Goal: Task Accomplishment & Management: Complete application form

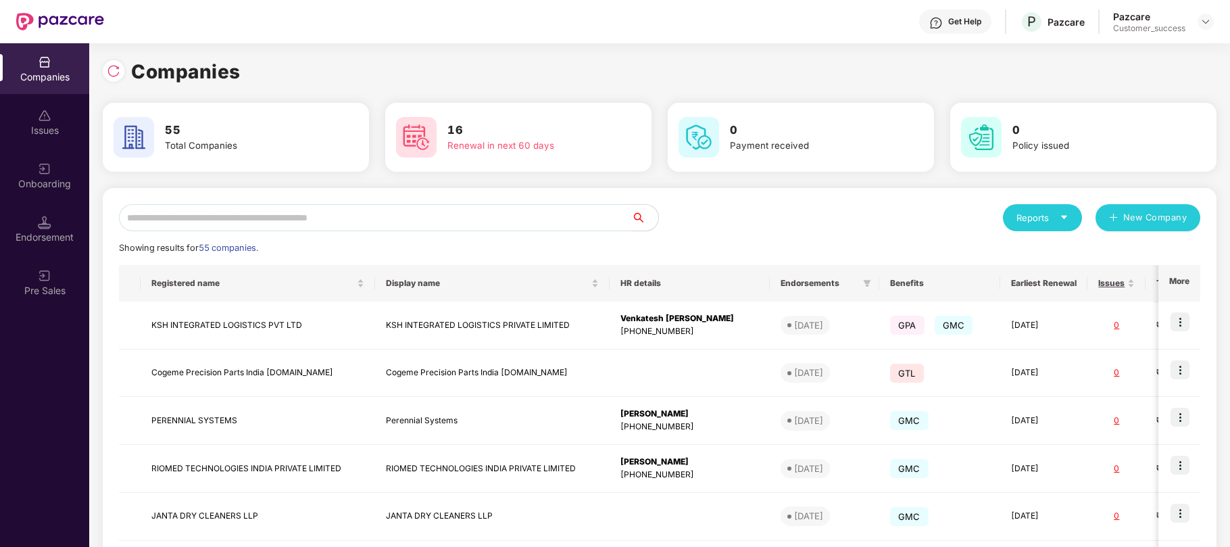
click at [291, 212] on input "text" at bounding box center [375, 217] width 512 height 27
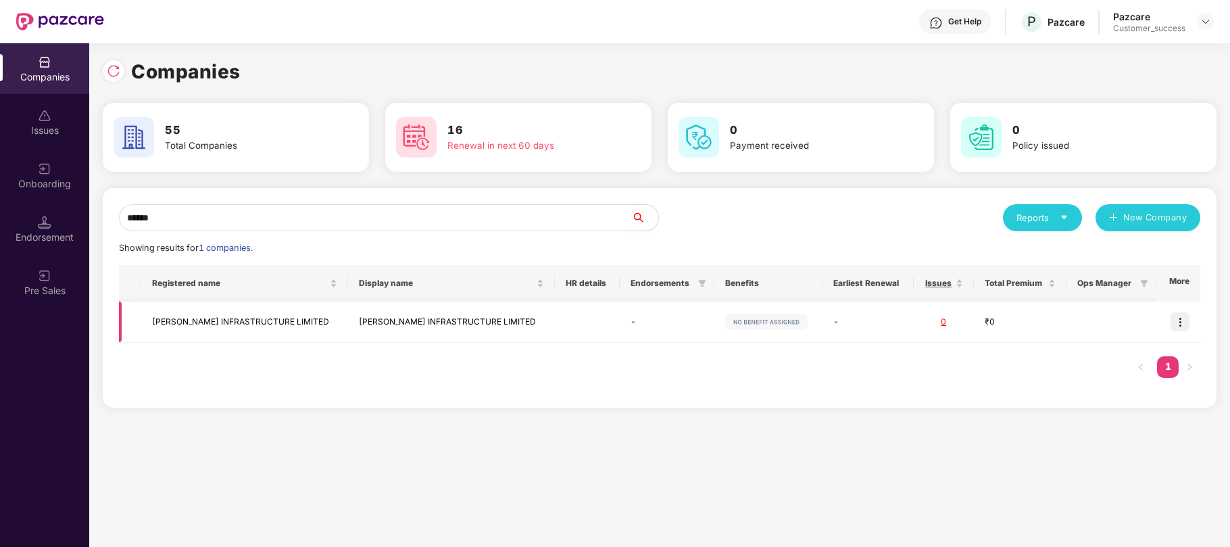
type input "******"
click at [410, 320] on td "ARWADE INFRASTRUCTURE LIMITED" at bounding box center [451, 321] width 207 height 41
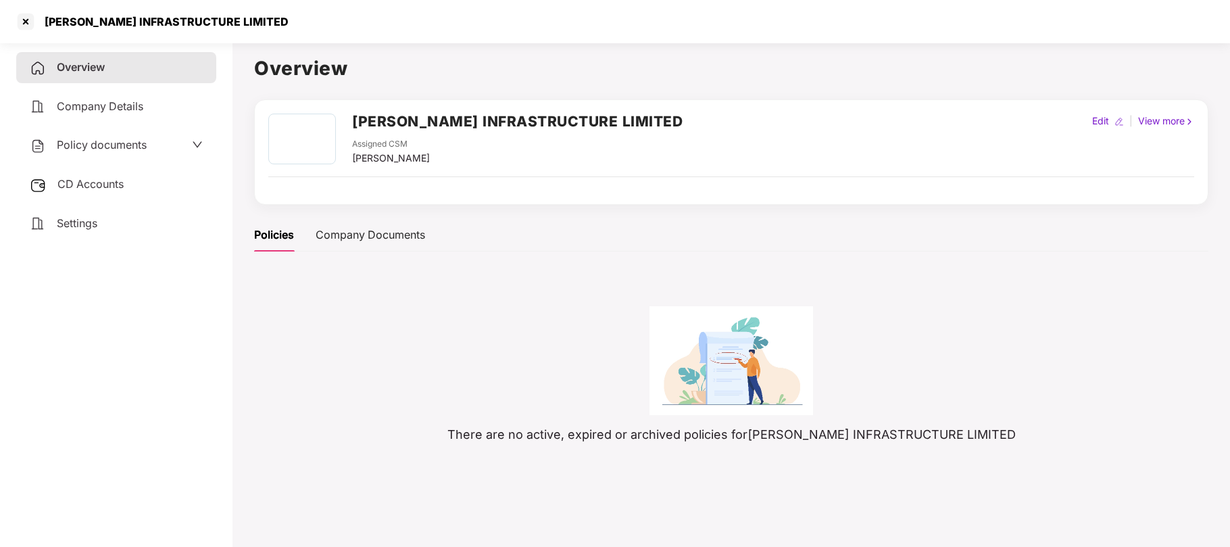
click at [123, 138] on span "Policy documents" at bounding box center [102, 145] width 90 height 14
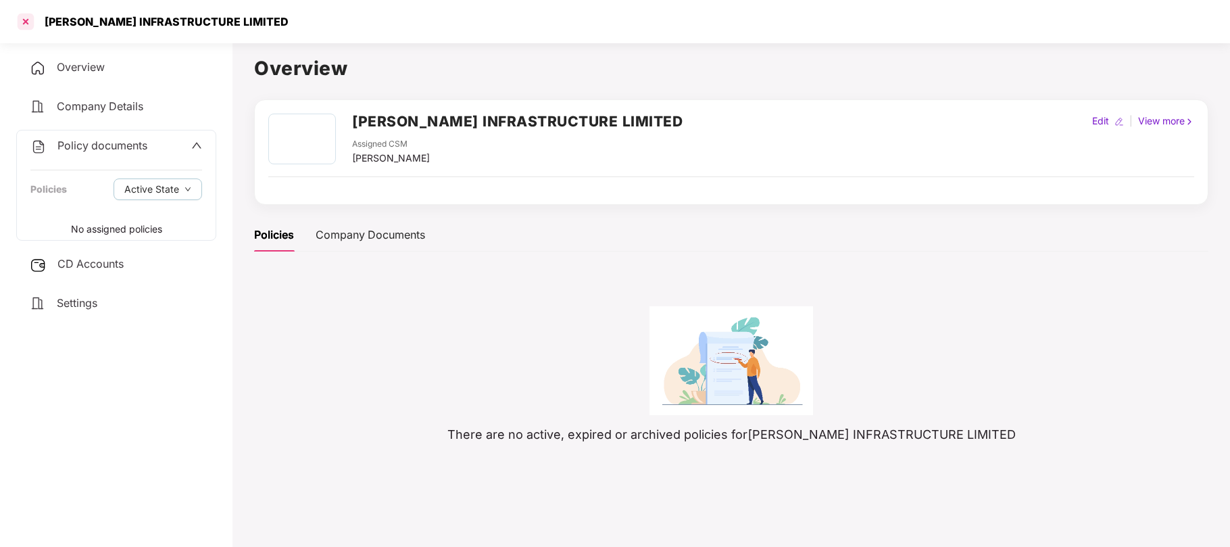
click at [28, 22] on div at bounding box center [26, 22] width 22 height 22
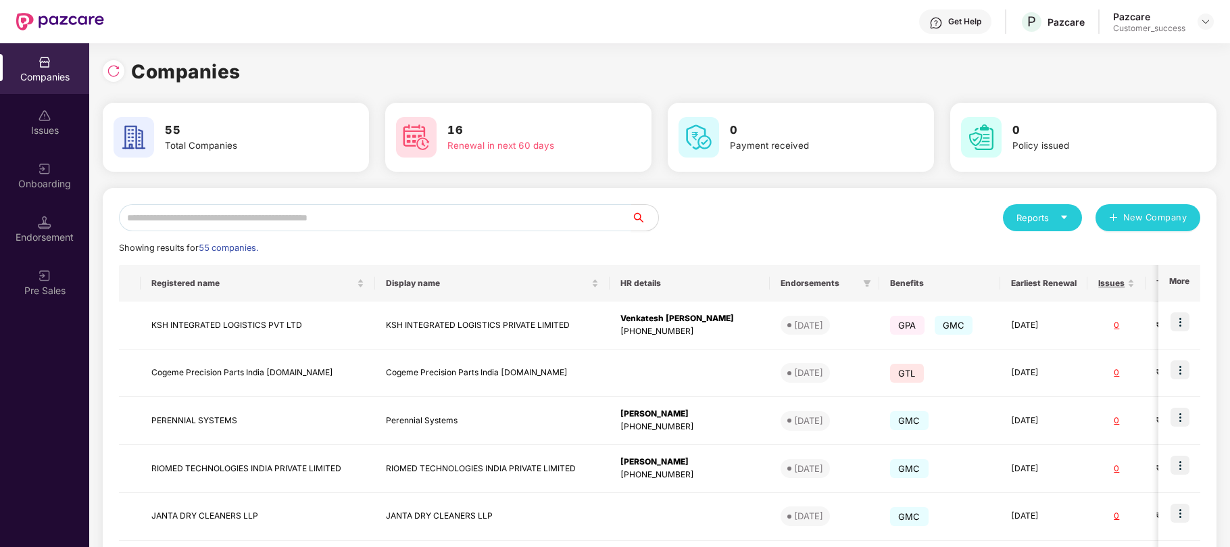
click at [260, 220] on input "text" at bounding box center [375, 217] width 512 height 27
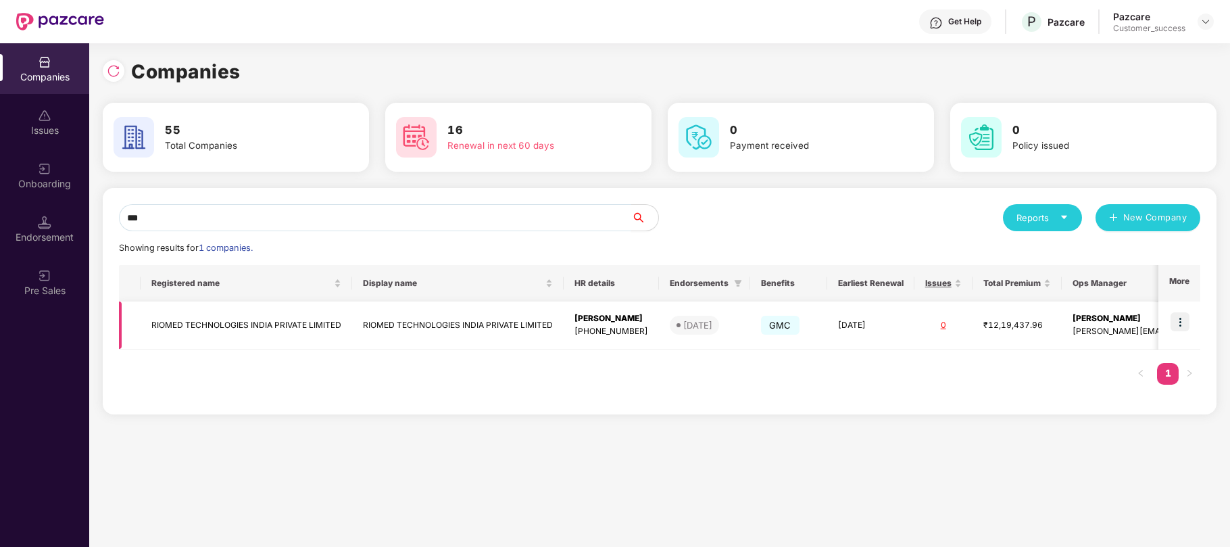
type input "***"
click at [1184, 323] on img at bounding box center [1180, 321] width 19 height 19
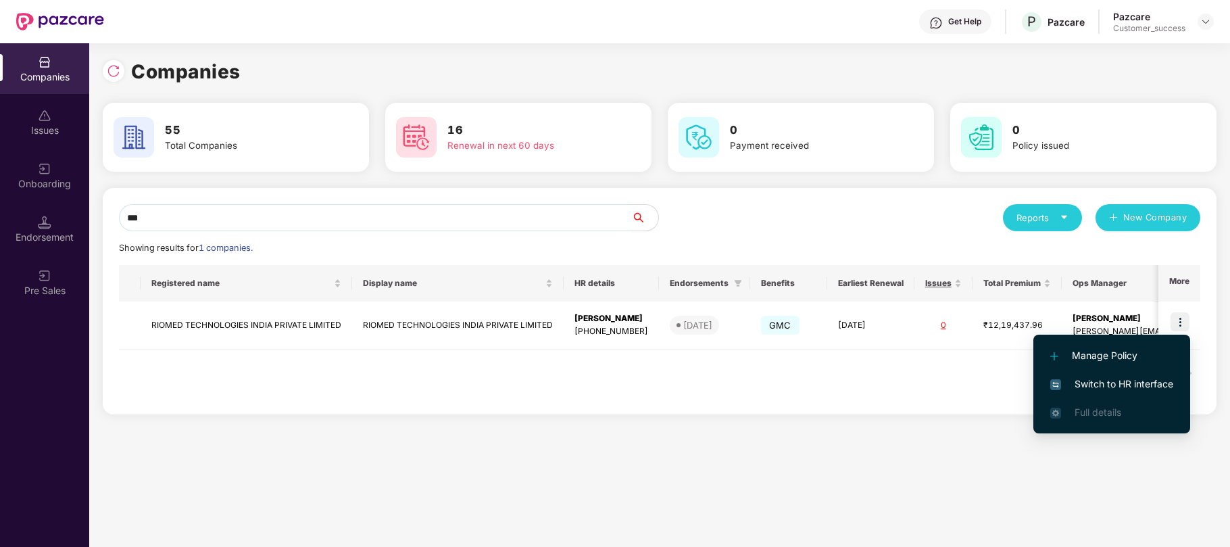
click at [1112, 379] on span "Switch to HR interface" at bounding box center [1111, 384] width 123 height 15
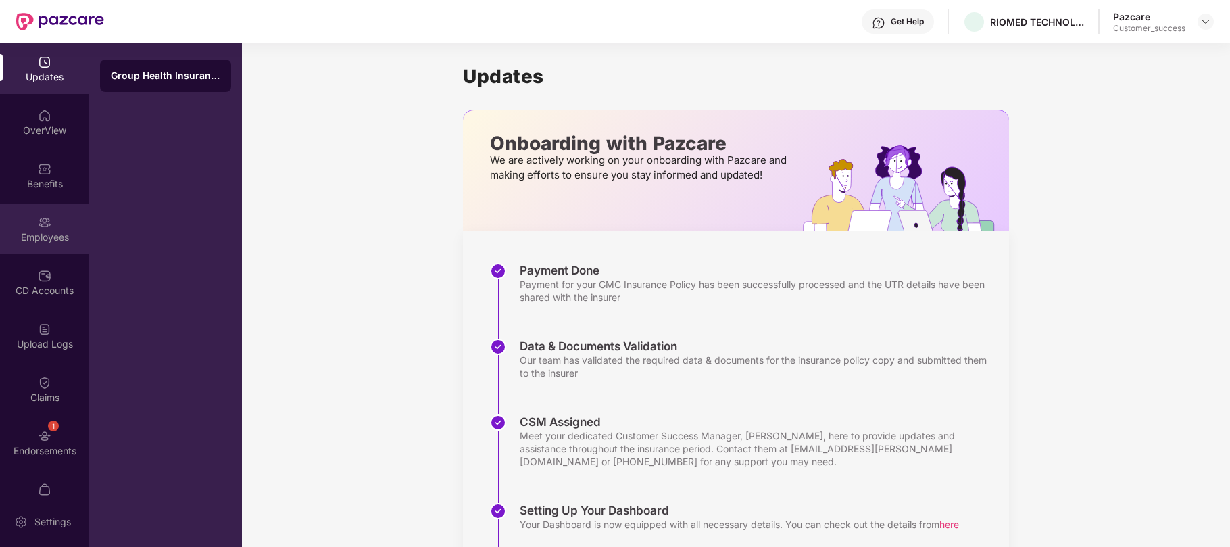
click at [39, 231] on div "Employees" at bounding box center [44, 238] width 89 height 14
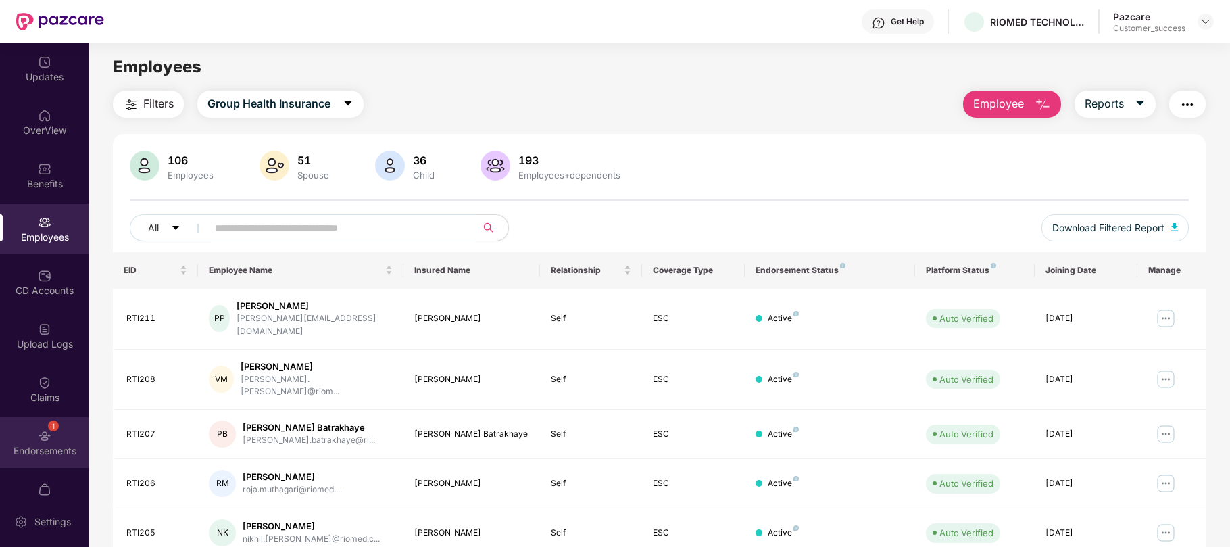
click at [48, 428] on div "1" at bounding box center [53, 425] width 11 height 11
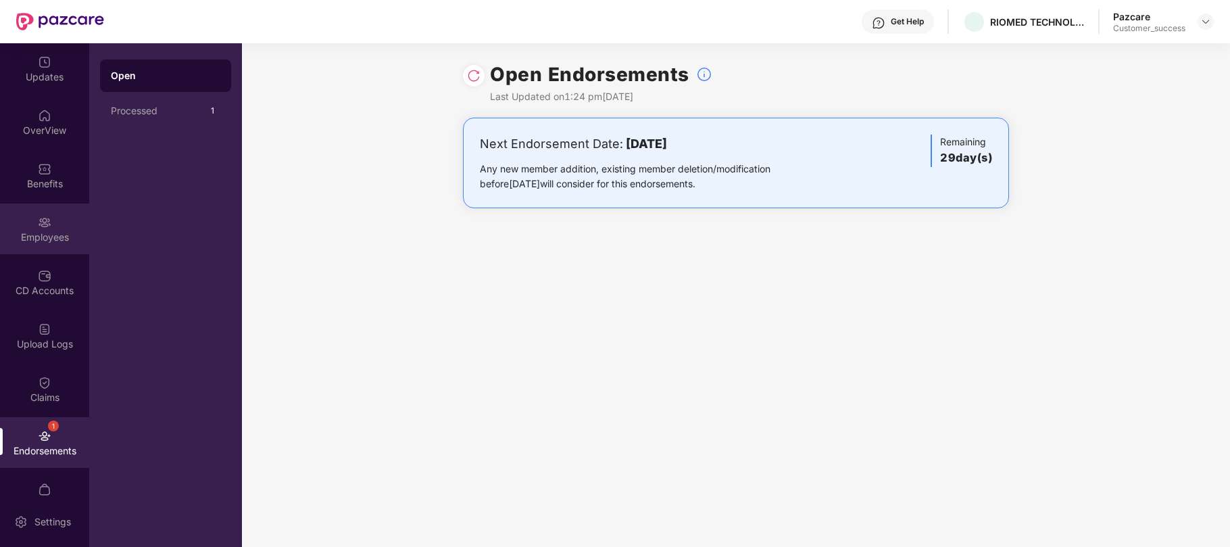
click at [44, 226] on img at bounding box center [45, 223] width 14 height 14
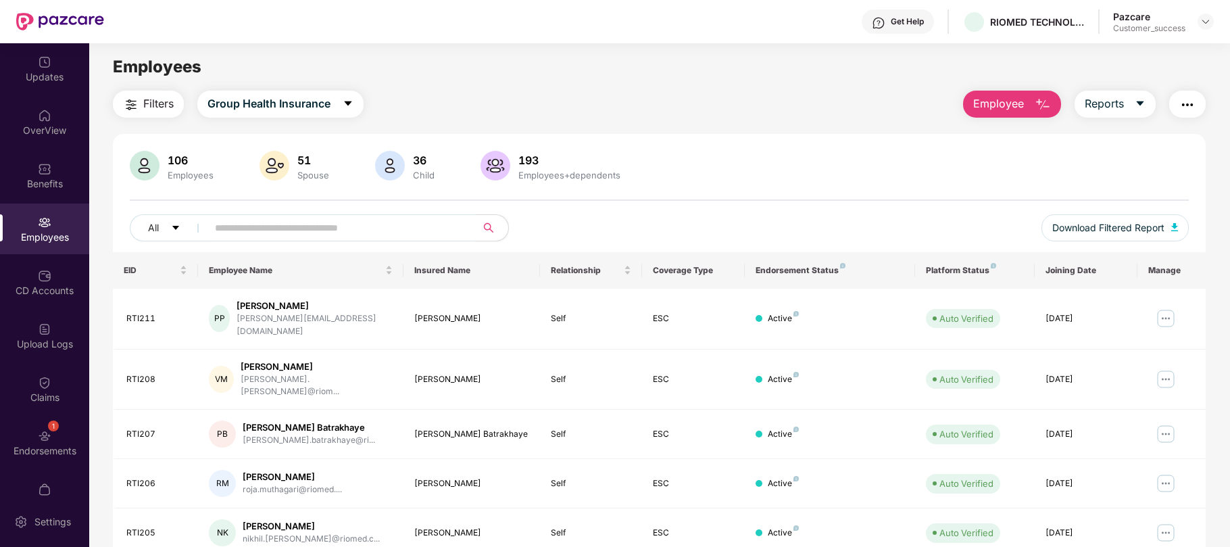
click at [1017, 96] on span "Employee" at bounding box center [998, 103] width 51 height 17
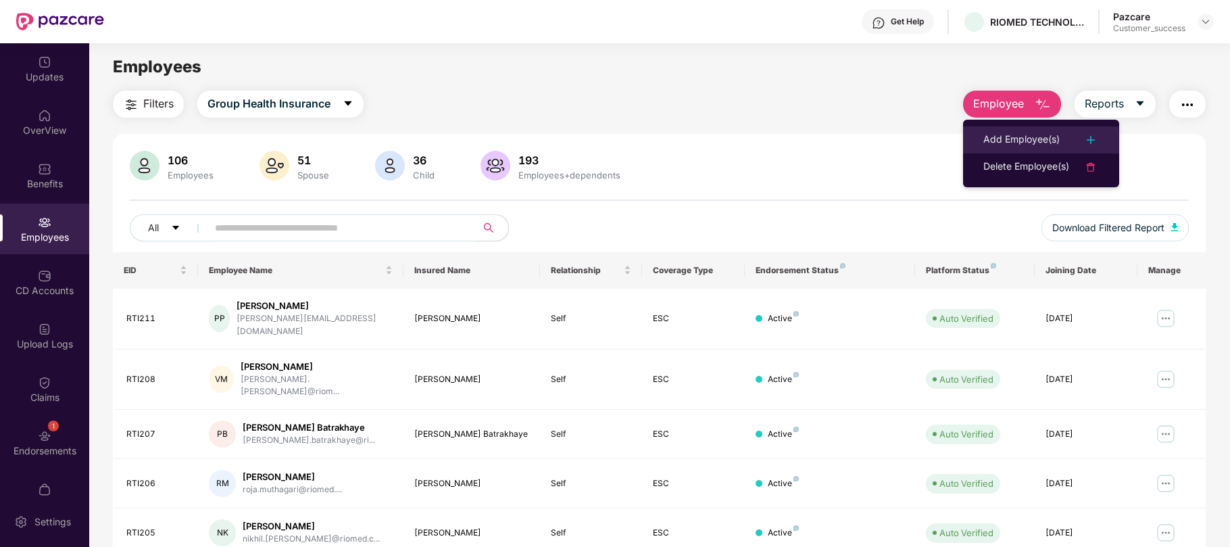
click at [1001, 136] on div "Add Employee(s)" at bounding box center [1022, 140] width 76 height 16
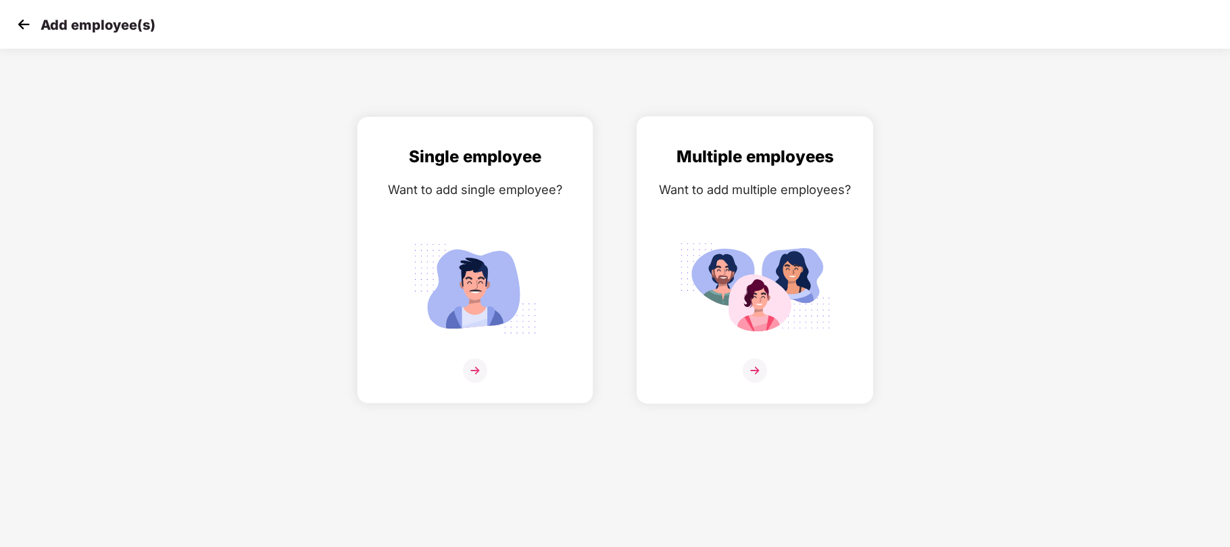
click at [704, 257] on img at bounding box center [754, 288] width 151 height 105
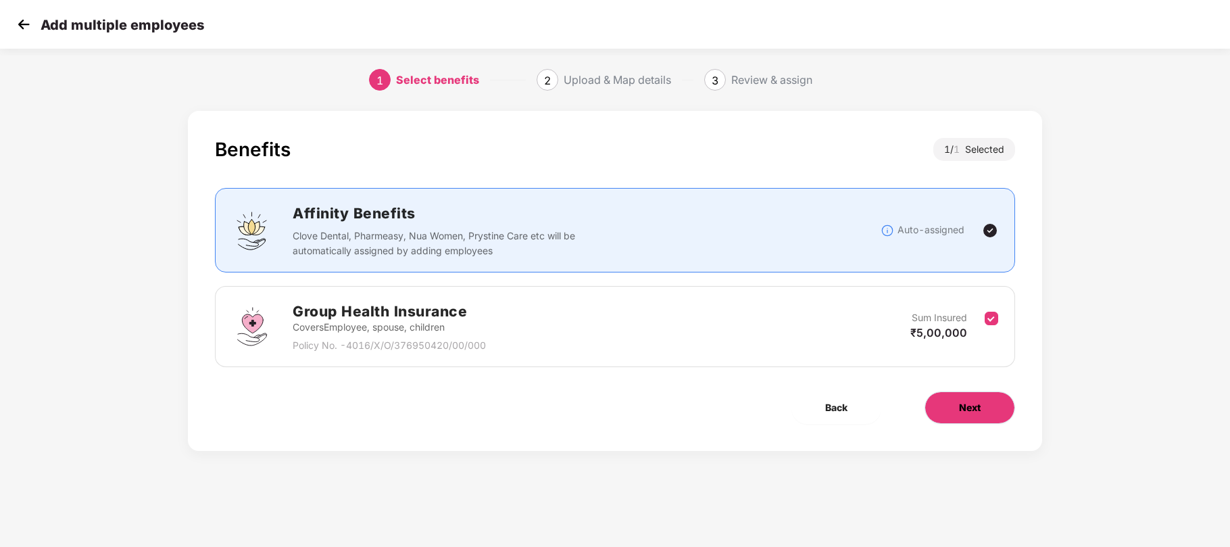
click at [966, 410] on span "Next" at bounding box center [970, 407] width 22 height 15
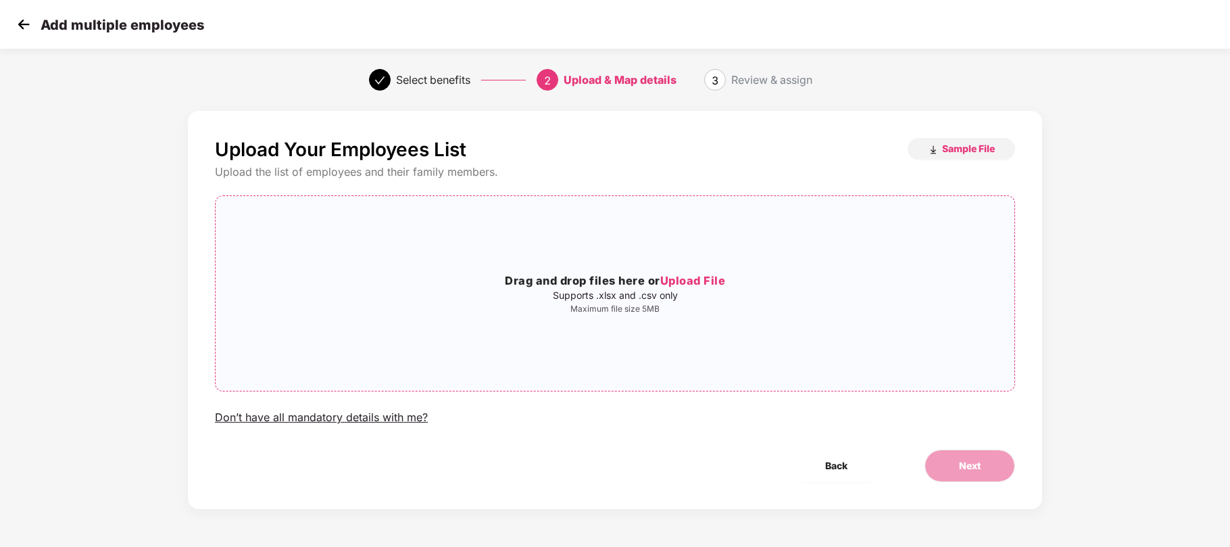
click at [699, 279] on span "Upload File" at bounding box center [693, 281] width 66 height 14
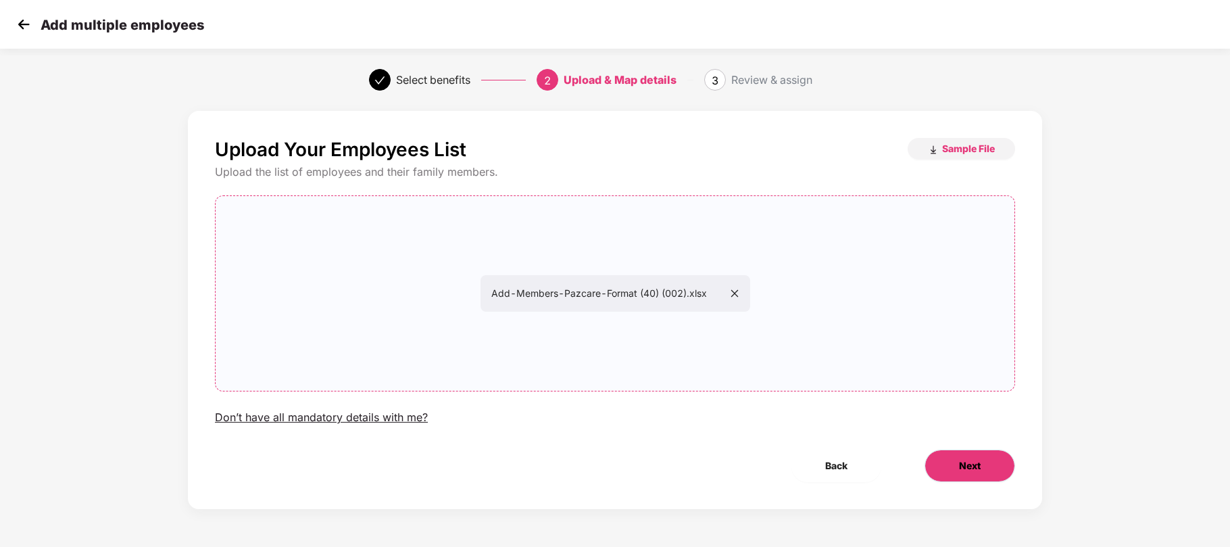
click at [979, 477] on button "Next" at bounding box center [970, 466] width 91 height 32
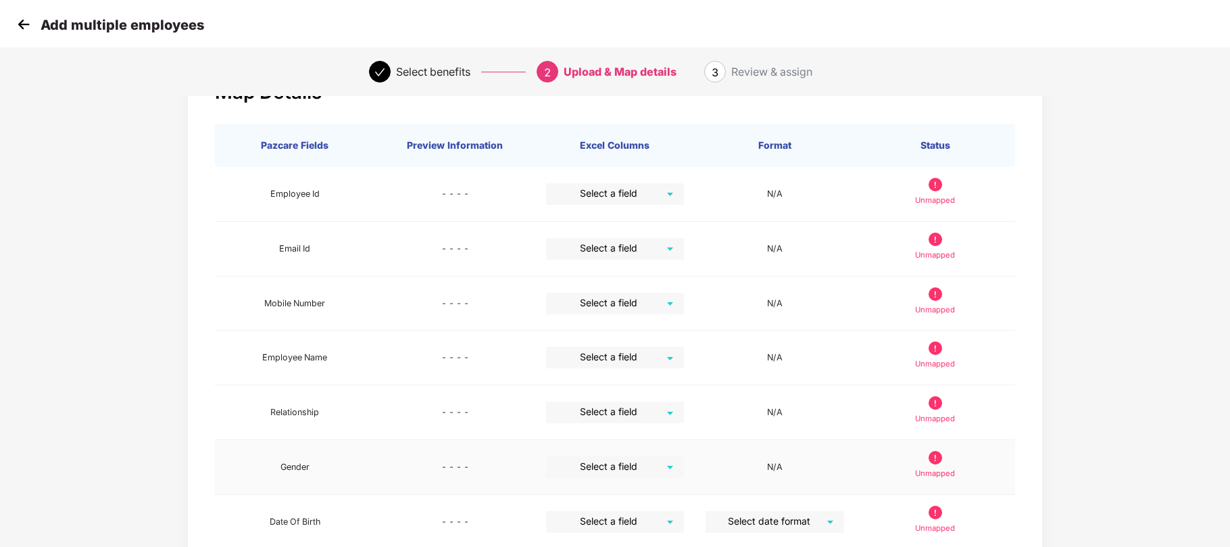
scroll to position [58, 0]
click at [671, 361] on div "Select a field" at bounding box center [615, 357] width 139 height 22
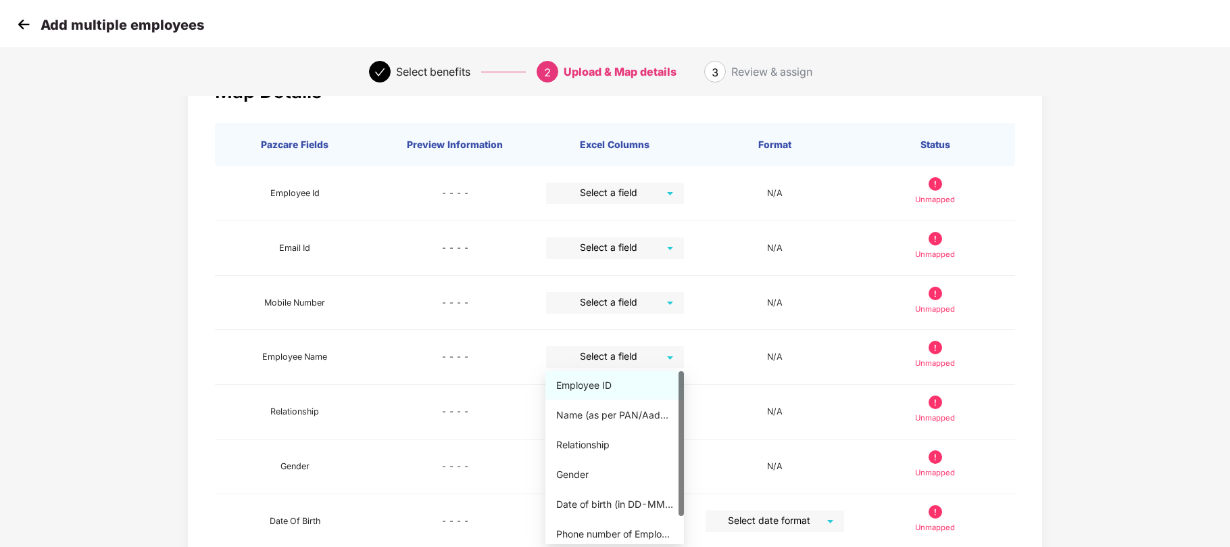
click at [1150, 353] on div "Map Details Pazcare Fields Preview Information Excel Columns Format Status Empl…" at bounding box center [615, 383] width 1230 height 675
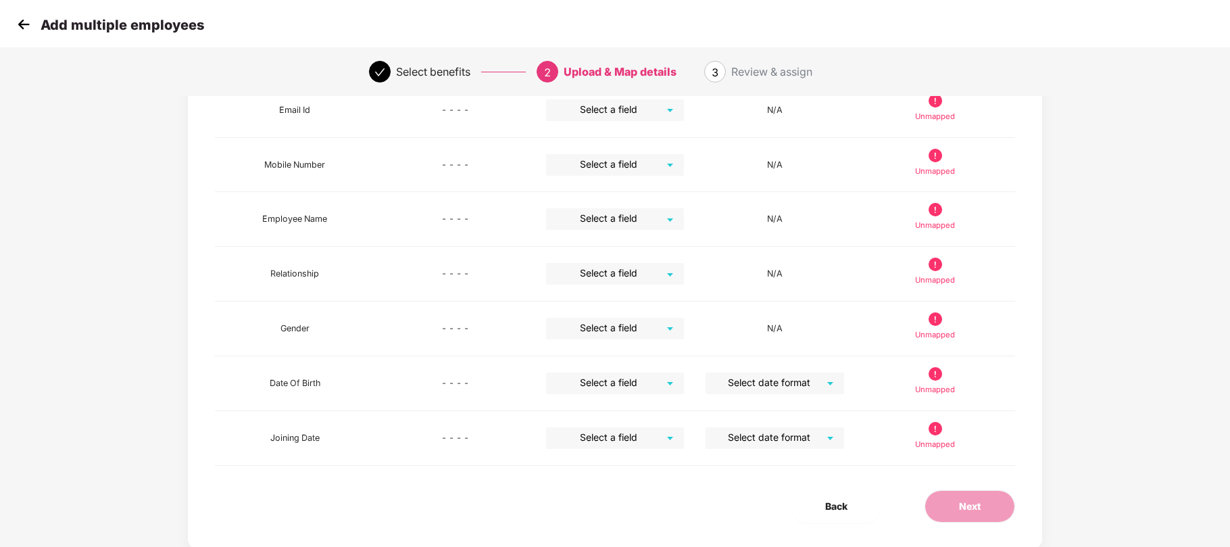
scroll to position [233, 0]
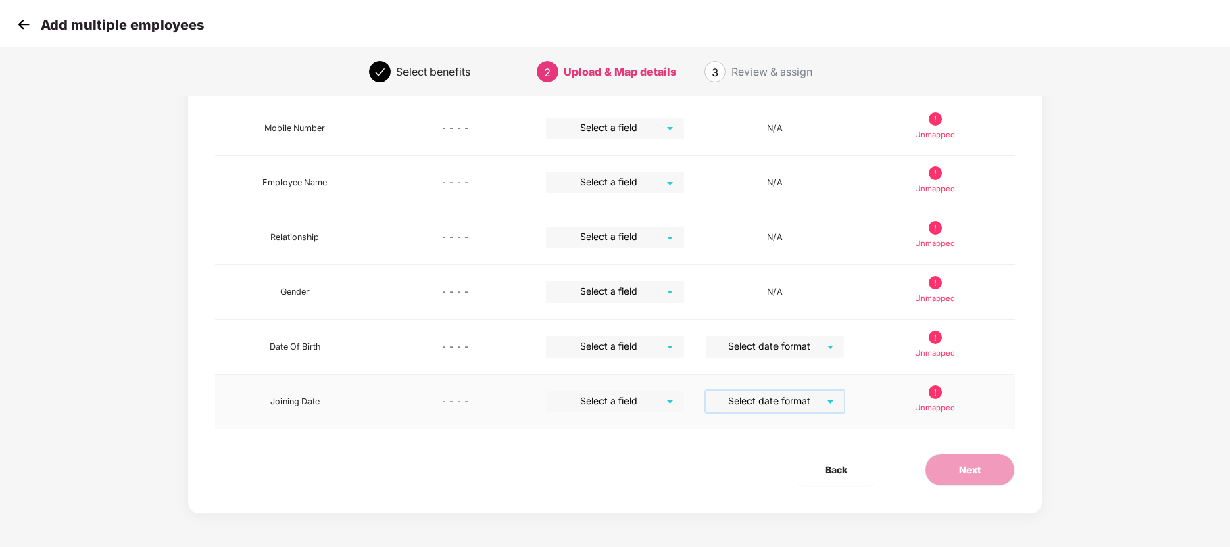
click at [815, 406] on input "search" at bounding box center [770, 401] width 114 height 20
click at [1052, 344] on div "Map Details Pazcare Fields Preview Information Excel Columns Format Status Empl…" at bounding box center [615, 209] width 1025 height 675
click at [829, 471] on span "Back" at bounding box center [836, 469] width 22 height 15
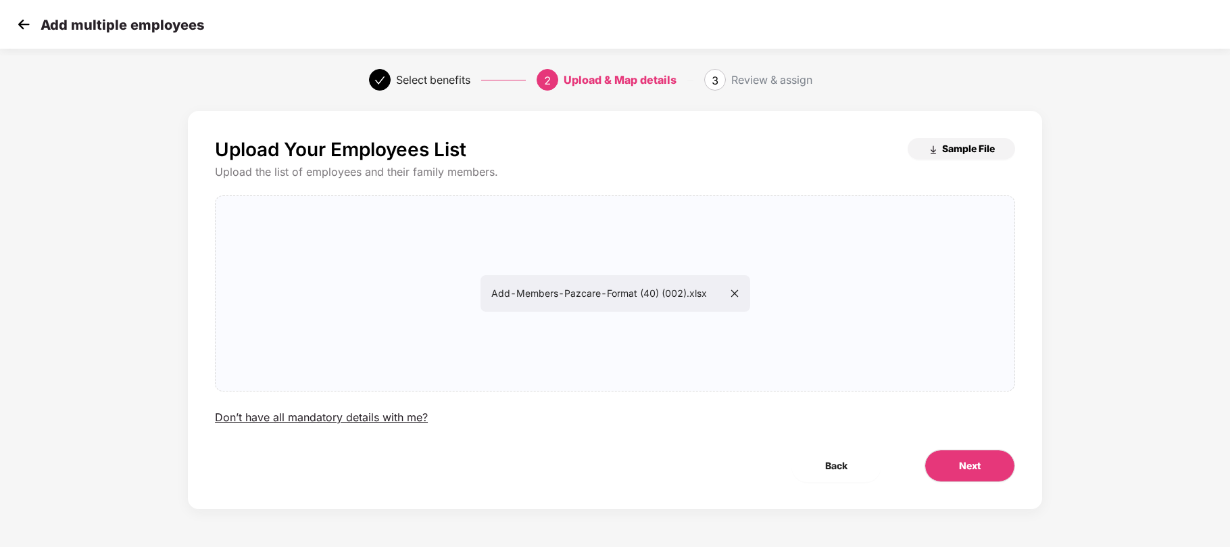
click at [966, 145] on span "Sample File" at bounding box center [968, 148] width 53 height 13
click at [738, 292] on icon "close" at bounding box center [734, 293] width 9 height 9
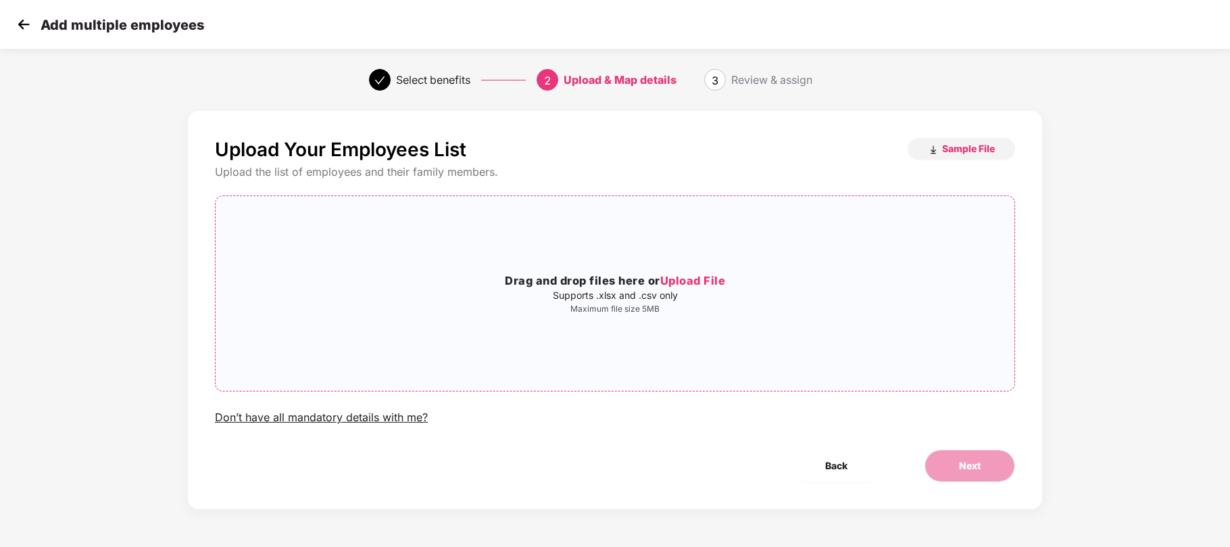
click at [691, 278] on span "Upload File" at bounding box center [693, 281] width 66 height 14
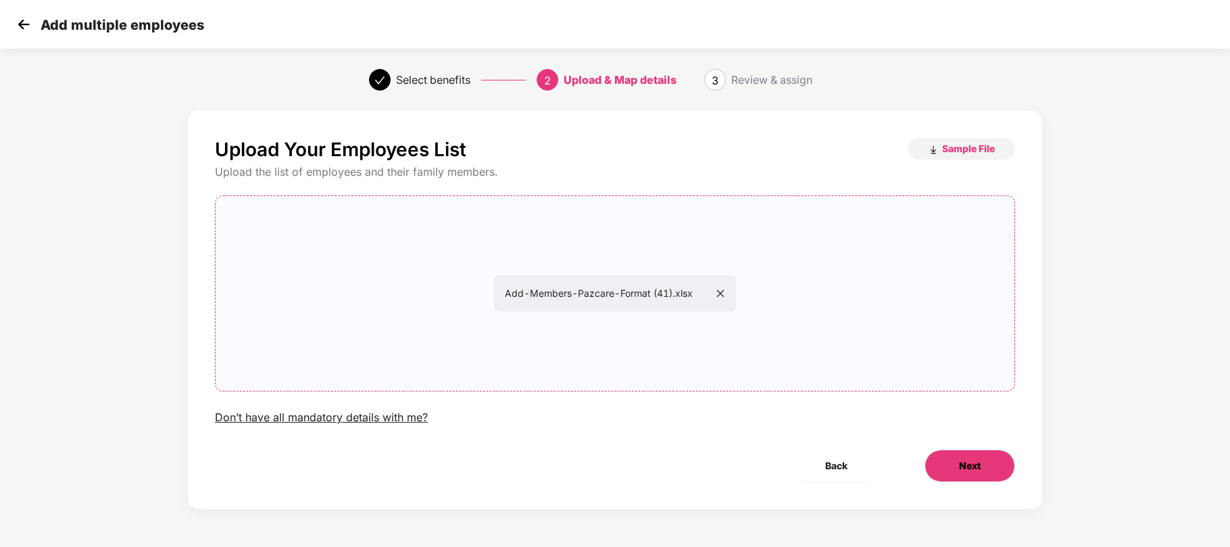
click at [955, 465] on button "Next" at bounding box center [970, 466] width 91 height 32
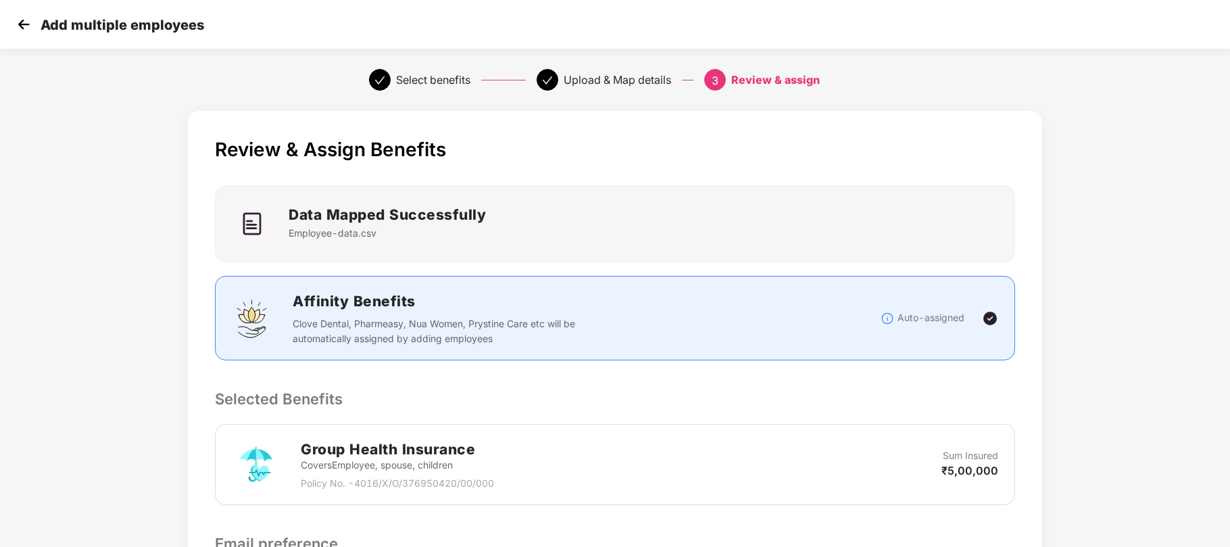
scroll to position [339, 0]
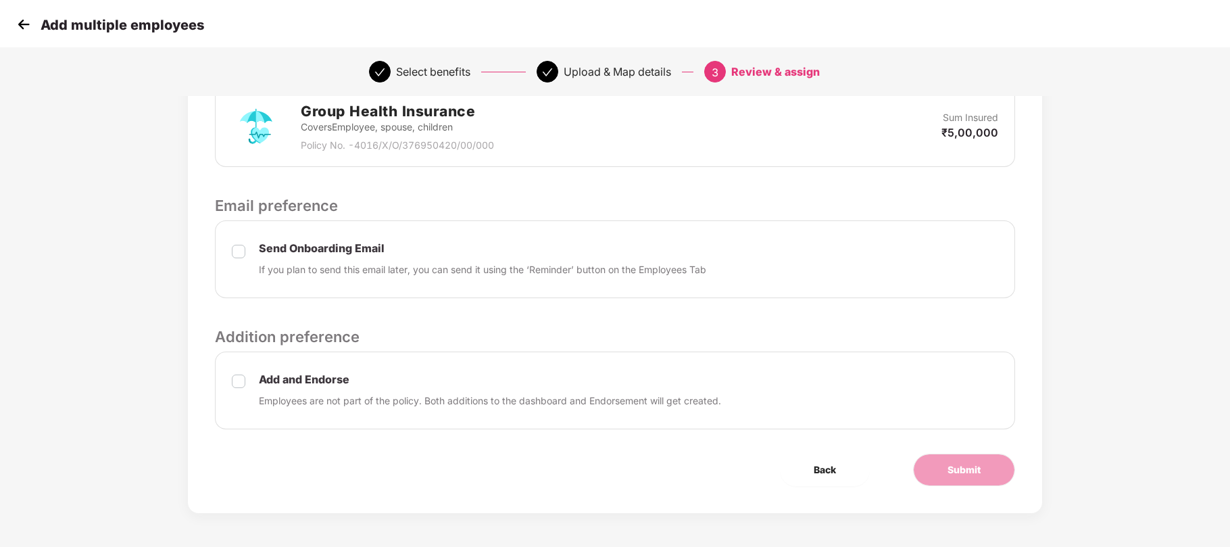
click at [242, 258] on label at bounding box center [239, 260] width 14 height 34
click at [952, 461] on button "Submit" at bounding box center [964, 470] width 102 height 32
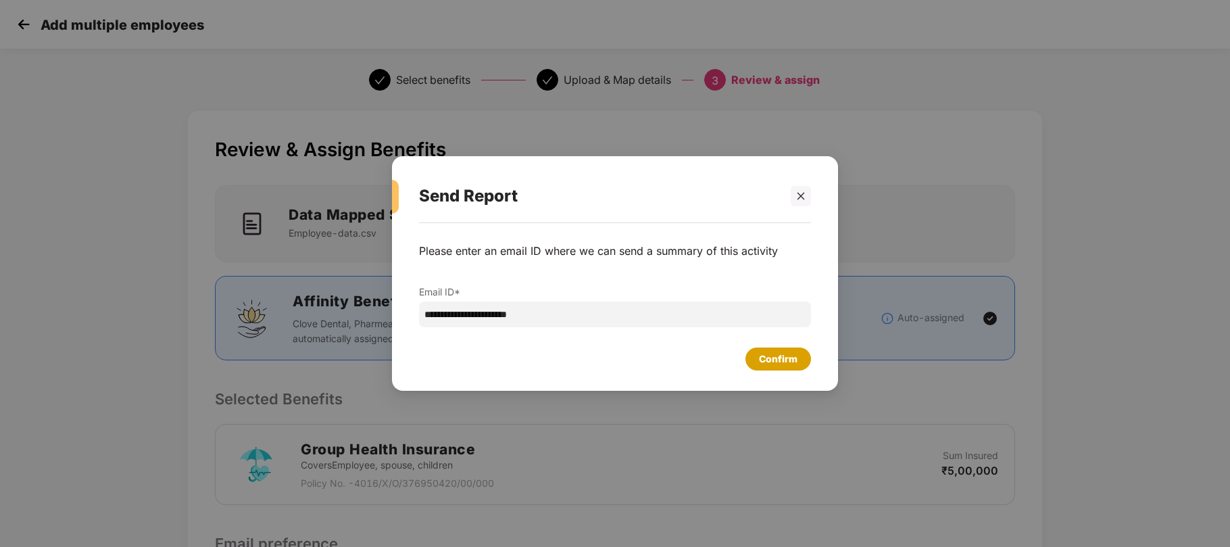
click at [766, 363] on div "Confirm" at bounding box center [778, 358] width 39 height 15
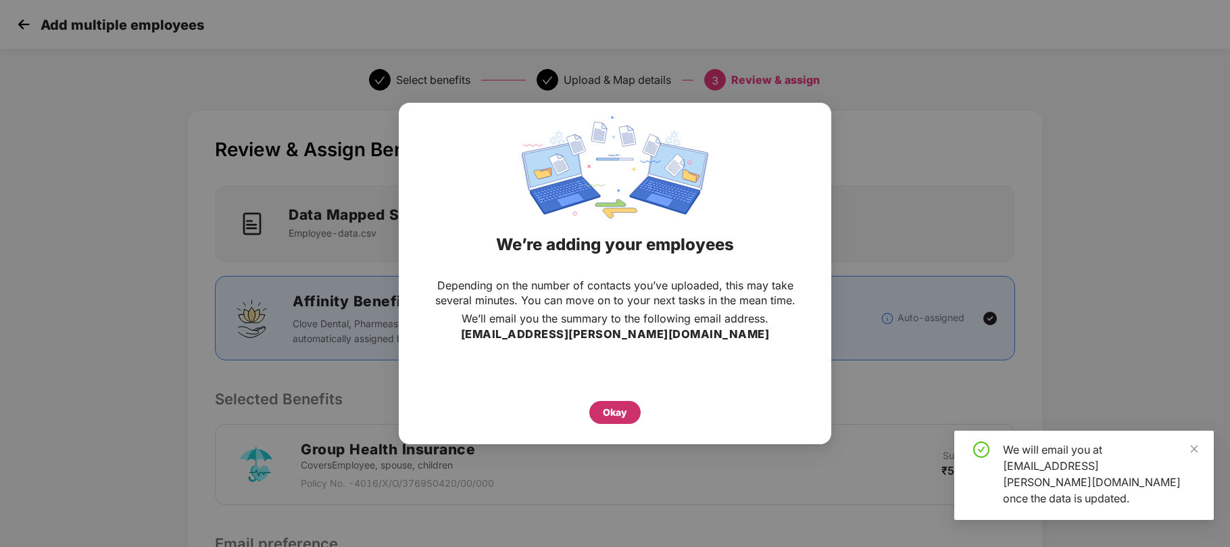
click at [617, 406] on div "Okay" at bounding box center [615, 412] width 24 height 15
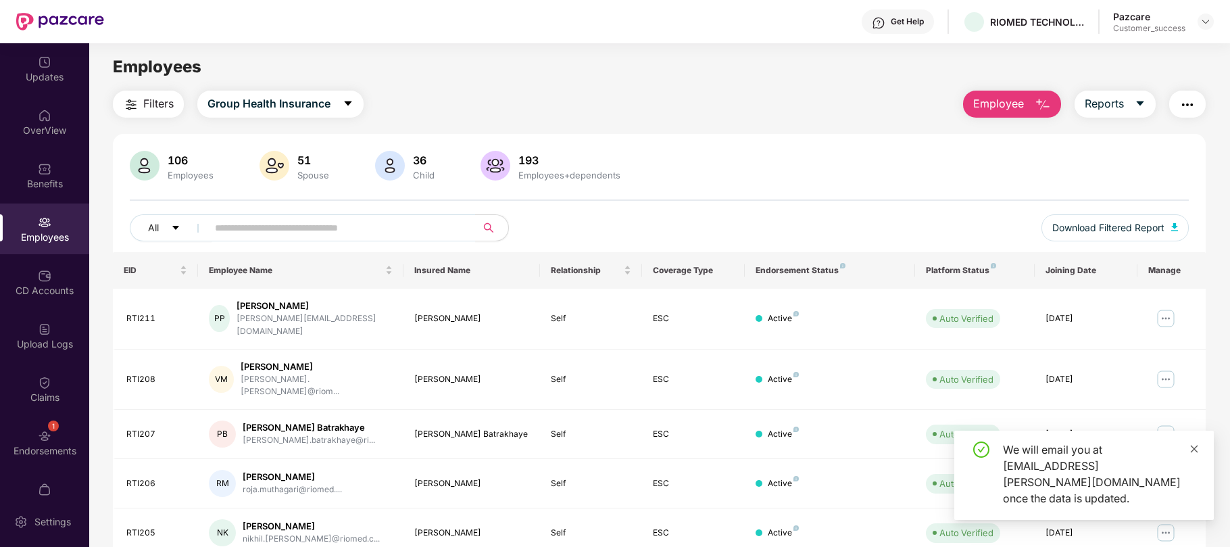
click at [1192, 454] on icon "close" at bounding box center [1194, 448] width 9 height 9
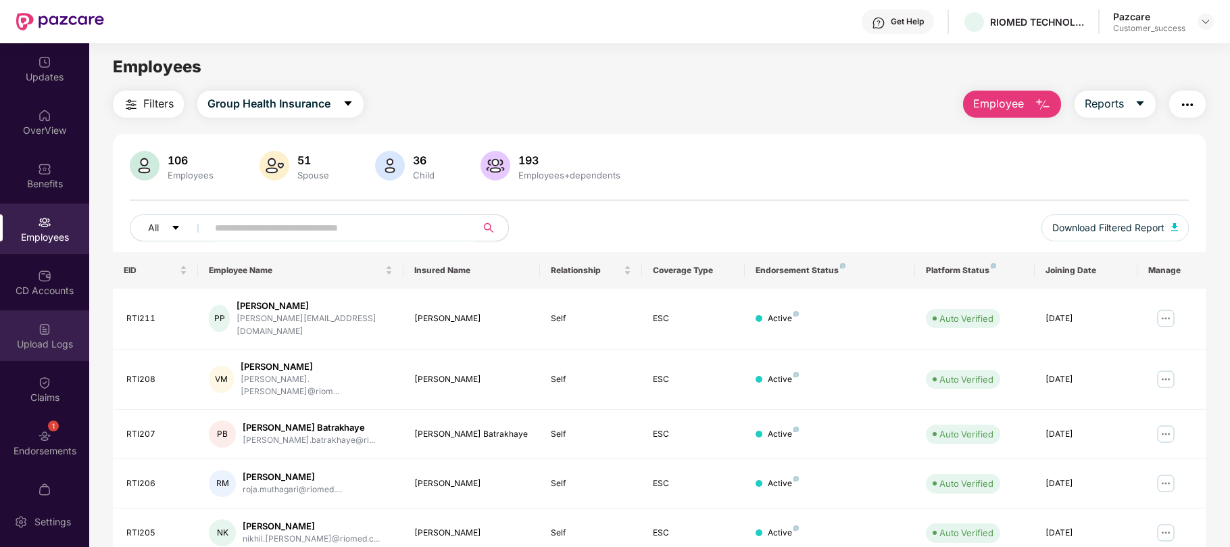
click at [41, 342] on div "Upload Logs" at bounding box center [44, 344] width 89 height 14
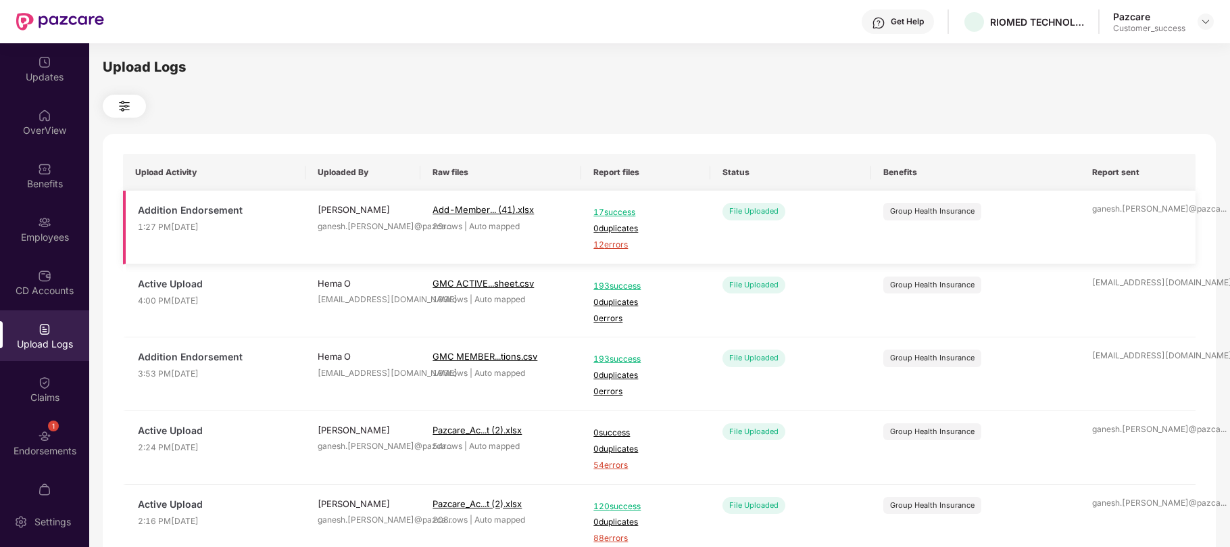
click at [608, 243] on span "12 errors" at bounding box center [645, 245] width 104 height 13
click at [47, 220] on img at bounding box center [45, 223] width 14 height 14
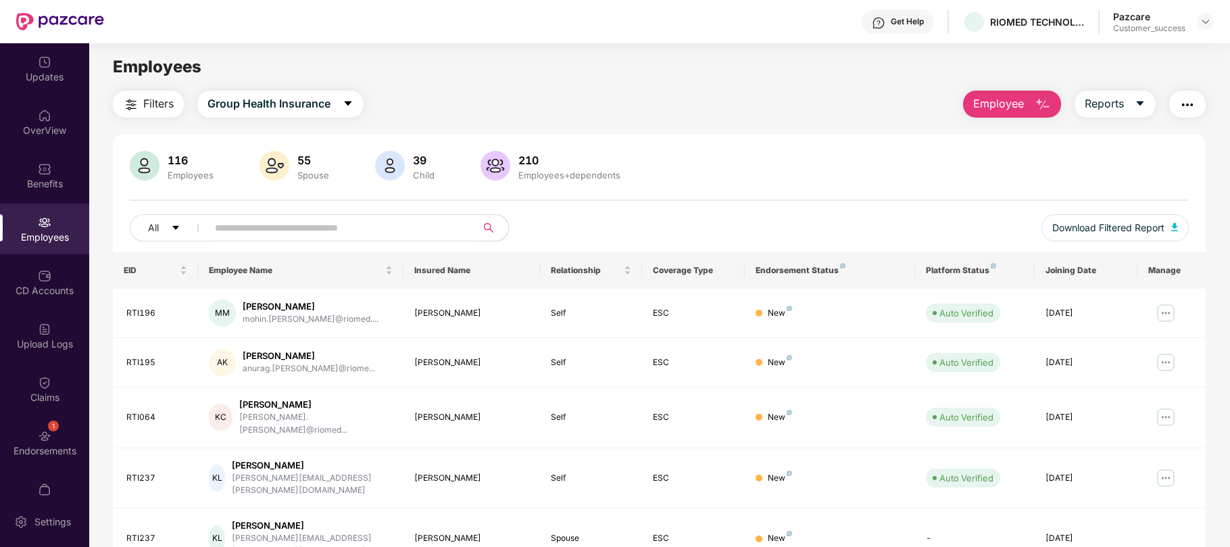
click at [342, 235] on input "text" at bounding box center [336, 228] width 243 height 20
paste input "******"
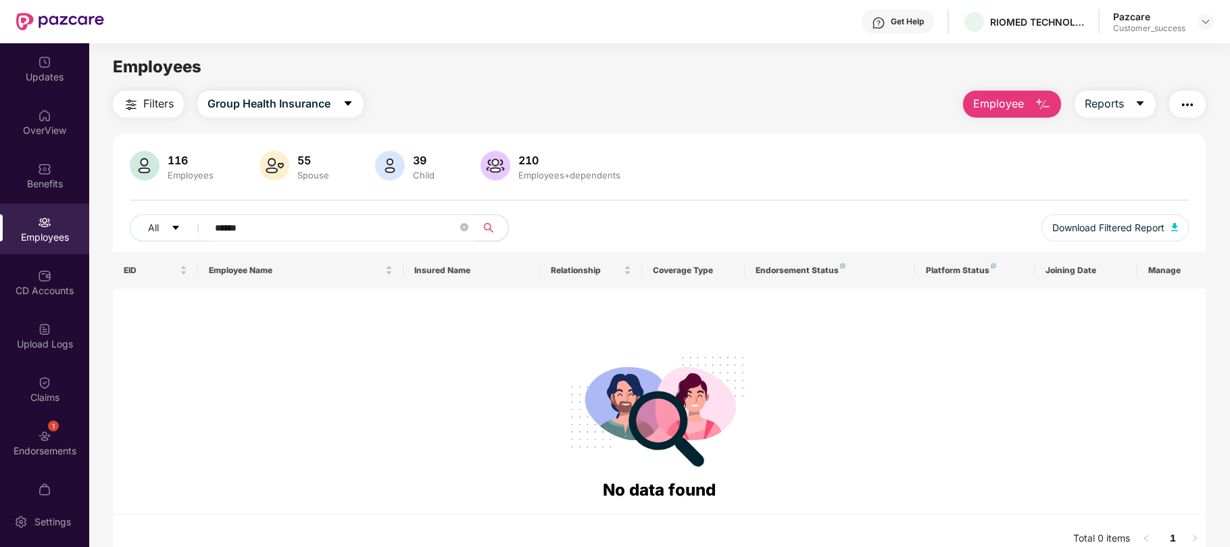
type input "******"
click at [977, 107] on span "Employee" at bounding box center [998, 103] width 51 height 17
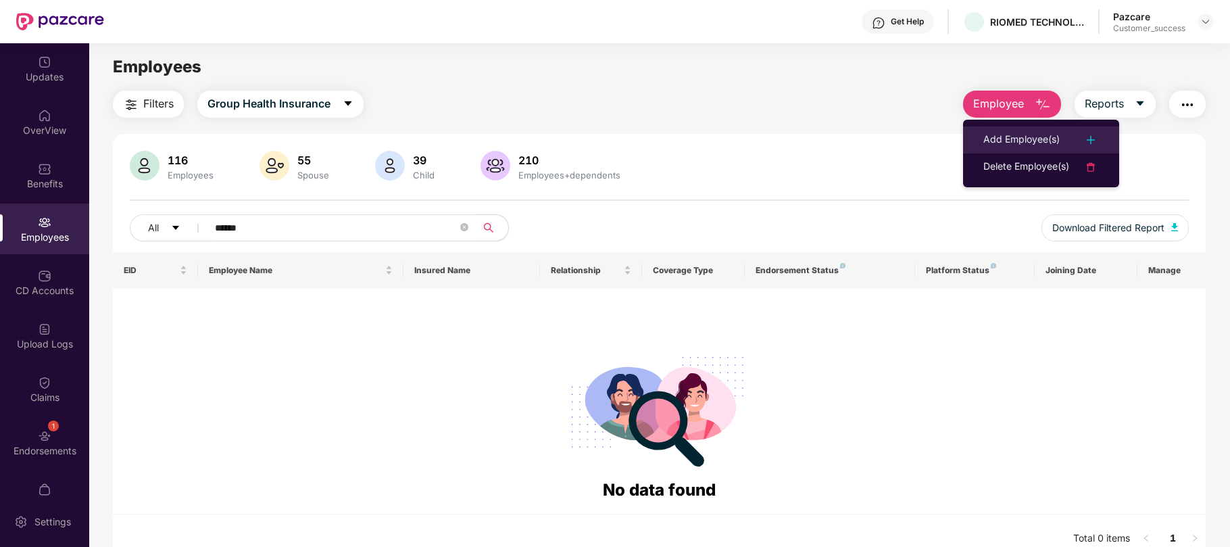
click at [999, 137] on div "Add Employee(s)" at bounding box center [1022, 140] width 76 height 16
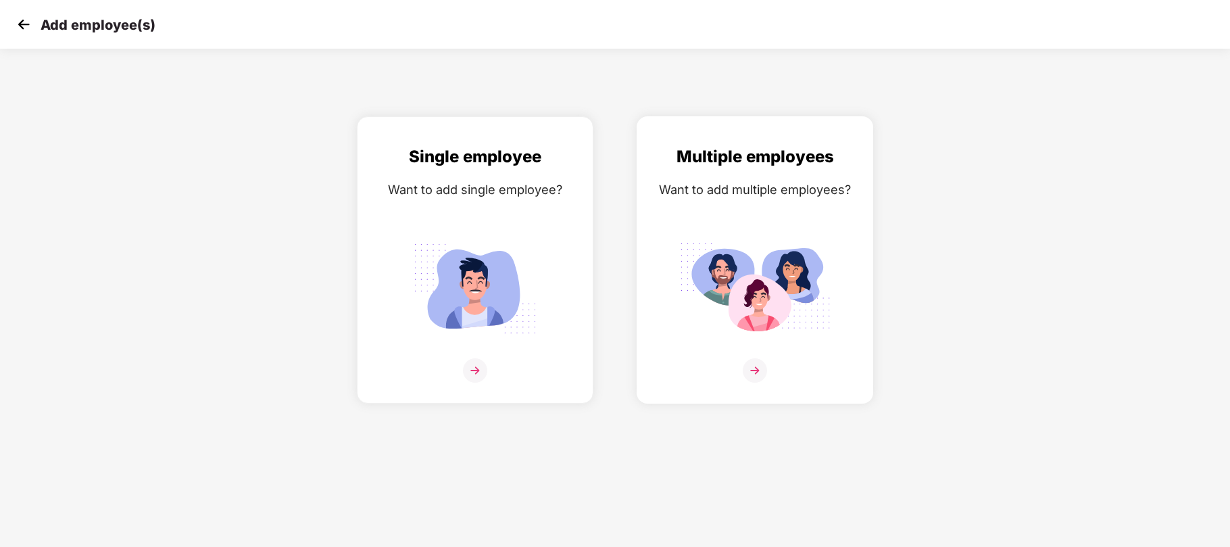
click at [708, 262] on img at bounding box center [754, 288] width 151 height 105
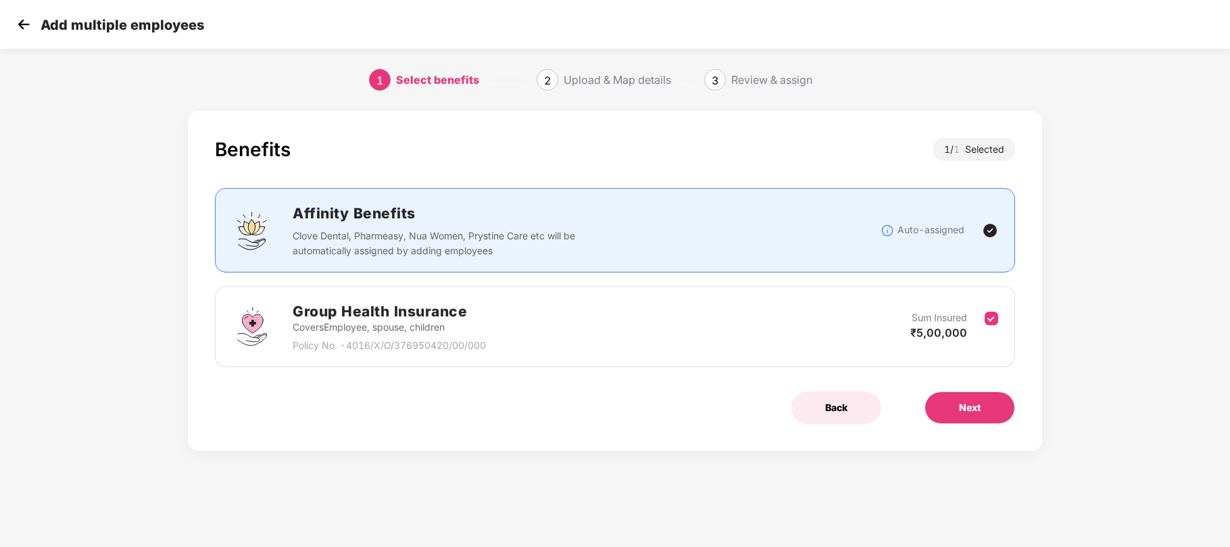
click at [827, 400] on button "Back" at bounding box center [837, 407] width 90 height 32
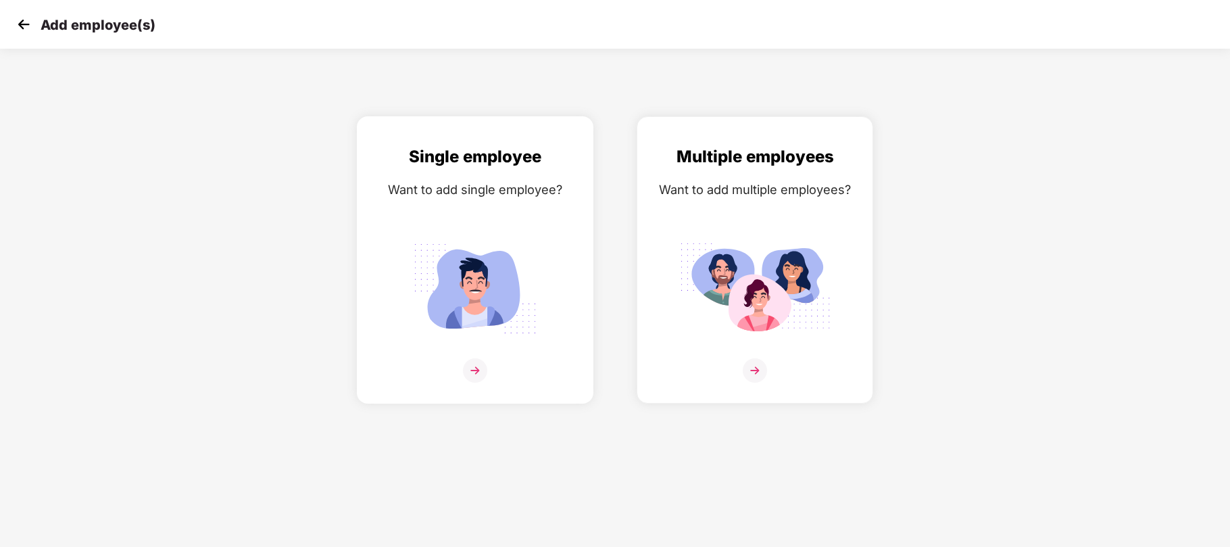
click at [517, 257] on img at bounding box center [474, 288] width 151 height 105
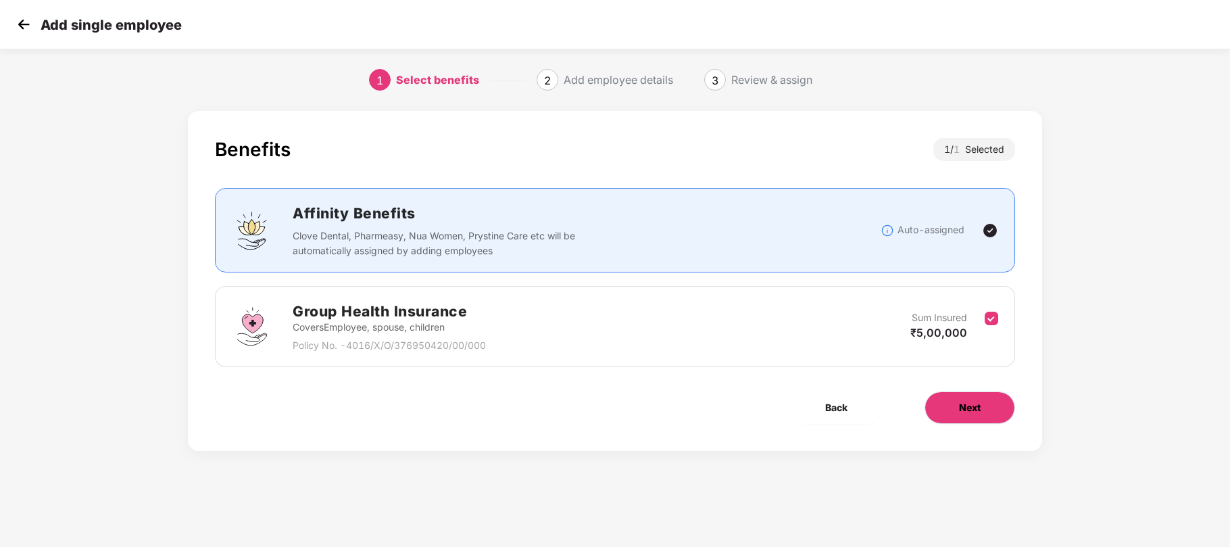
click at [967, 402] on span "Next" at bounding box center [970, 407] width 22 height 15
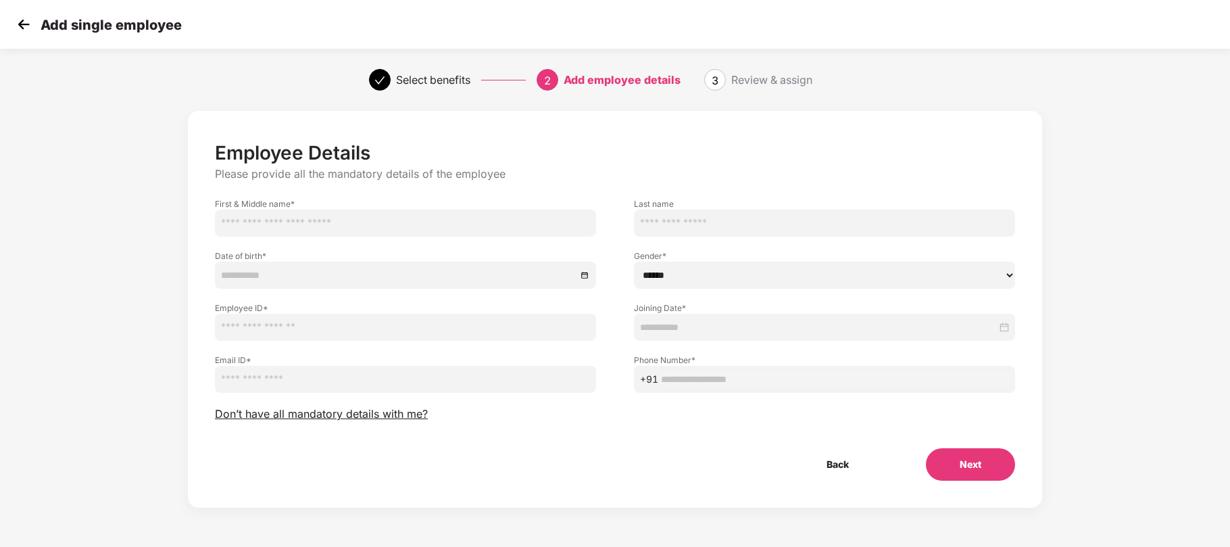
click at [371, 223] on input "text" at bounding box center [405, 223] width 381 height 27
click at [264, 377] on input "email" at bounding box center [405, 379] width 381 height 27
paste input "******"
click at [262, 333] on input "text" at bounding box center [405, 327] width 381 height 27
type input "******"
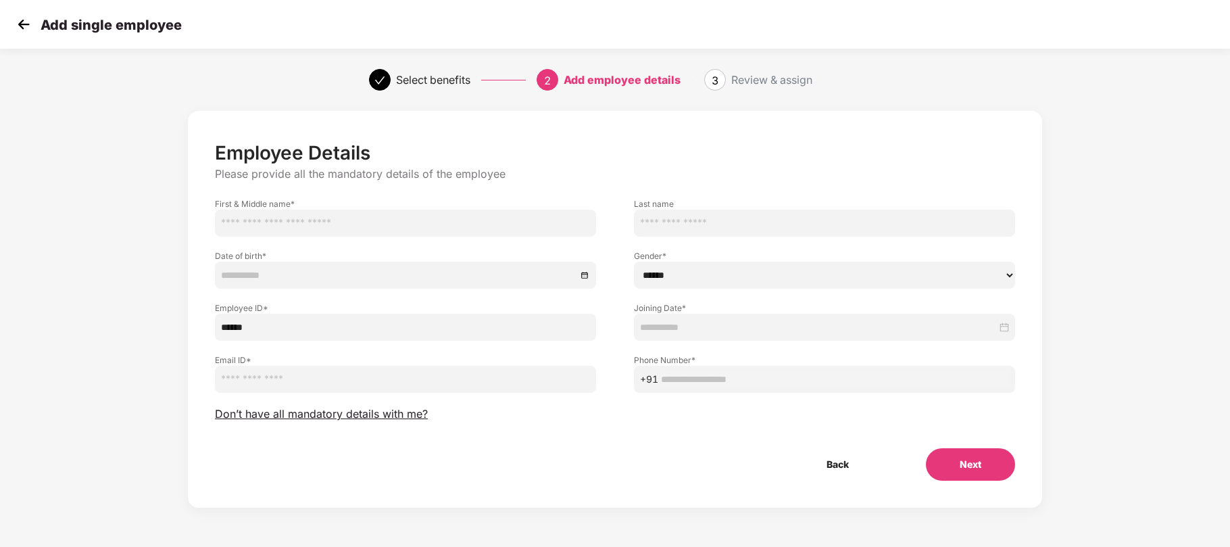
paste input "**********"
click at [250, 220] on input "**********" at bounding box center [405, 223] width 381 height 27
type input "**********"
paste input "**********"
click at [428, 377] on input "**********" at bounding box center [405, 379] width 381 height 27
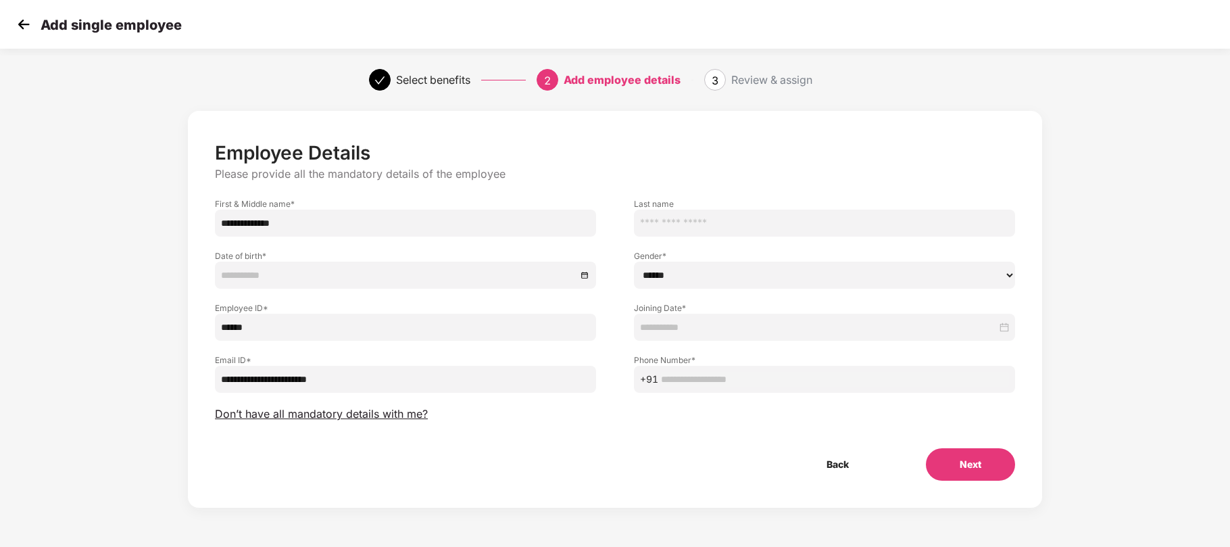
type input "**********"
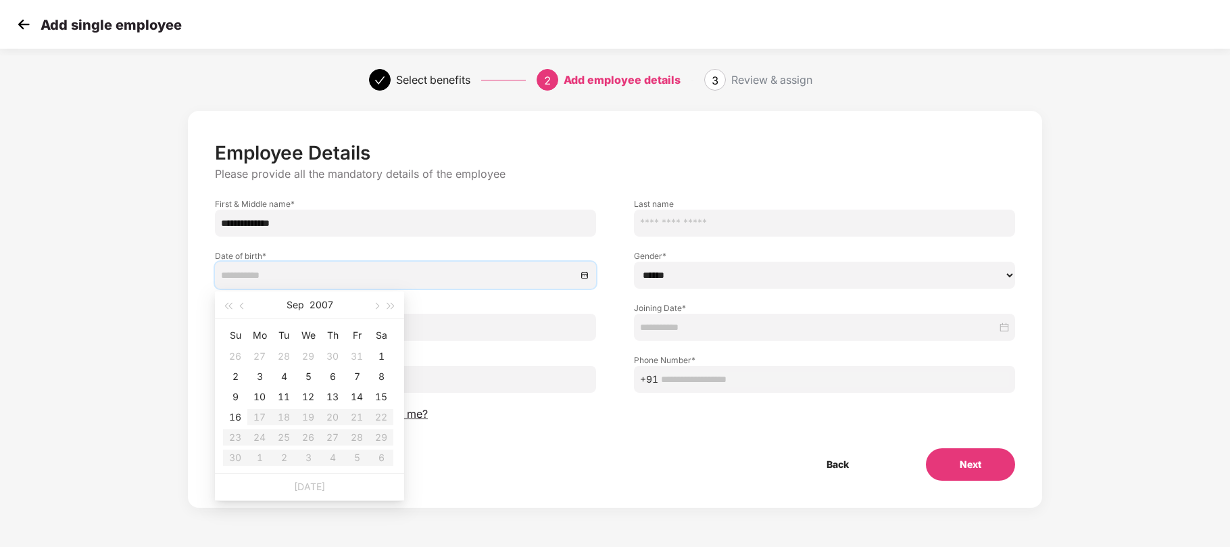
click at [356, 272] on input at bounding box center [399, 275] width 356 height 15
click at [318, 304] on button "2007" at bounding box center [322, 304] width 24 height 27
click at [231, 307] on span "button" at bounding box center [227, 306] width 7 height 7
type input "**********"
click at [262, 476] on div "1998" at bounding box center [250, 475] width 41 height 16
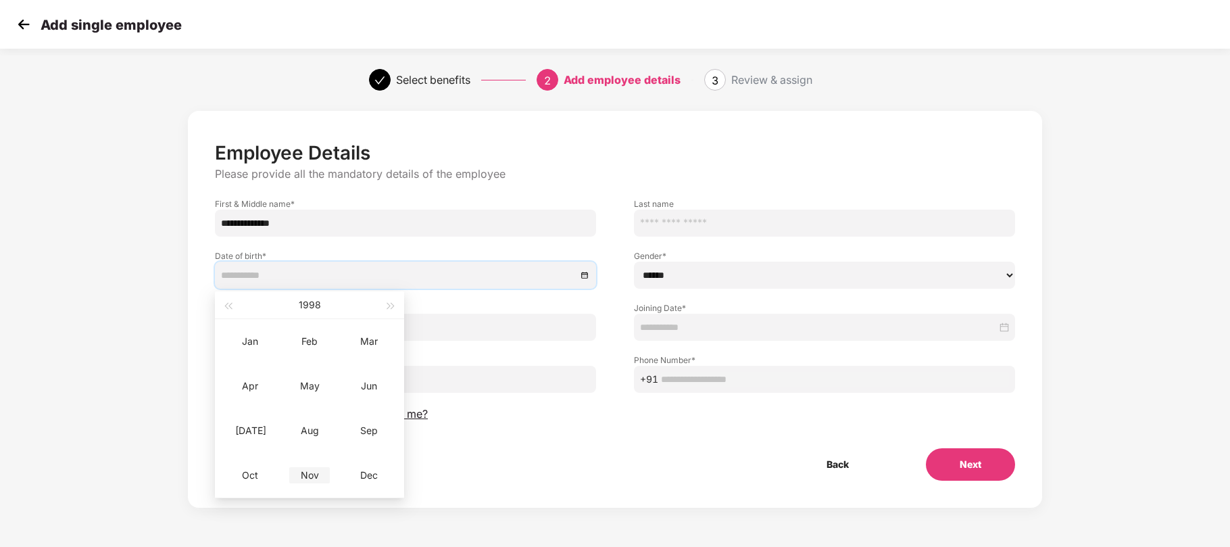
type input "**********"
click at [314, 469] on div "Nov" at bounding box center [309, 475] width 41 height 16
type input "**********"
click at [381, 357] on div "7" at bounding box center [381, 356] width 16 height 16
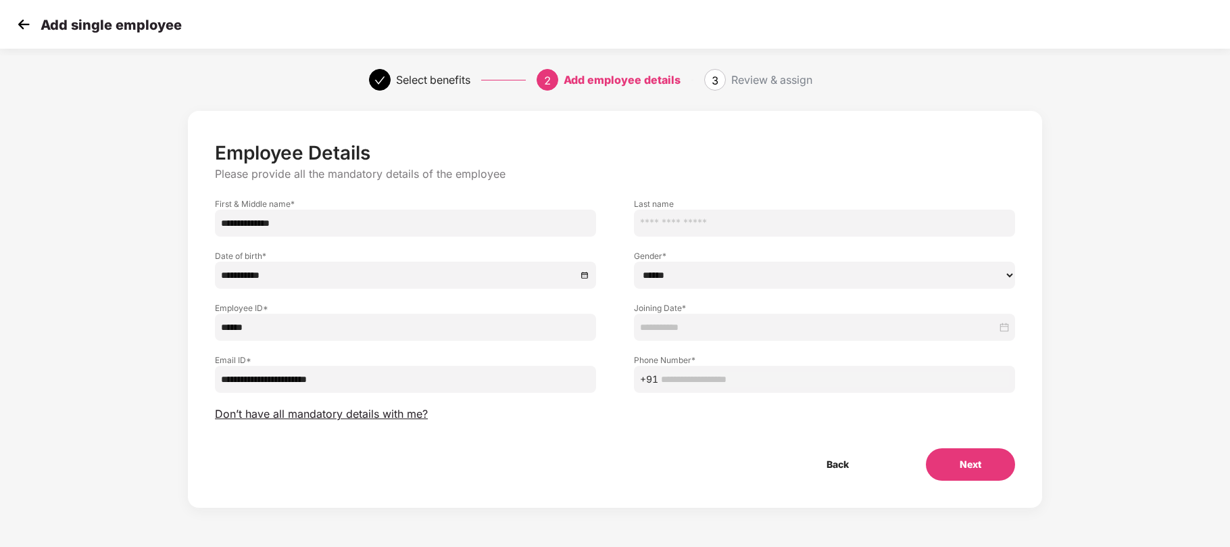
drag, startPoint x: 676, startPoint y: 273, endPoint x: 675, endPoint y: 322, distance: 49.4
click at [675, 322] on div "**********" at bounding box center [615, 310] width 800 height 339
select select "****"
click at [634, 262] on select "****** **** ******" at bounding box center [824, 275] width 381 height 27
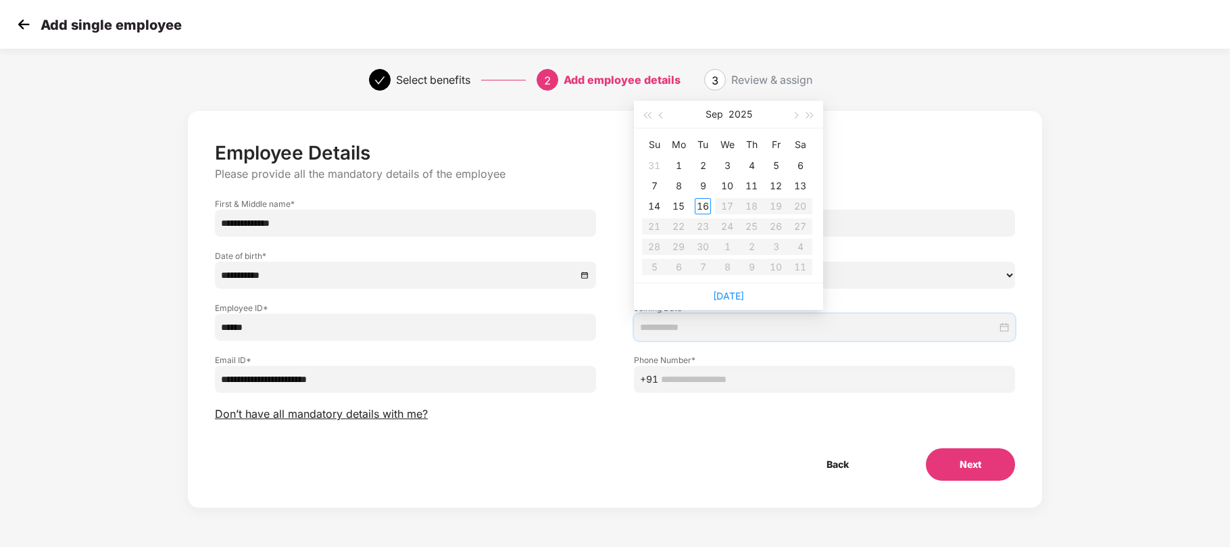
click at [675, 322] on input at bounding box center [818, 327] width 357 height 15
type input "**********"
click at [679, 163] on div "1" at bounding box center [679, 165] width 16 height 16
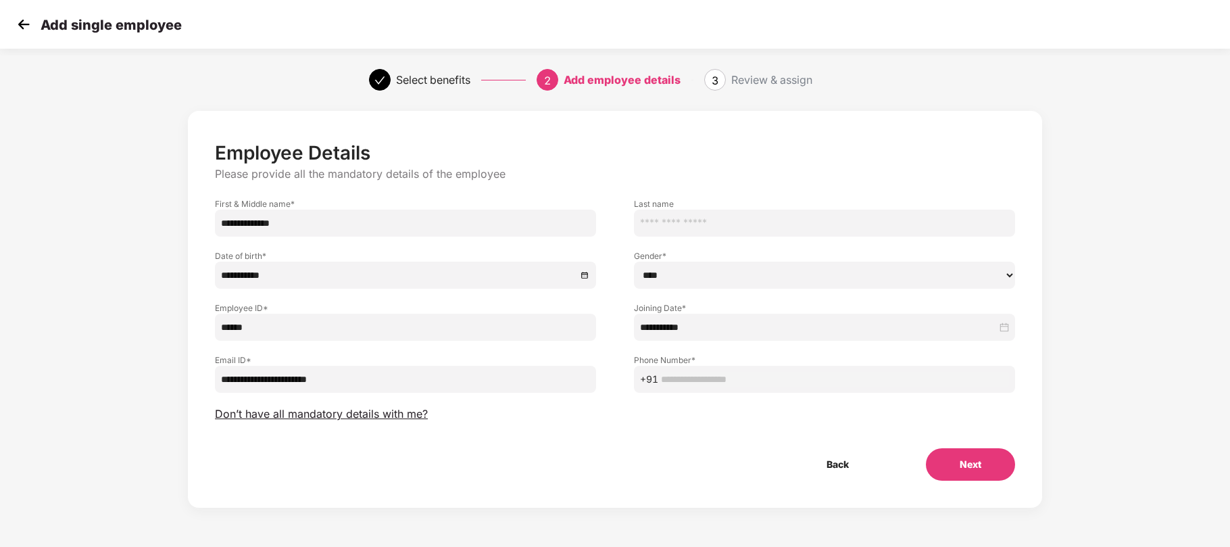
click at [967, 450] on button "Next" at bounding box center [970, 464] width 89 height 32
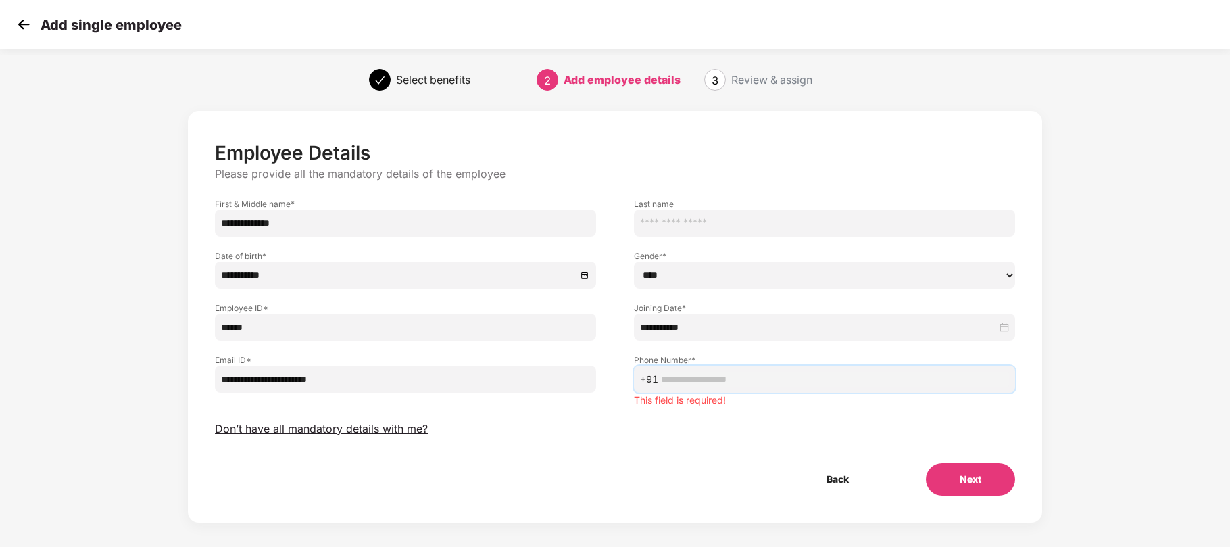
paste input "**********"
click at [687, 374] on input "text" at bounding box center [835, 379] width 348 height 15
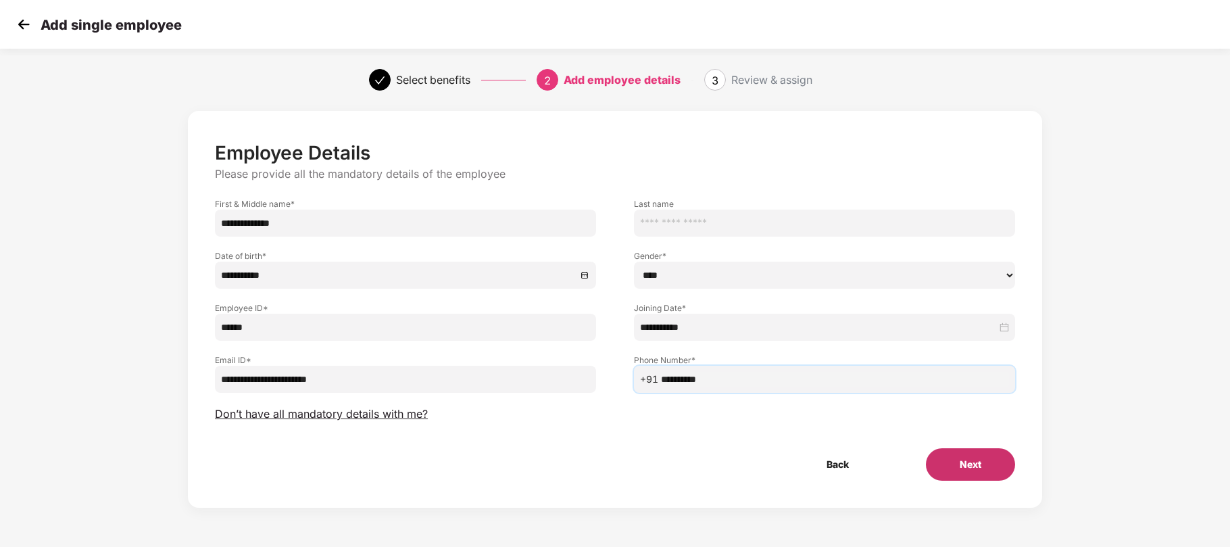
type input "**********"
click at [987, 466] on button "Next" at bounding box center [970, 464] width 89 height 32
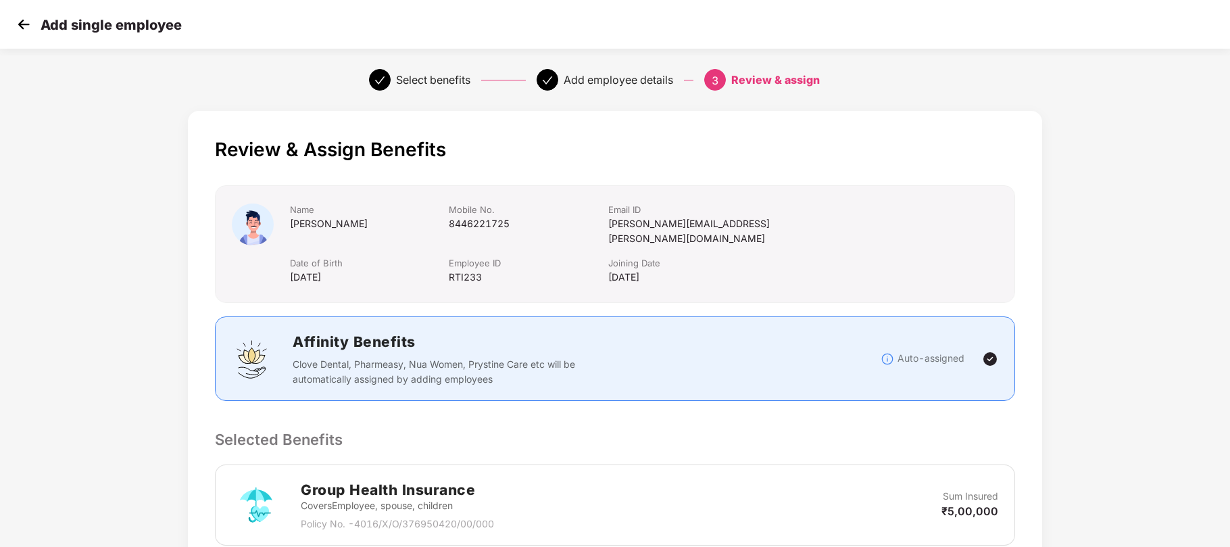
scroll to position [366, 0]
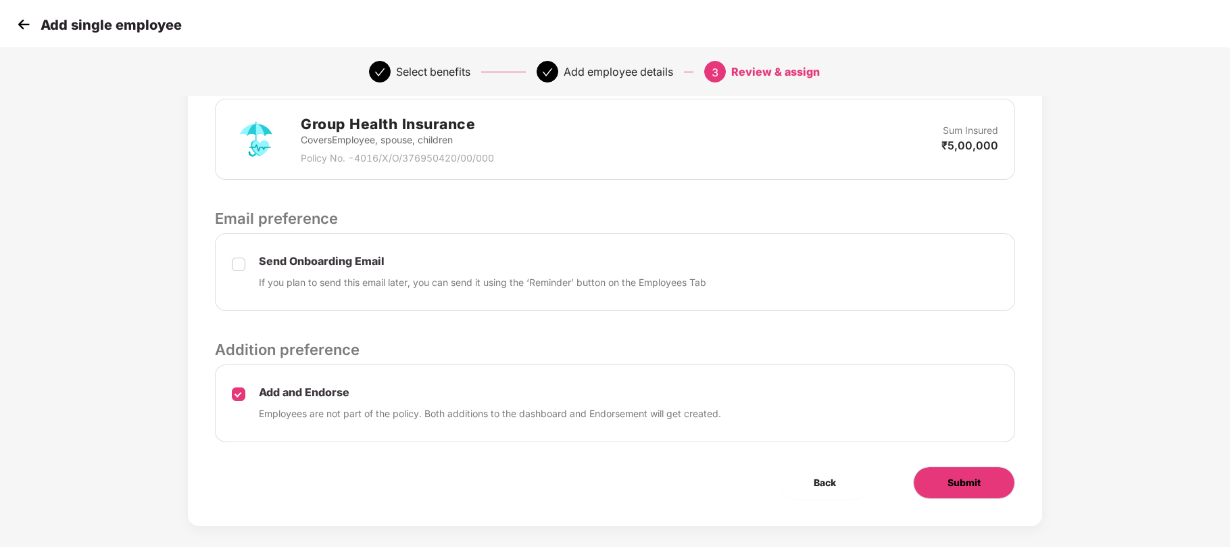
click at [937, 471] on button "Submit" at bounding box center [964, 482] width 102 height 32
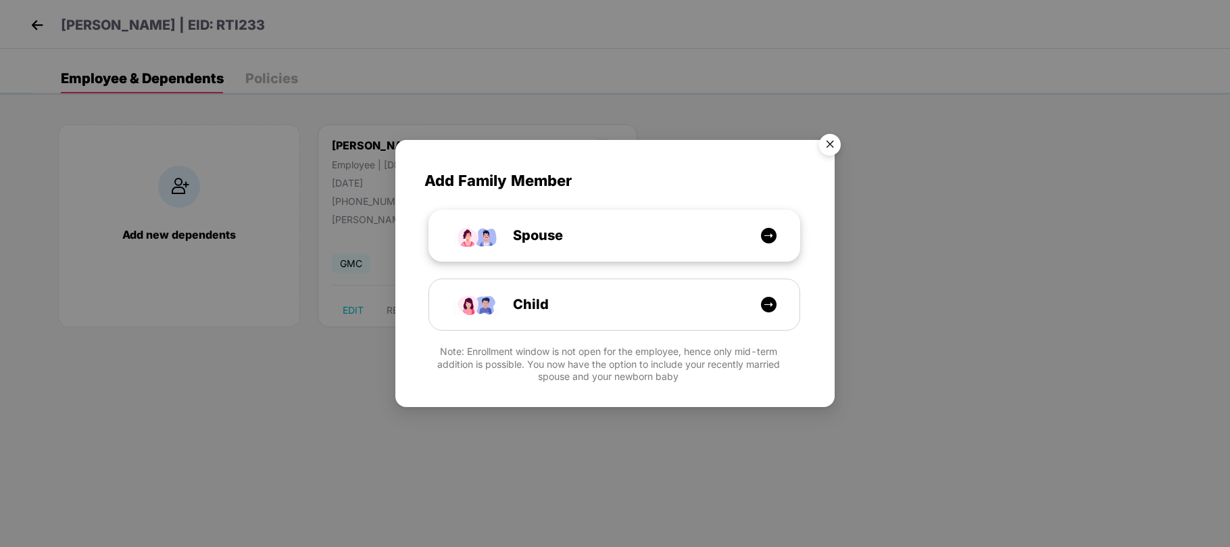
click at [552, 249] on div "Spouse" at bounding box center [614, 235] width 370 height 51
select select "****"
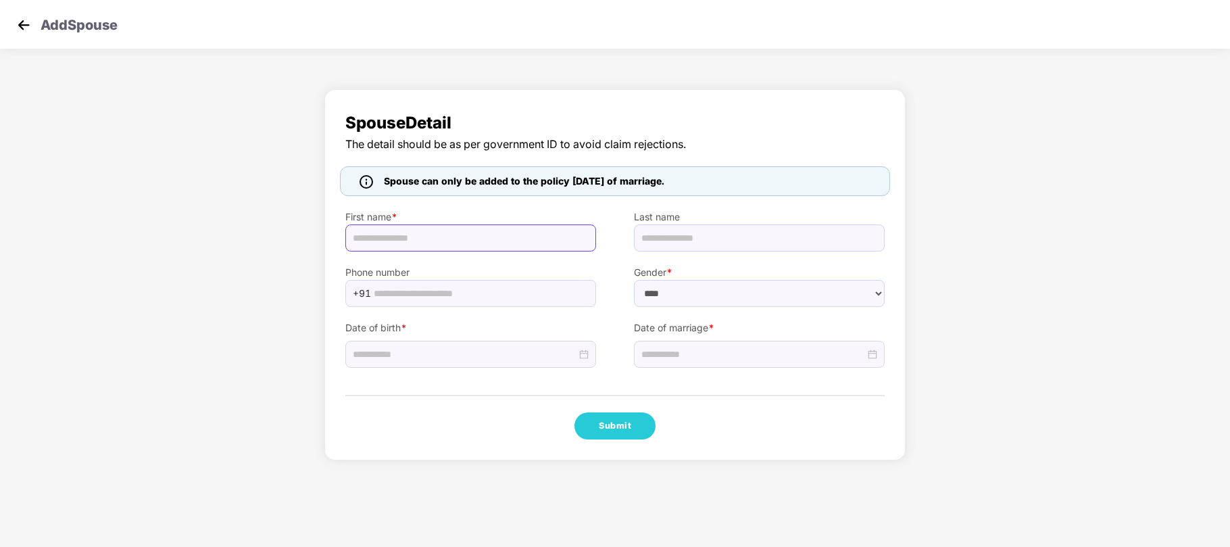
paste input "**********"
click at [414, 241] on input "**********" at bounding box center [470, 237] width 251 height 27
type input "**********"
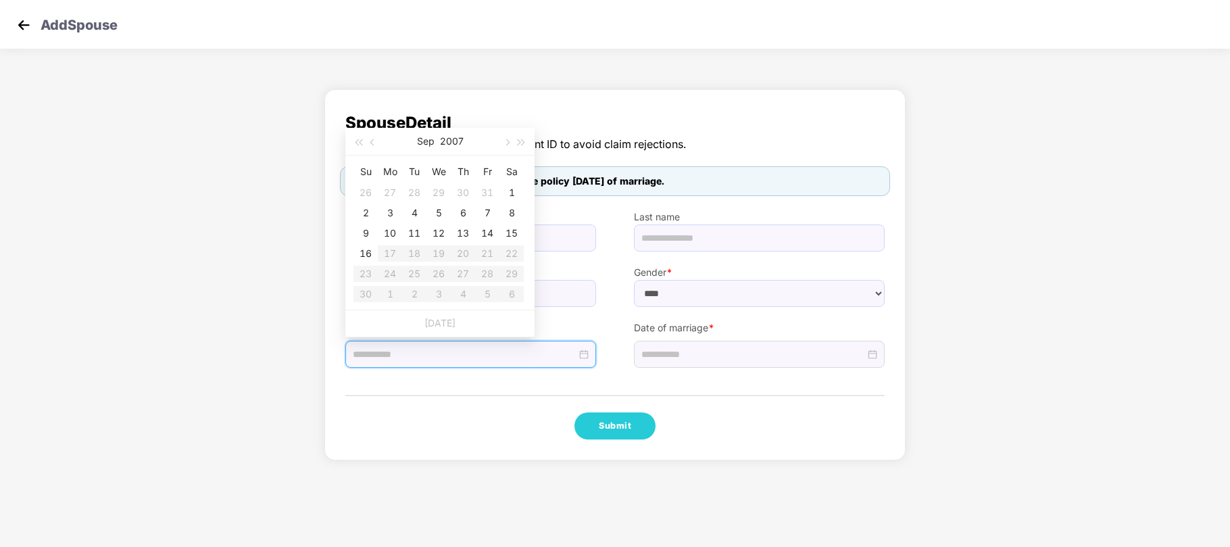
click at [461, 360] on input at bounding box center [465, 354] width 224 height 15
type input "**********"
click at [449, 145] on button "2007" at bounding box center [452, 141] width 24 height 27
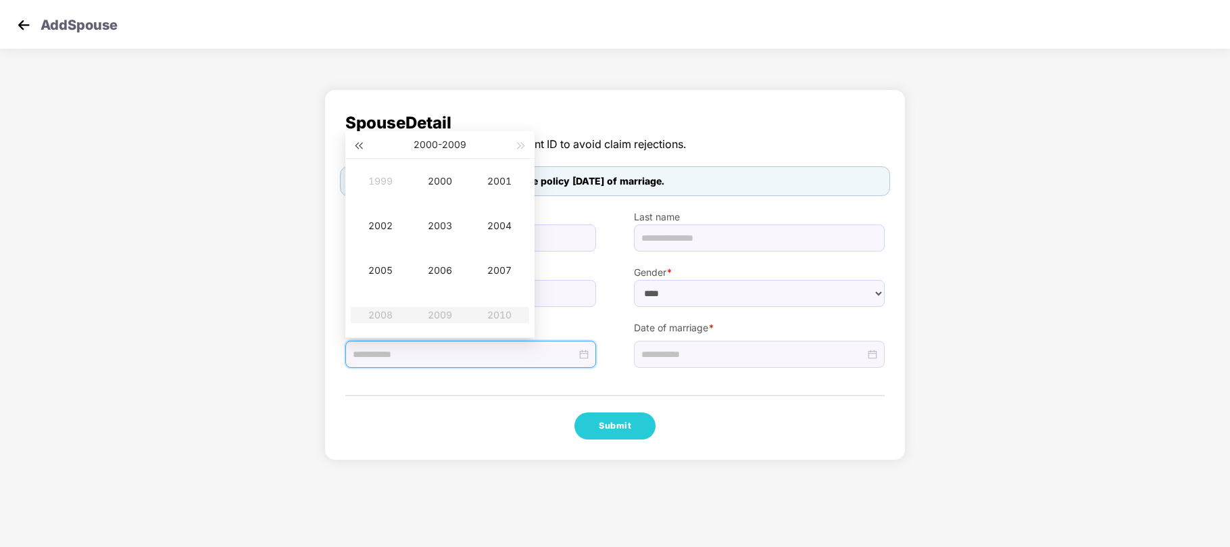
click at [360, 143] on span "button" at bounding box center [358, 146] width 7 height 7
type input "**********"
click at [385, 317] on div "1998" at bounding box center [380, 315] width 41 height 16
type input "**********"
click at [444, 227] on div "May" at bounding box center [440, 226] width 41 height 16
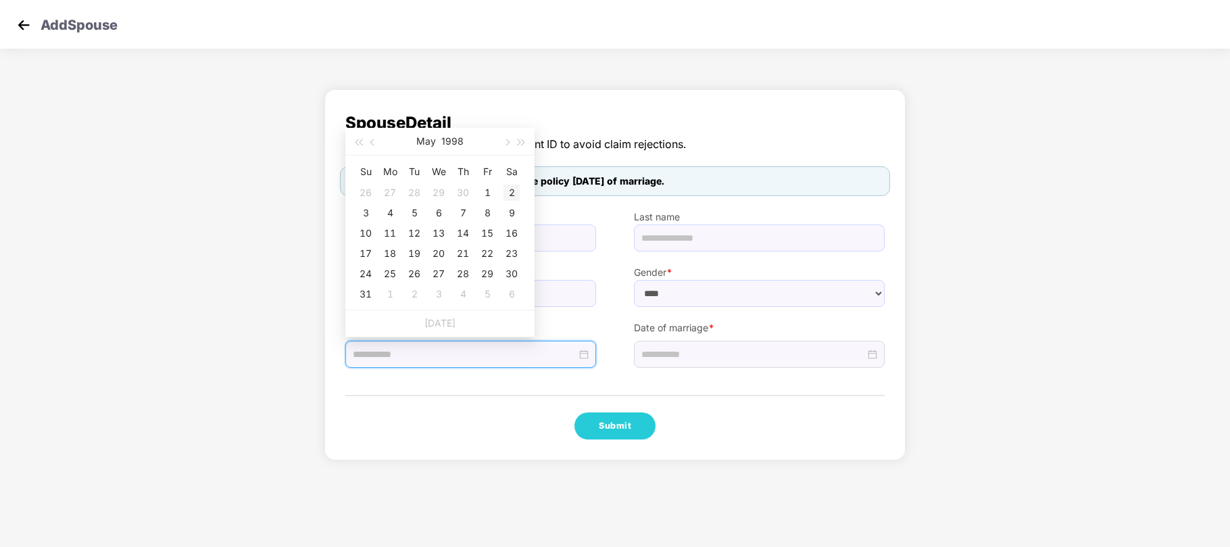
type input "**********"
click at [512, 191] on div "2" at bounding box center [512, 193] width 16 height 16
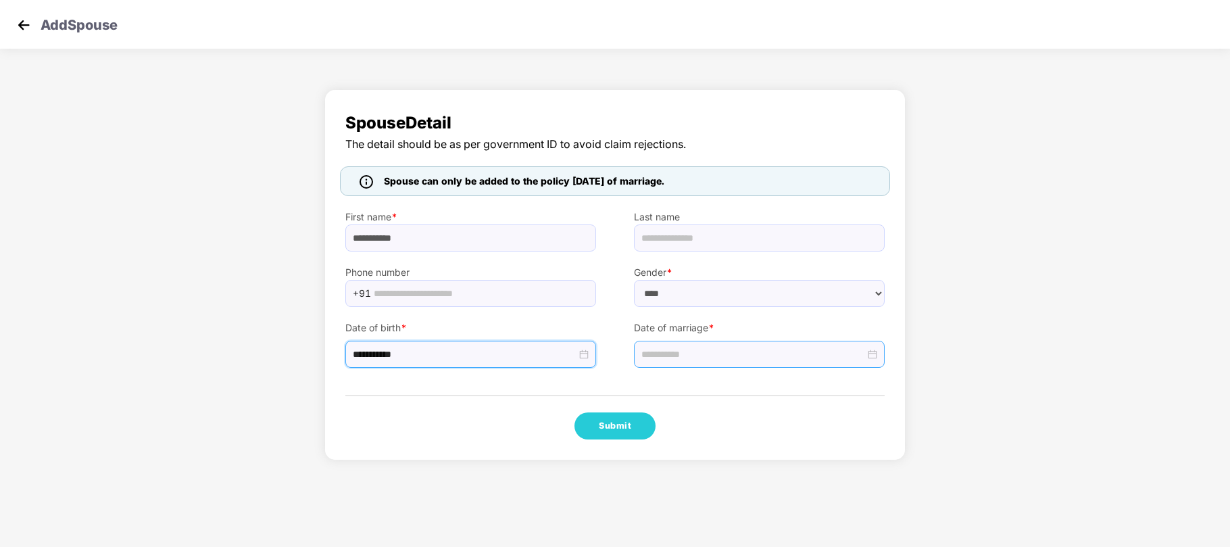
click at [669, 351] on input at bounding box center [753, 354] width 224 height 15
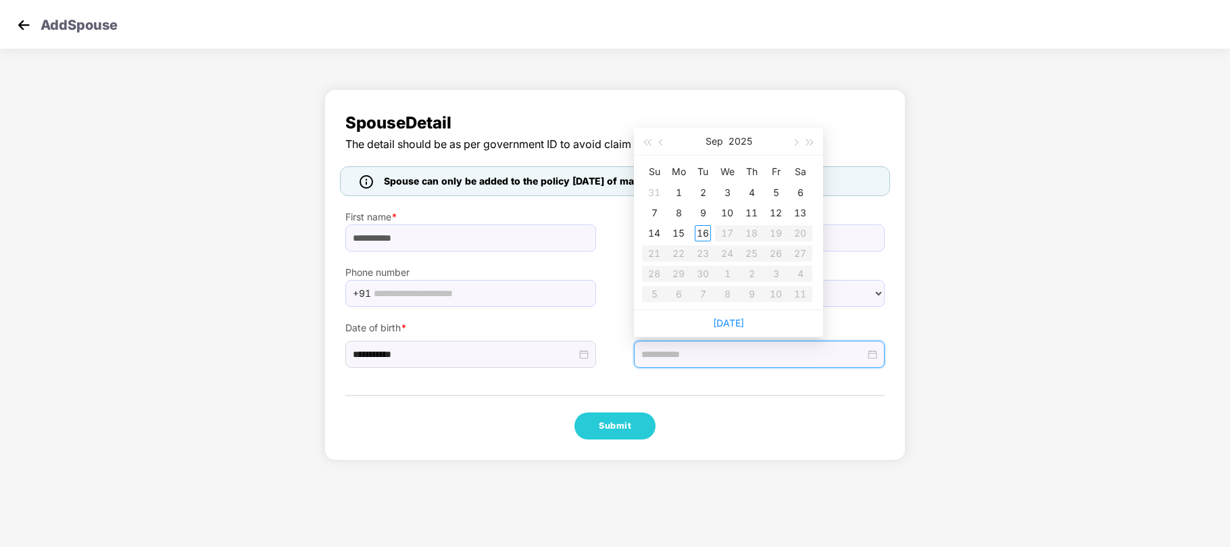
type input "**********"
click at [661, 141] on span "button" at bounding box center [662, 142] width 7 height 7
type input "**********"
click at [709, 255] on div "19" at bounding box center [703, 253] width 16 height 16
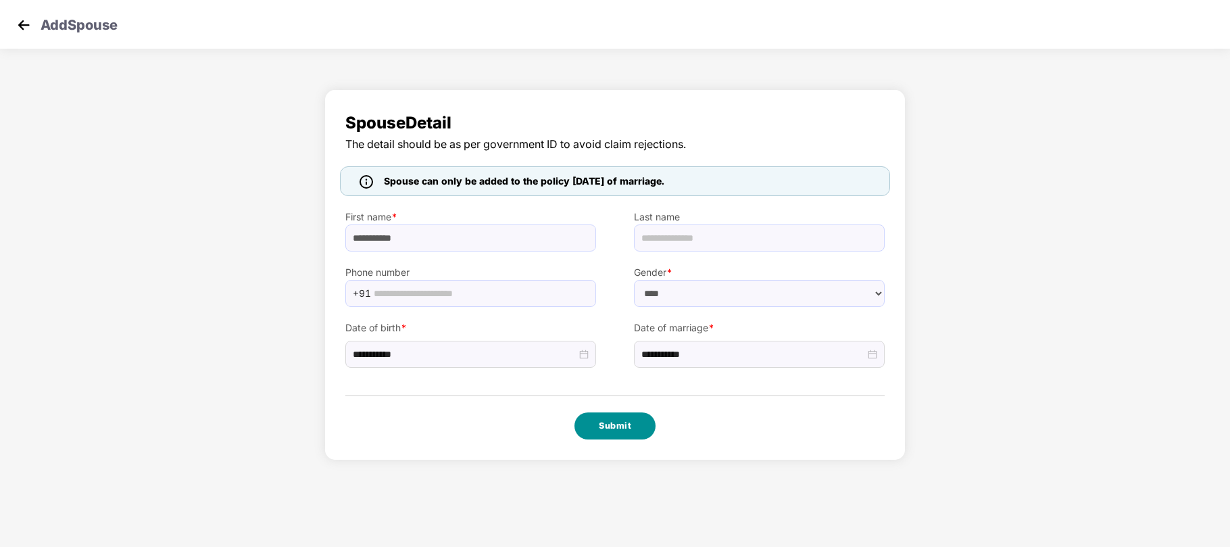
click at [625, 427] on button "Submit" at bounding box center [615, 425] width 81 height 27
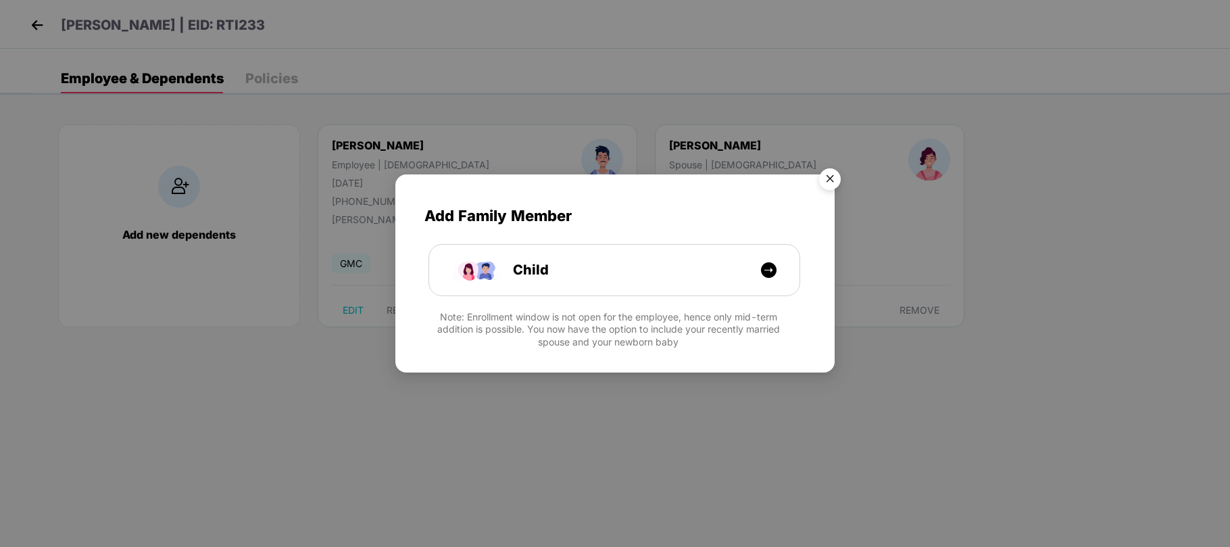
click at [834, 177] on img "Close" at bounding box center [830, 181] width 38 height 38
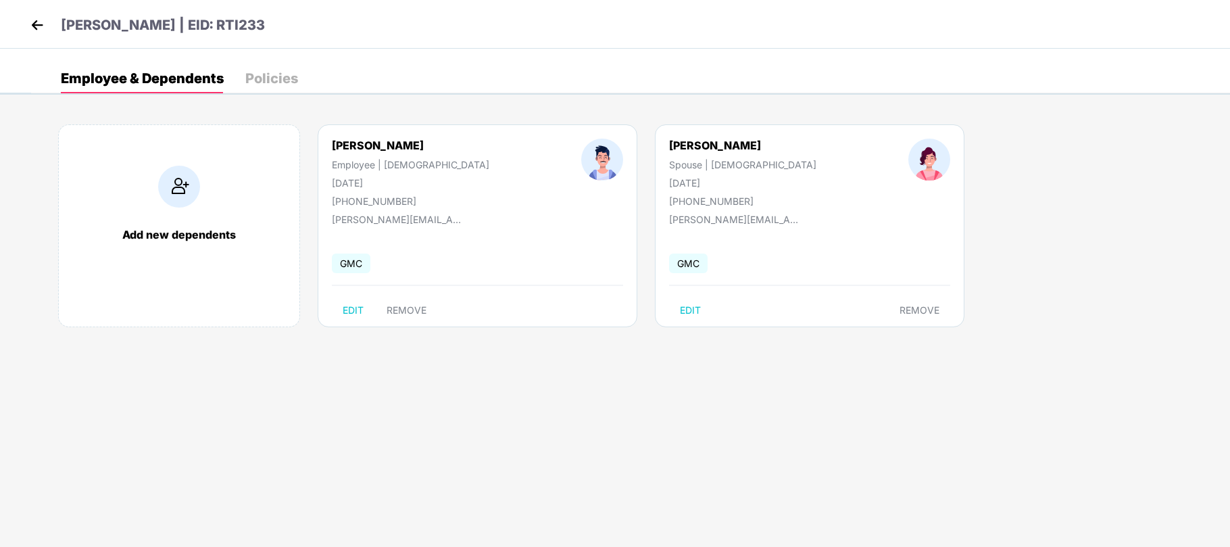
click at [44, 20] on img at bounding box center [37, 25] width 20 height 20
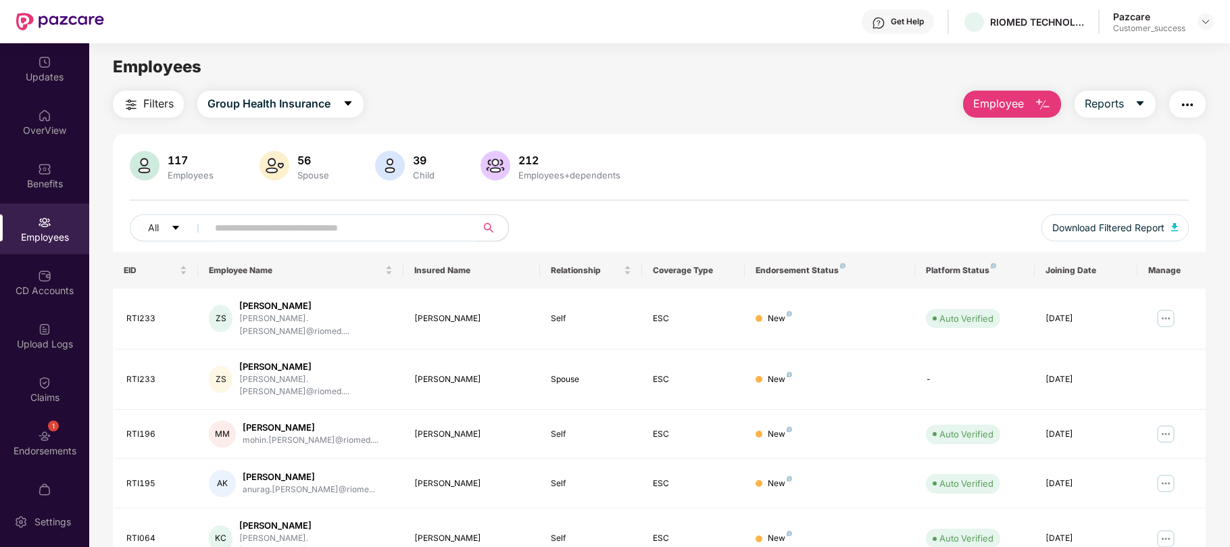
click at [231, 239] on span at bounding box center [337, 227] width 277 height 27
paste input "******"
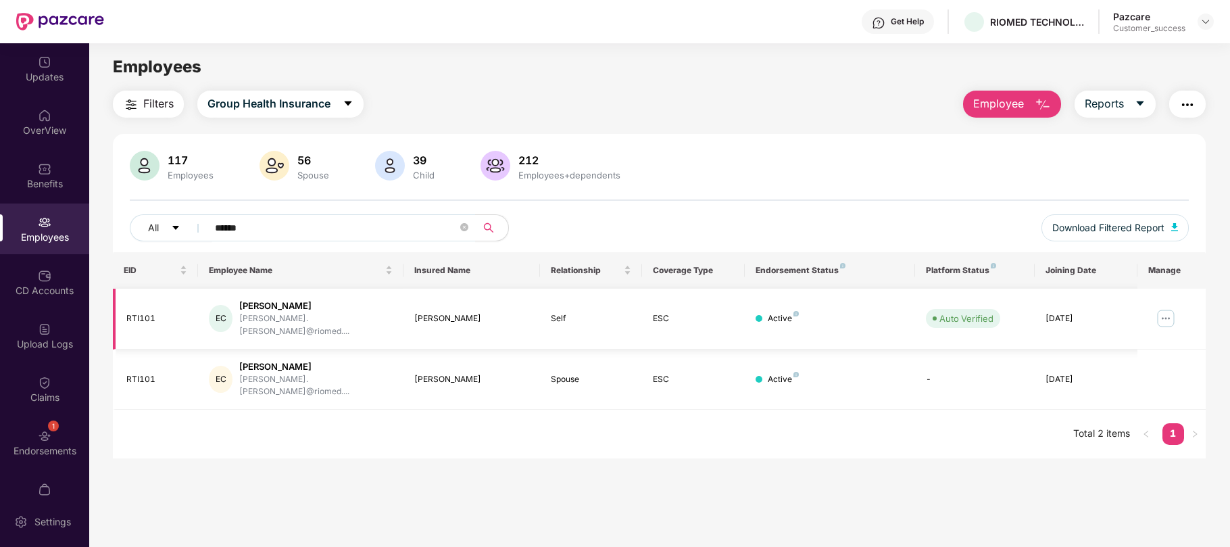
click at [1163, 314] on img at bounding box center [1166, 319] width 22 height 22
click at [675, 463] on main "Employees Filters Group Health Insurance Employee Reports 117 Employees 56 Spou…" at bounding box center [659, 316] width 1140 height 547
click at [325, 223] on input "******" at bounding box center [336, 228] width 243 height 20
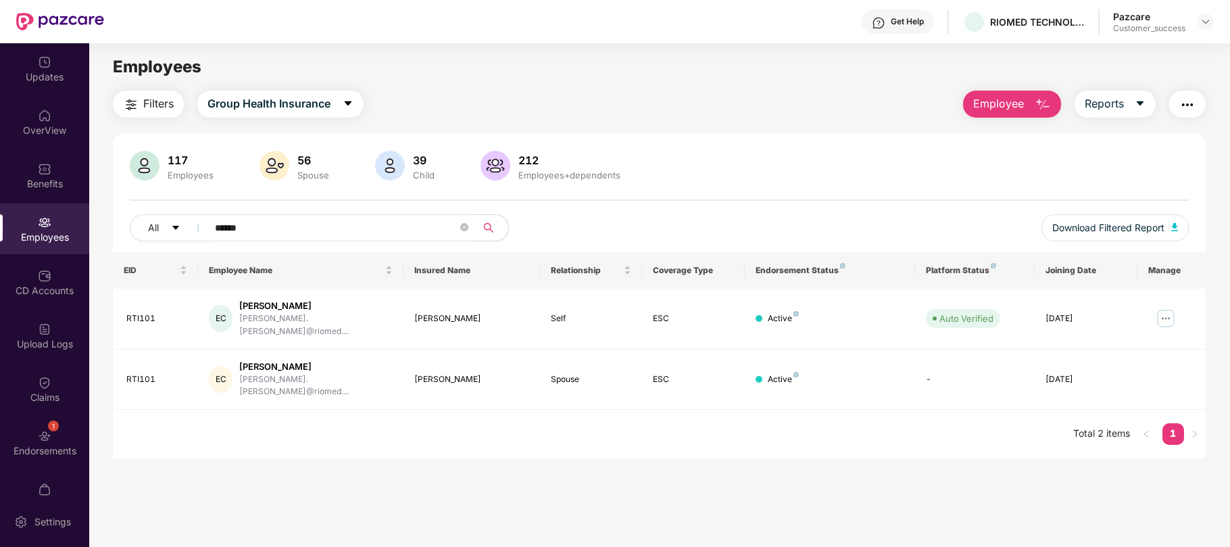
paste input "text"
click at [325, 223] on input "******" at bounding box center [336, 228] width 243 height 20
type input "******"
click at [1169, 315] on img at bounding box center [1166, 319] width 22 height 22
click at [937, 437] on main "Employees Filters Group Health Insurance Employee Reports 117 Employees 56 Spou…" at bounding box center [659, 316] width 1140 height 547
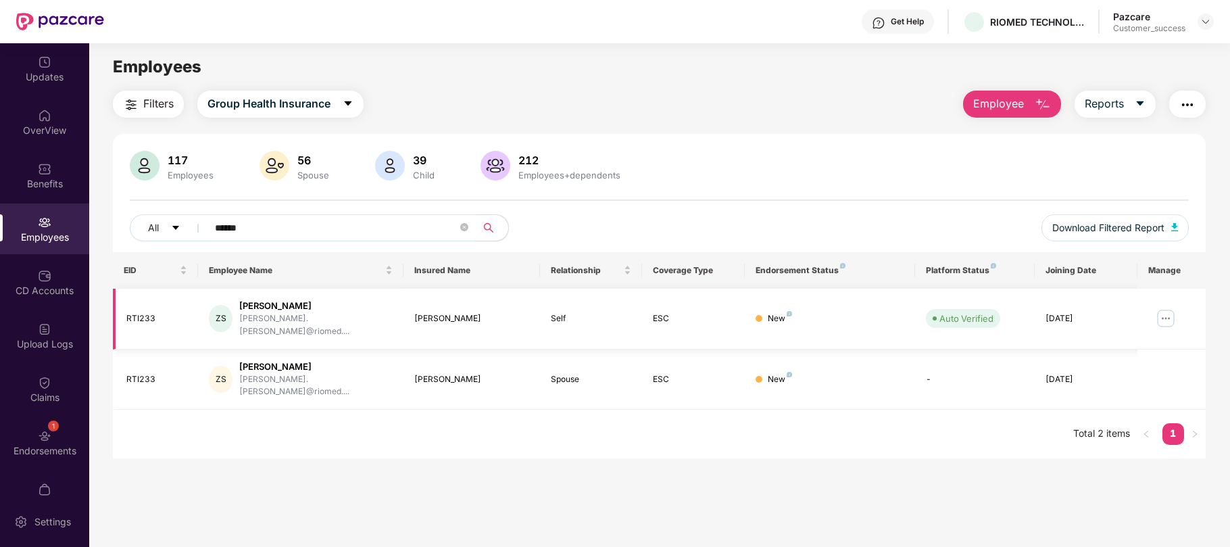
click at [1160, 311] on img at bounding box center [1166, 319] width 22 height 22
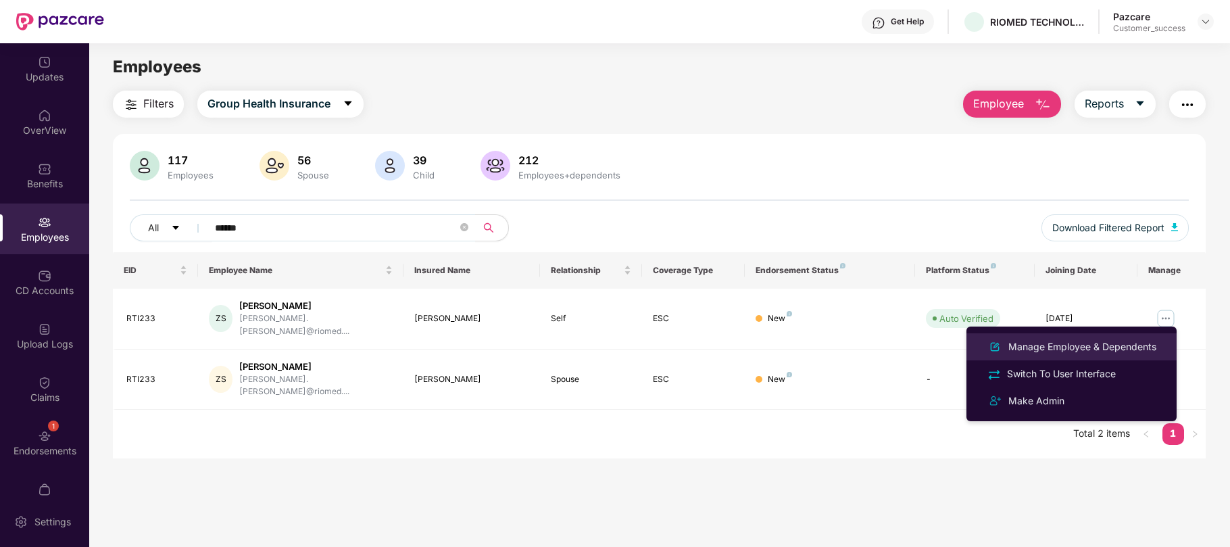
click at [1049, 349] on div "Manage Employee & Dependents" at bounding box center [1082, 346] width 153 height 15
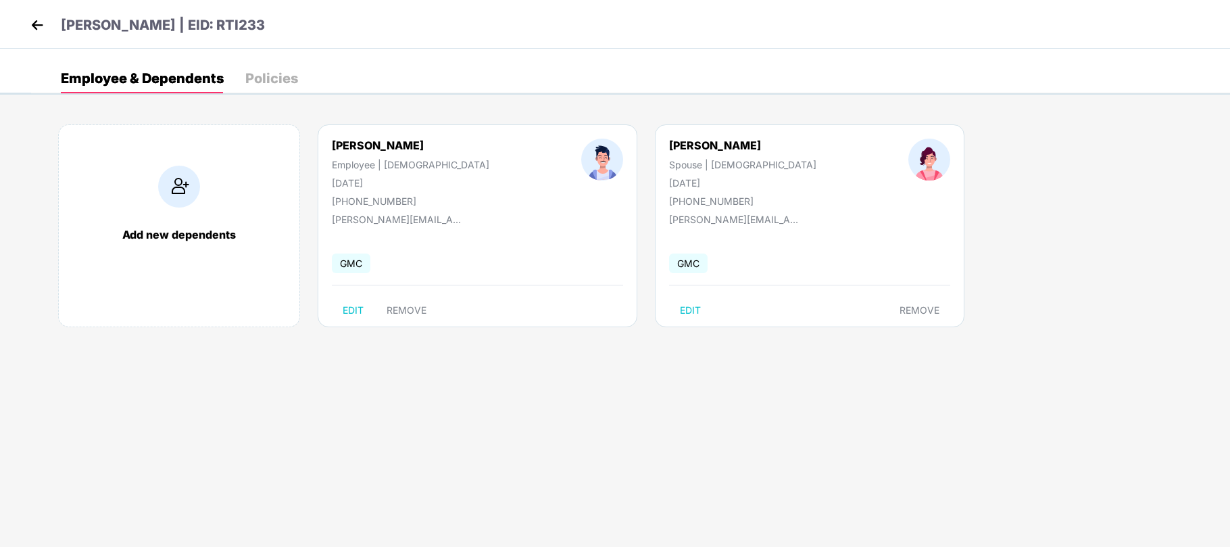
click at [38, 22] on img at bounding box center [37, 25] width 20 height 20
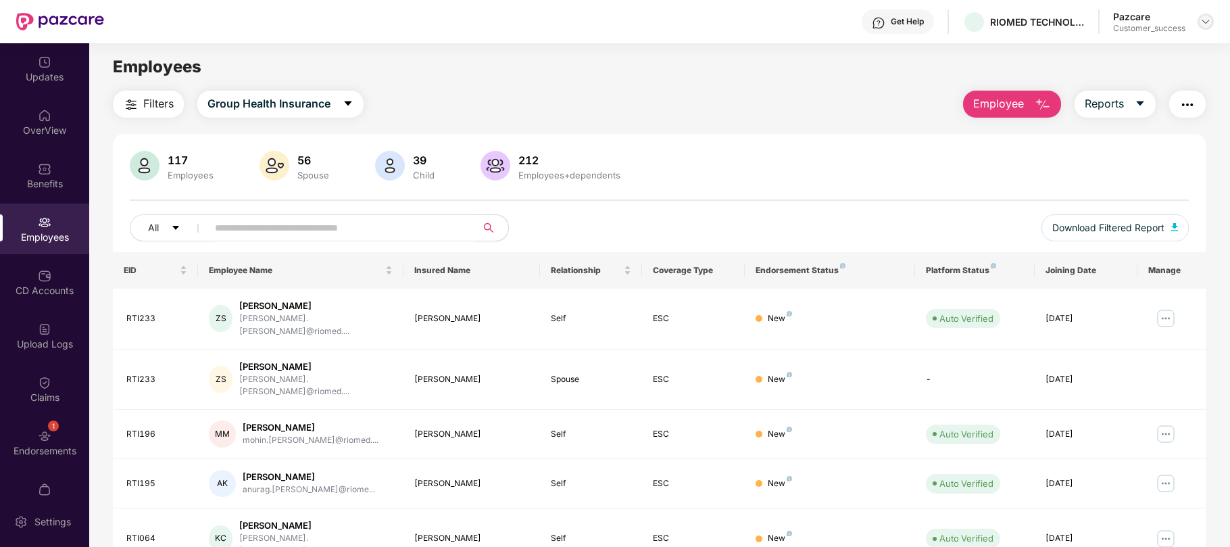
click at [1199, 19] on div at bounding box center [1206, 22] width 16 height 16
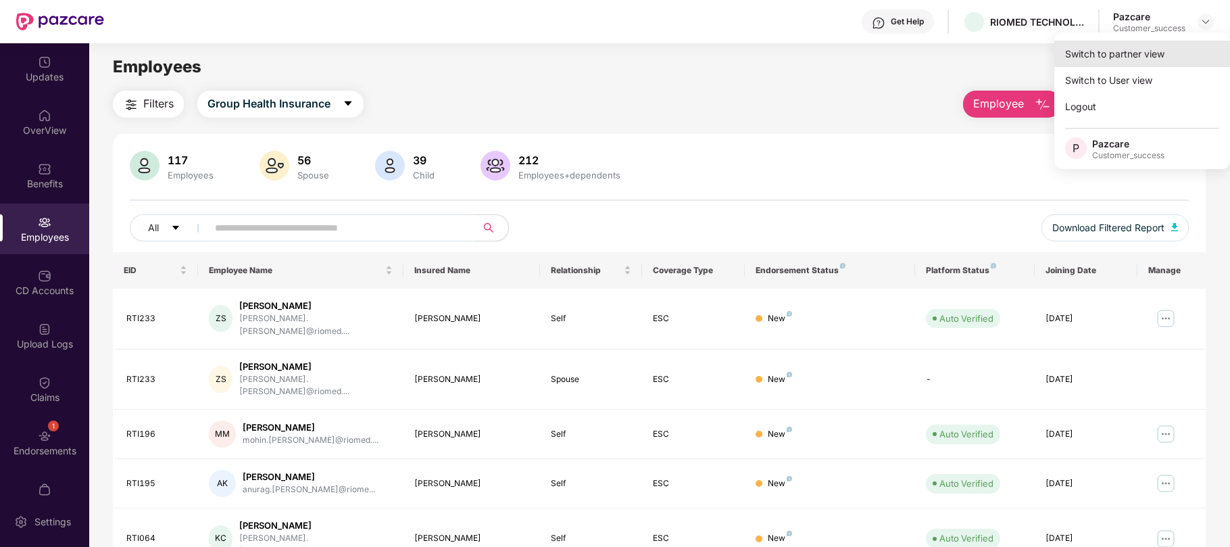
click at [1115, 55] on div "Switch to partner view" at bounding box center [1142, 54] width 176 height 26
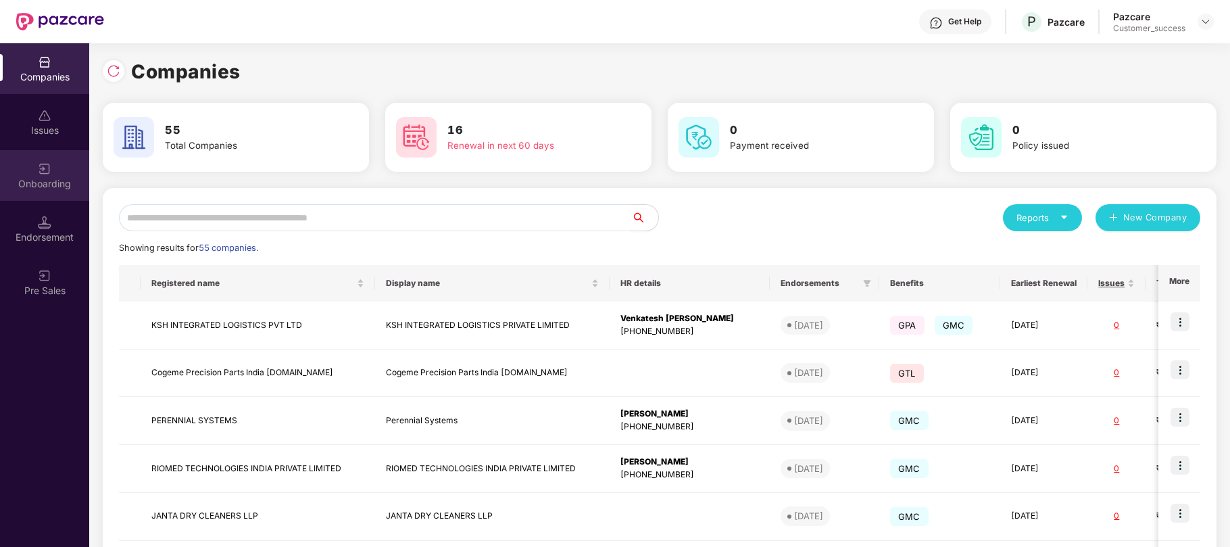
click at [33, 185] on div "Onboarding" at bounding box center [44, 184] width 89 height 14
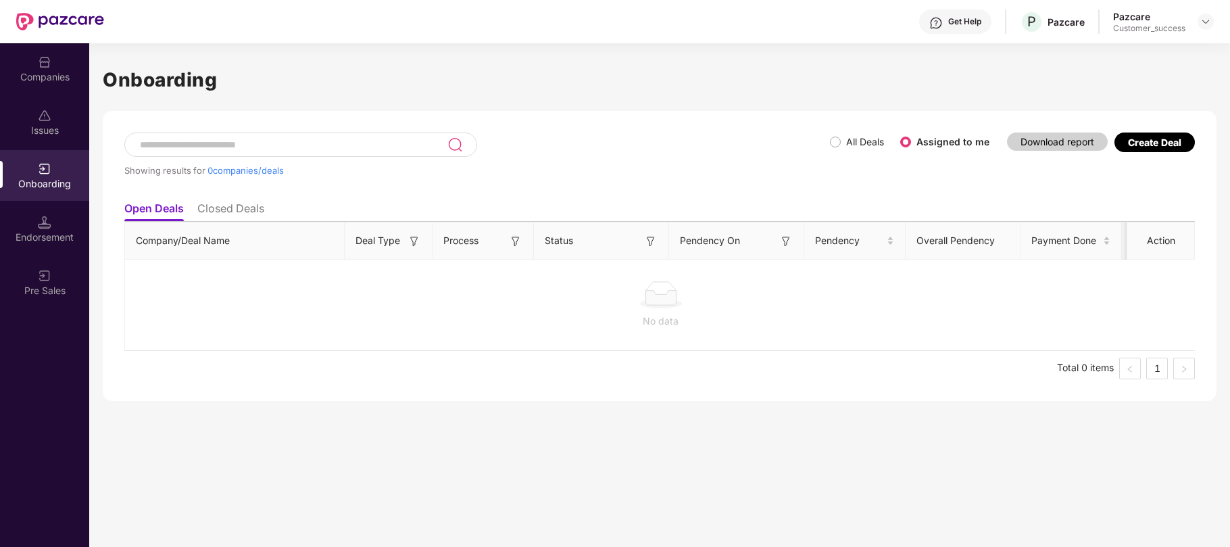
click at [1125, 147] on div "Create Deal" at bounding box center [1155, 142] width 80 height 20
click at [350, 396] on div "Showing results for 0 companies/deals All Deals Assigned to me Download report …" at bounding box center [660, 256] width 1114 height 290
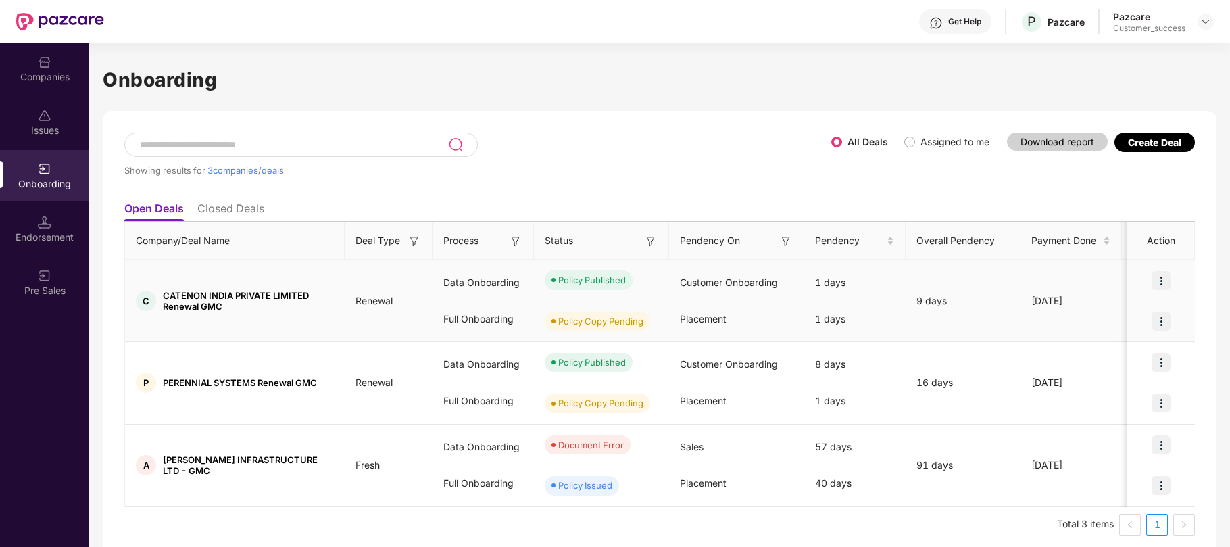
click at [1161, 288] on img at bounding box center [1161, 280] width 19 height 19
drag, startPoint x: 1190, startPoint y: 317, endPoint x: 1153, endPoint y: 315, distance: 37.2
click at [1153, 315] on div at bounding box center [1161, 321] width 68 height 41
click at [1153, 315] on img at bounding box center [1161, 321] width 19 height 19
click at [727, 149] on div "Showing results for 3 companies/deals" at bounding box center [477, 163] width 707 height 62
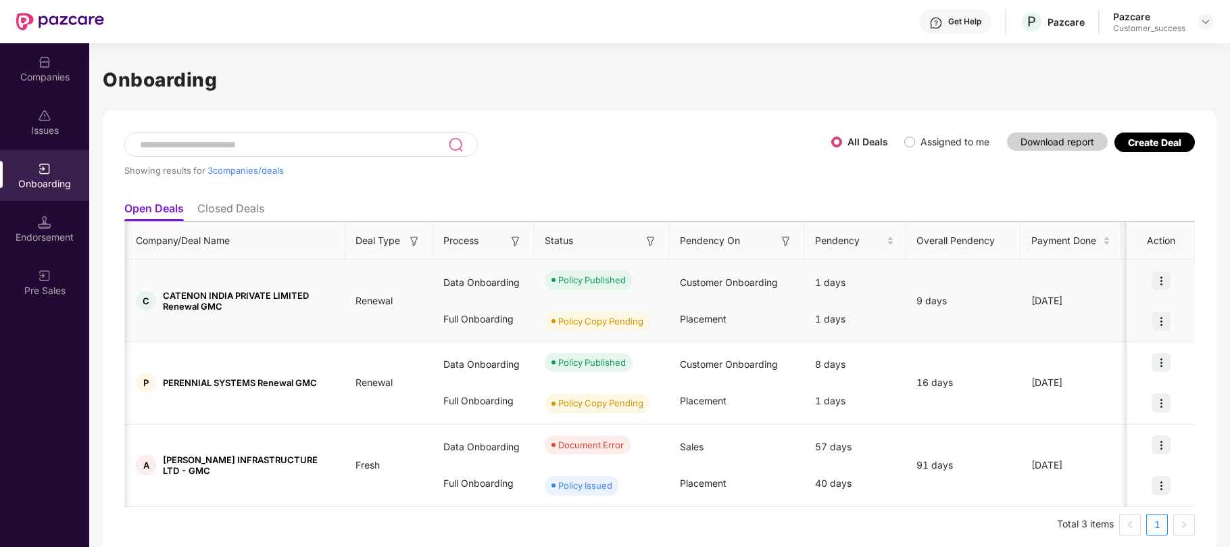
scroll to position [0, 1]
click at [1144, 147] on div "Create Deal" at bounding box center [1154, 142] width 53 height 11
click at [46, 172] on img at bounding box center [45, 169] width 14 height 14
click at [50, 72] on div "Companies" at bounding box center [44, 77] width 89 height 14
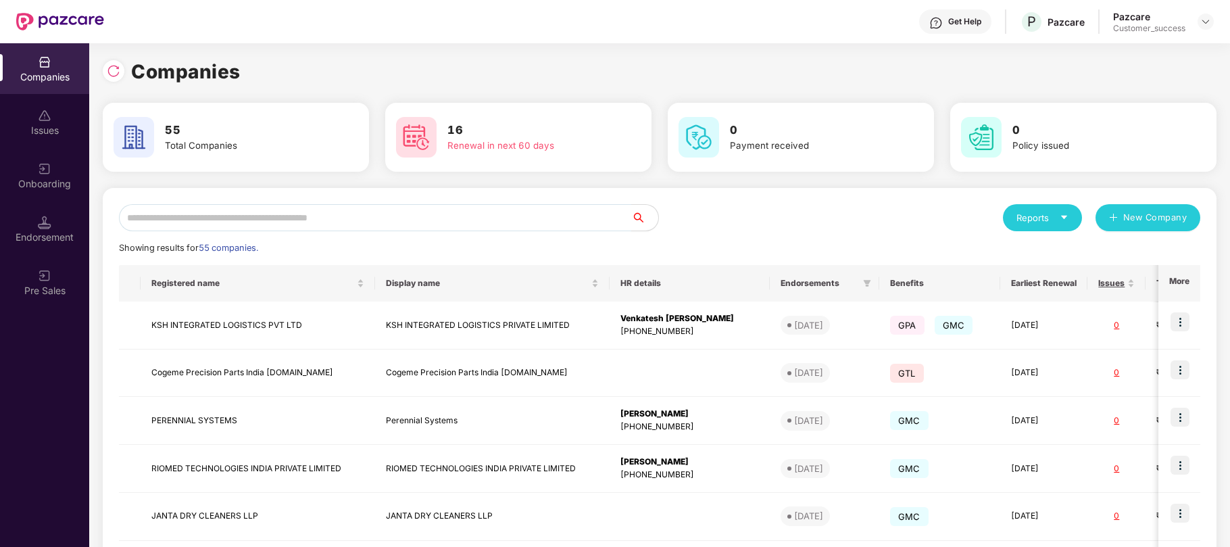
click at [412, 220] on input "text" at bounding box center [375, 217] width 512 height 27
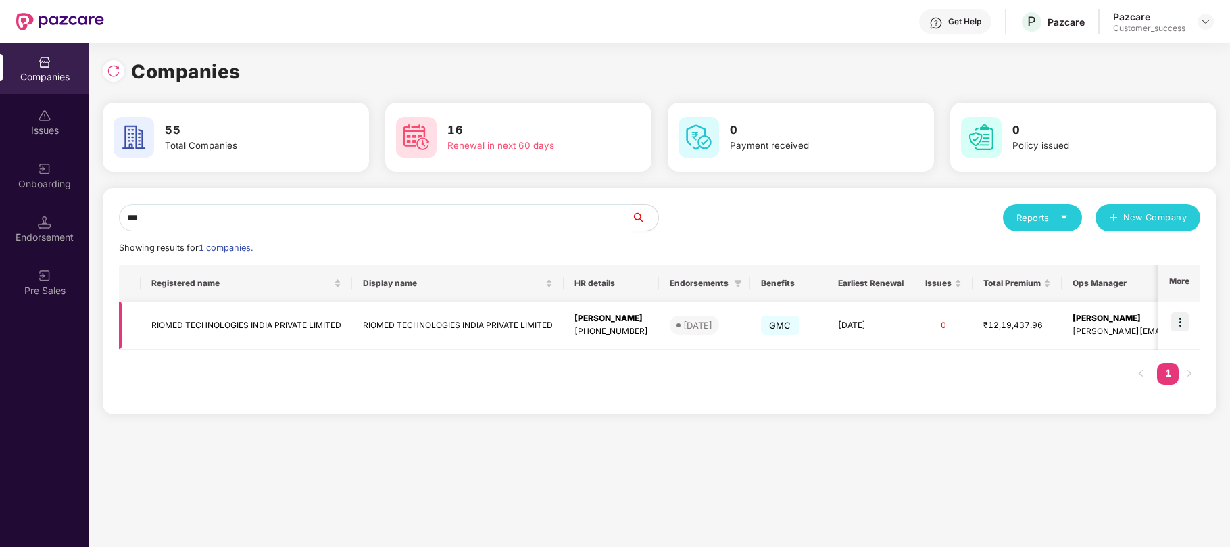
type input "***"
click at [1185, 323] on img at bounding box center [1180, 321] width 19 height 19
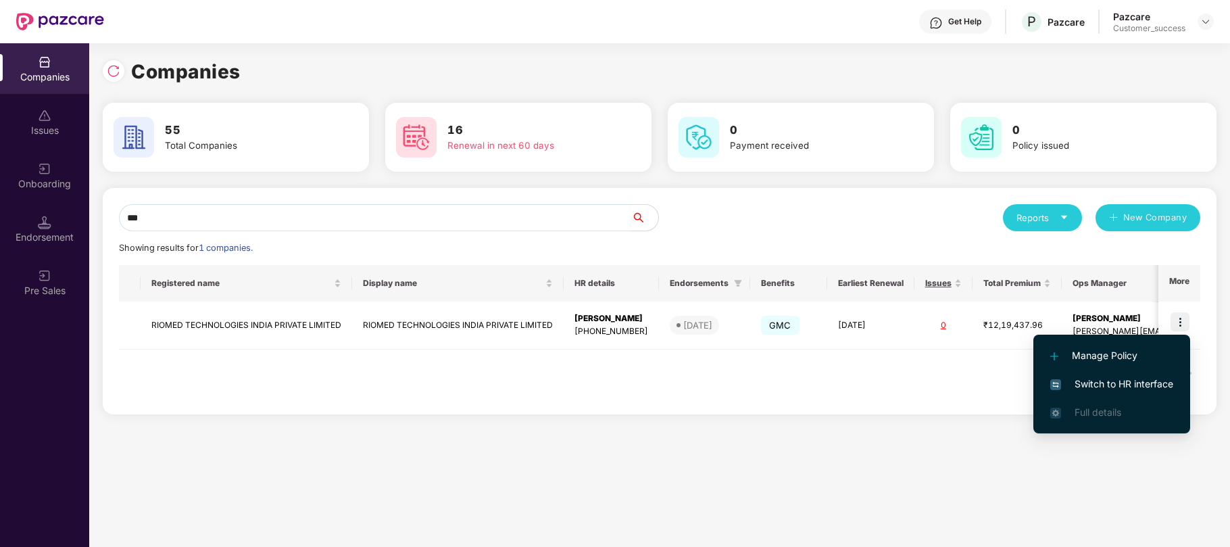
click at [1102, 387] on span "Switch to HR interface" at bounding box center [1111, 384] width 123 height 15
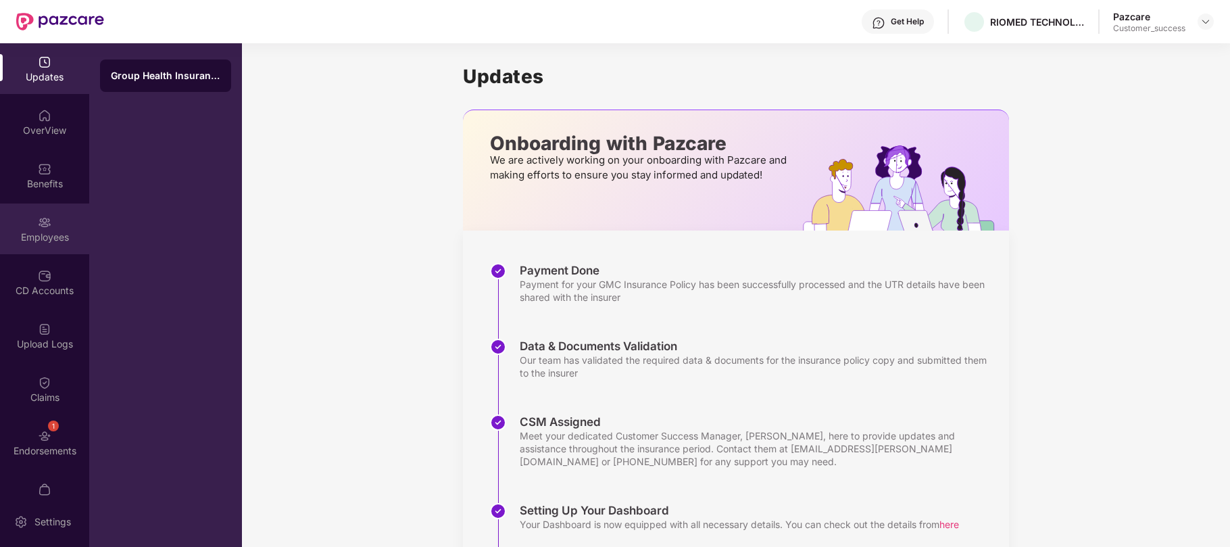
click at [39, 239] on div "Employees" at bounding box center [44, 238] width 89 height 14
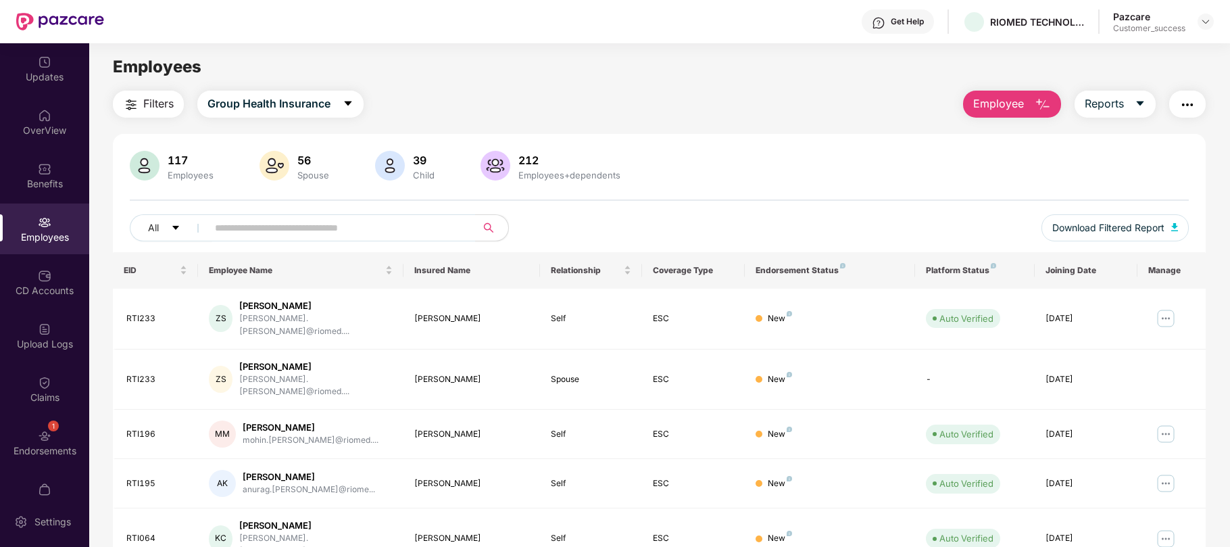
click at [984, 115] on button "Employee" at bounding box center [1012, 104] width 98 height 27
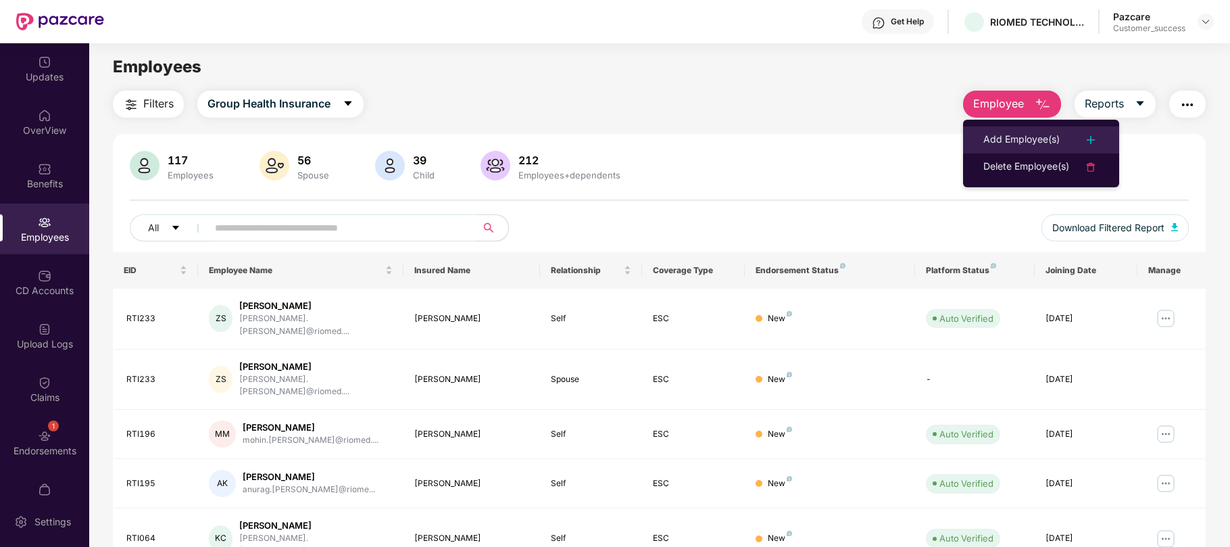
click at [996, 138] on div "Add Employee(s)" at bounding box center [1022, 140] width 76 height 16
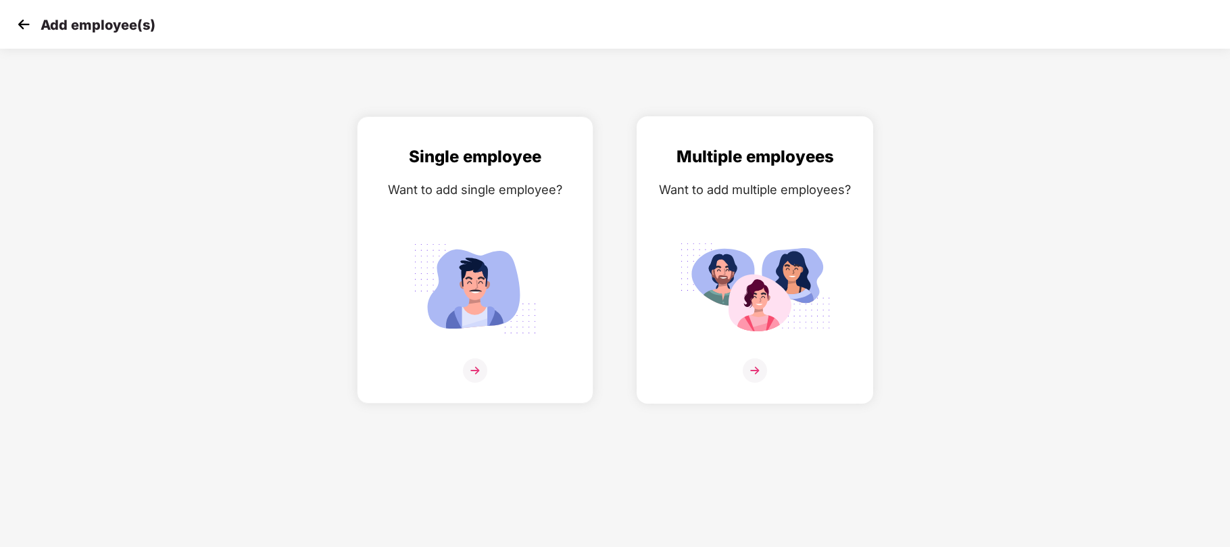
click at [760, 280] on img at bounding box center [754, 288] width 151 height 105
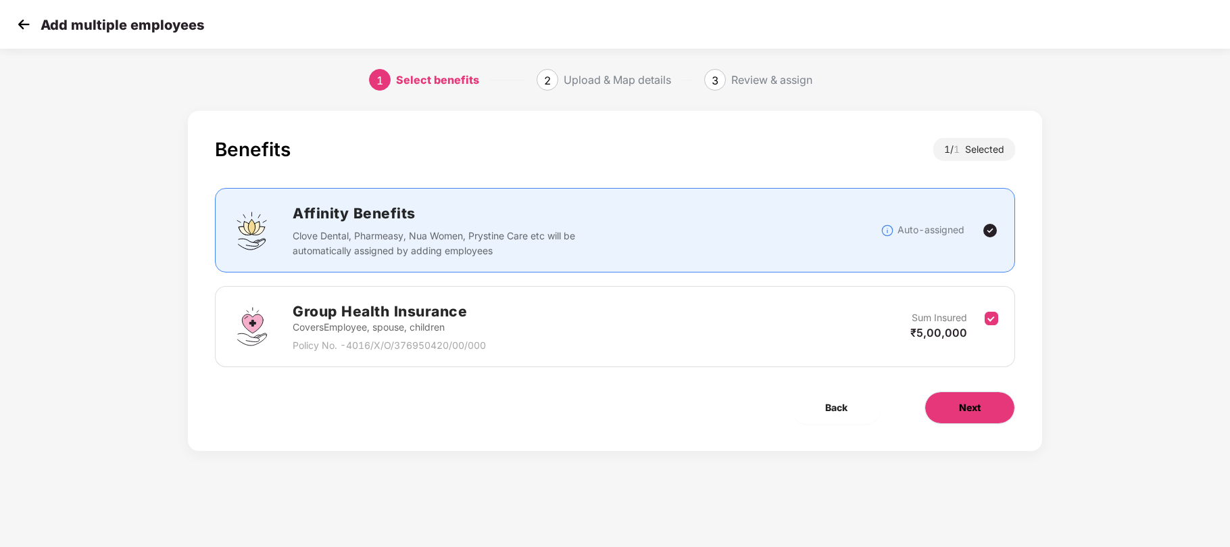
click at [929, 410] on button "Next" at bounding box center [970, 407] width 91 height 32
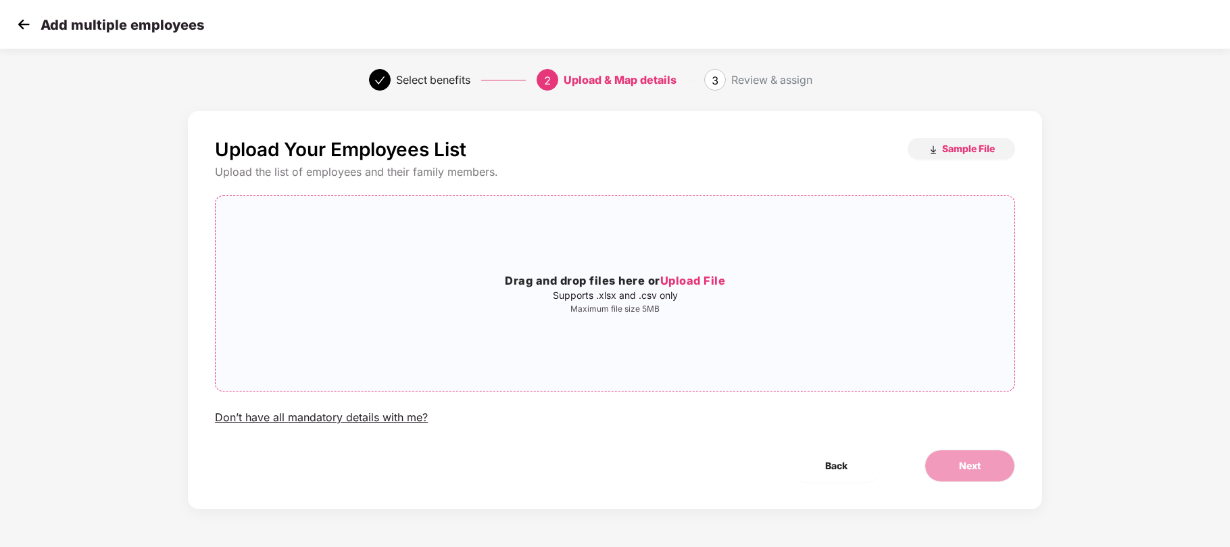
click at [685, 278] on span "Upload File" at bounding box center [693, 281] width 66 height 14
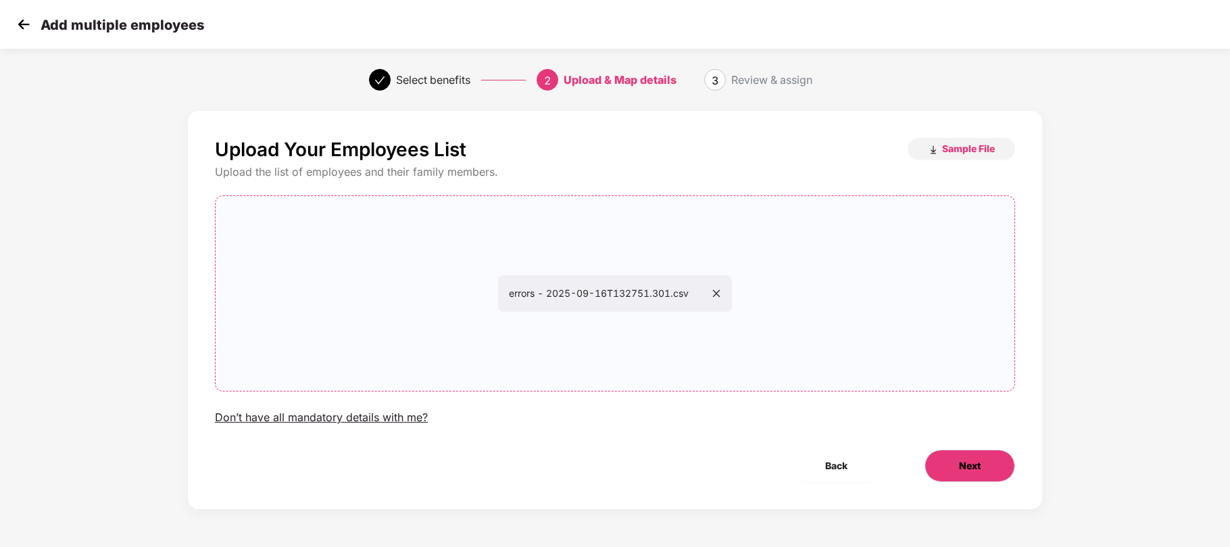
click at [953, 453] on button "Next" at bounding box center [970, 466] width 91 height 32
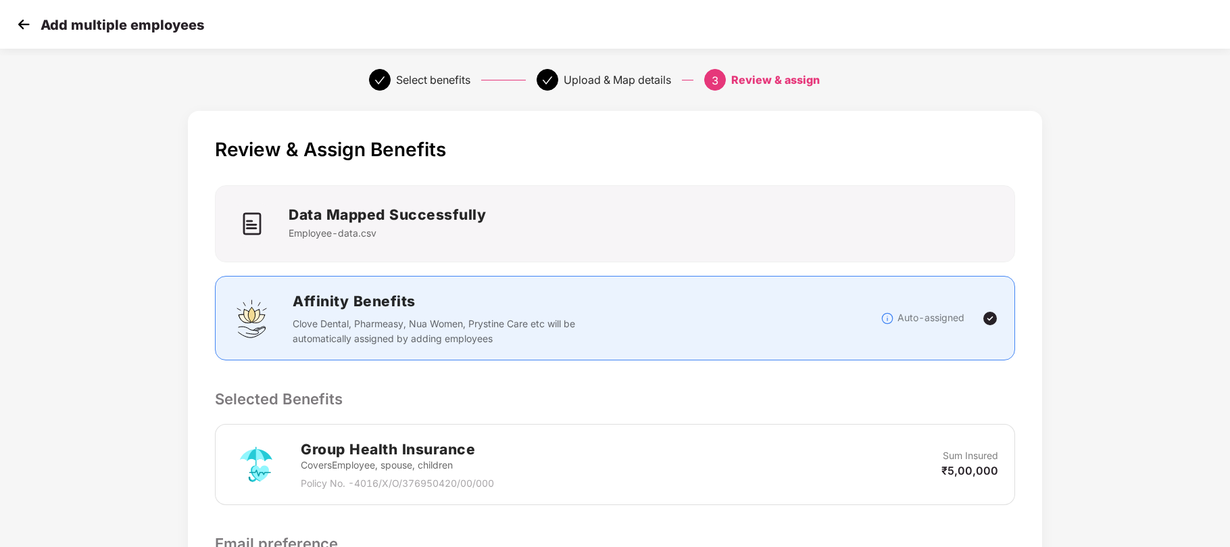
scroll to position [339, 0]
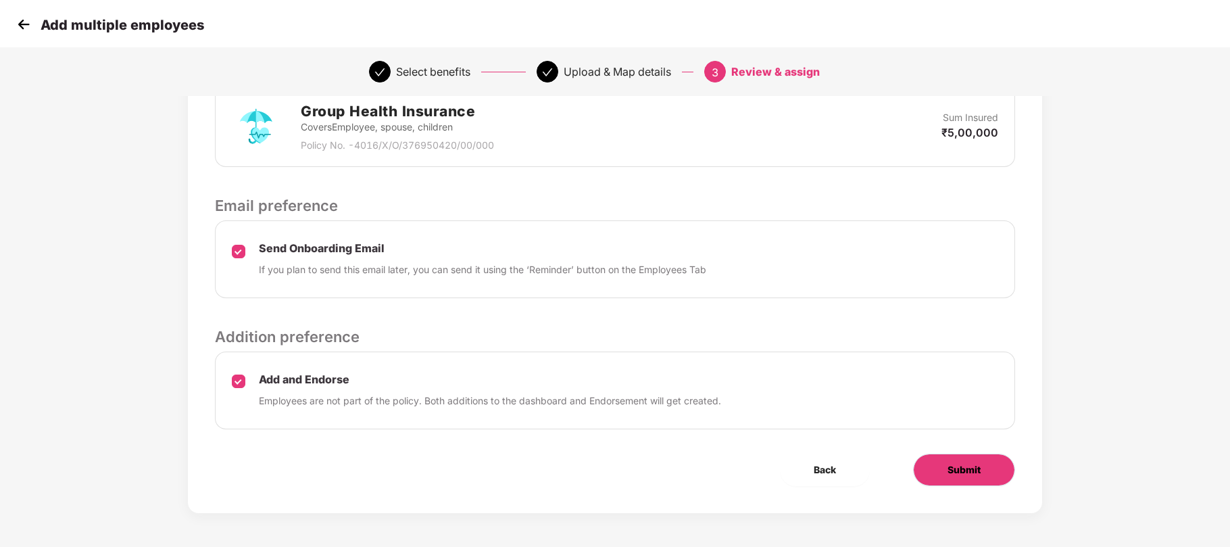
click at [979, 466] on span "Submit" at bounding box center [964, 469] width 33 height 15
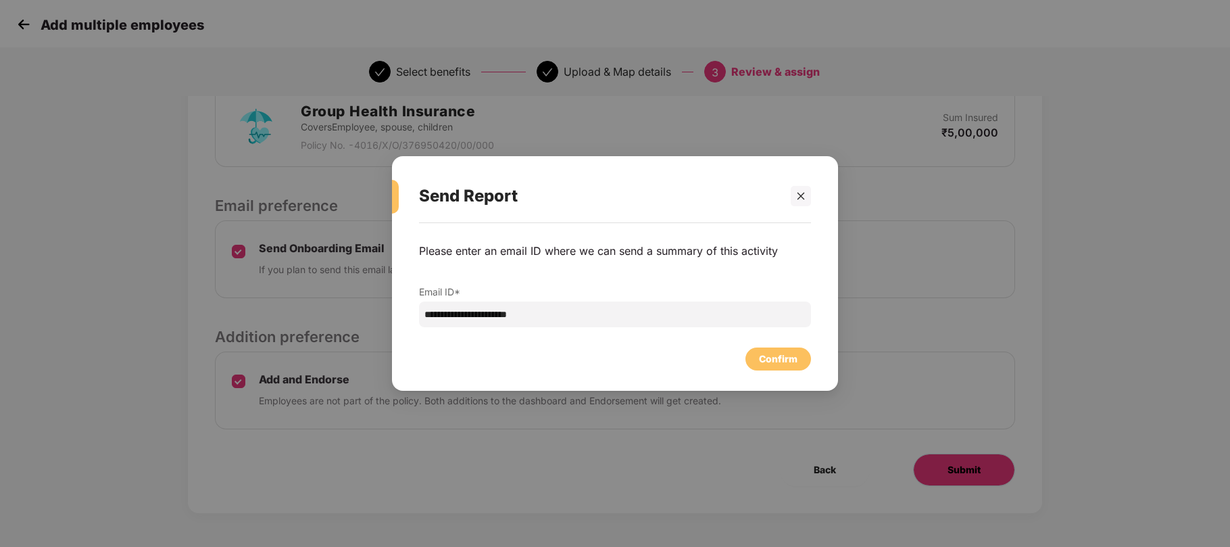
scroll to position [0, 0]
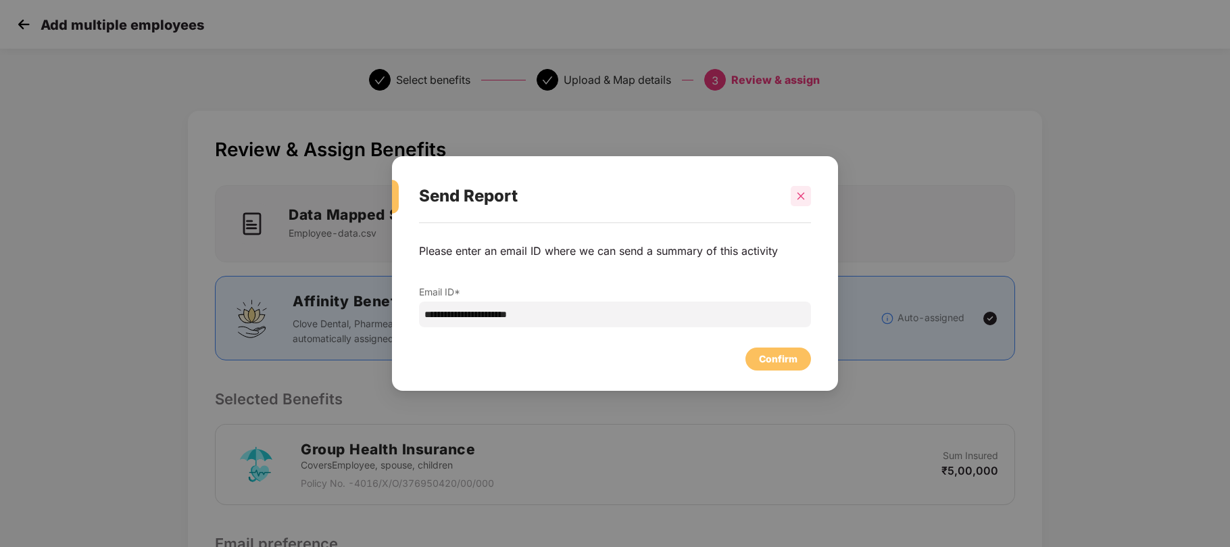
click at [799, 197] on icon "close" at bounding box center [800, 195] width 9 height 9
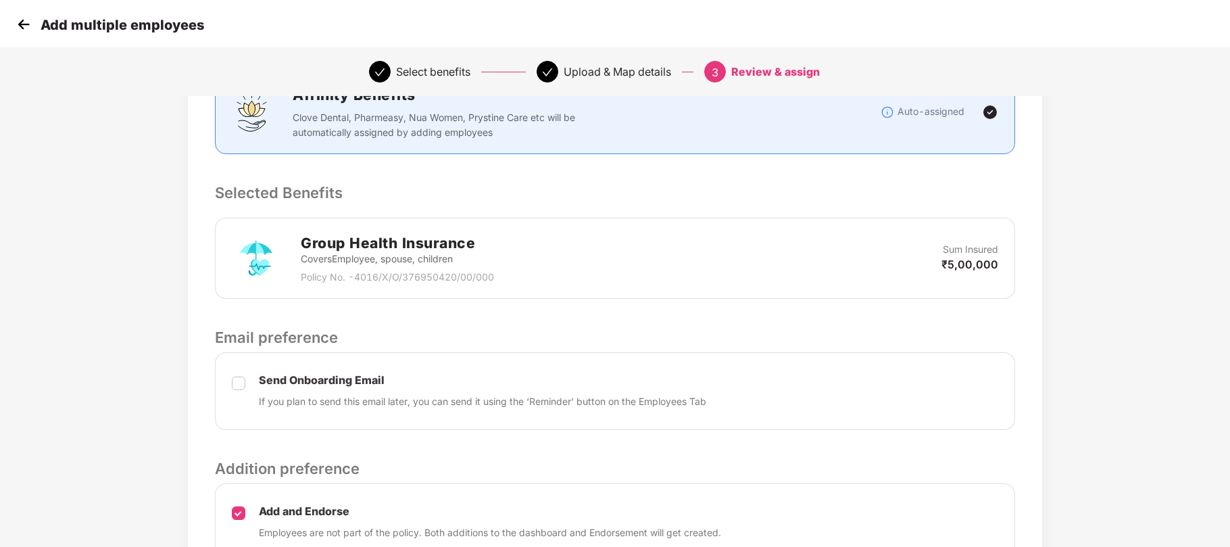
scroll to position [339, 0]
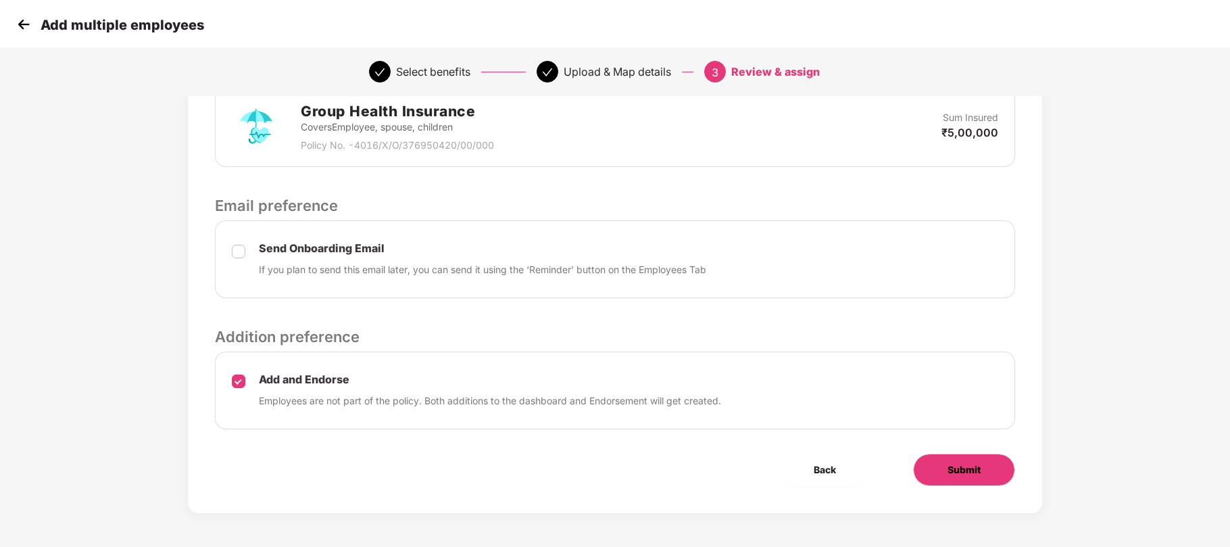
click at [948, 463] on span "Submit" at bounding box center [964, 469] width 33 height 15
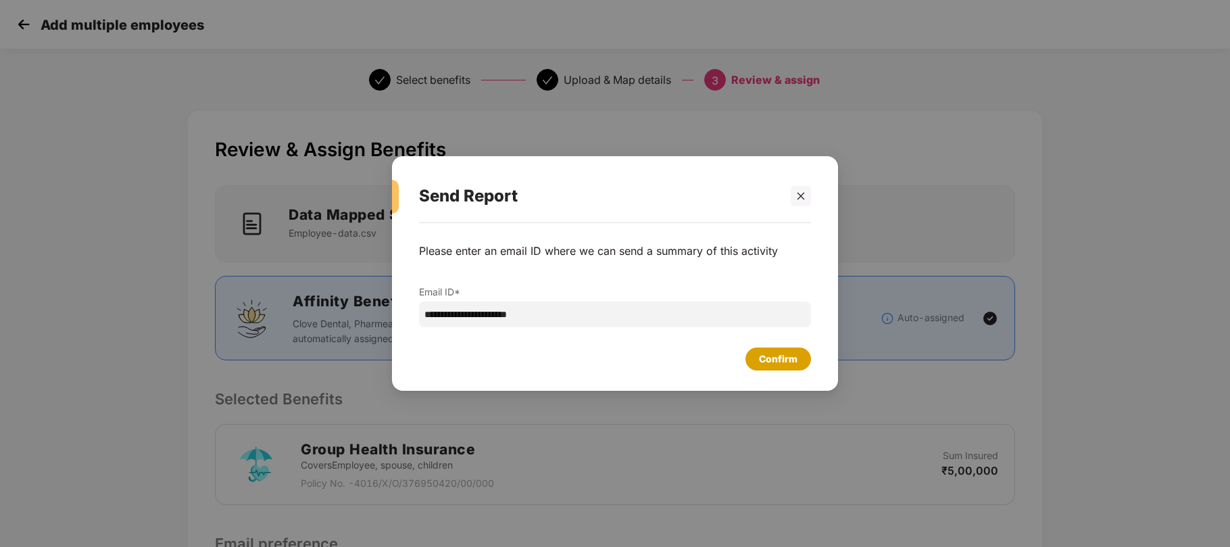
click at [775, 355] on div "Confirm" at bounding box center [778, 358] width 39 height 15
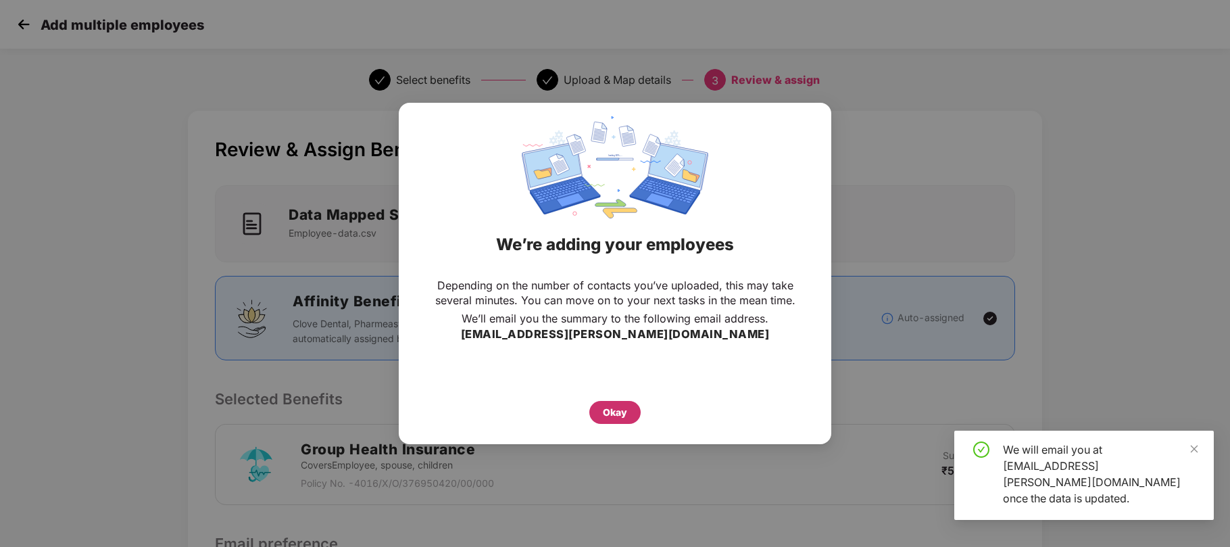
click at [608, 412] on div "Okay" at bounding box center [615, 412] width 24 height 15
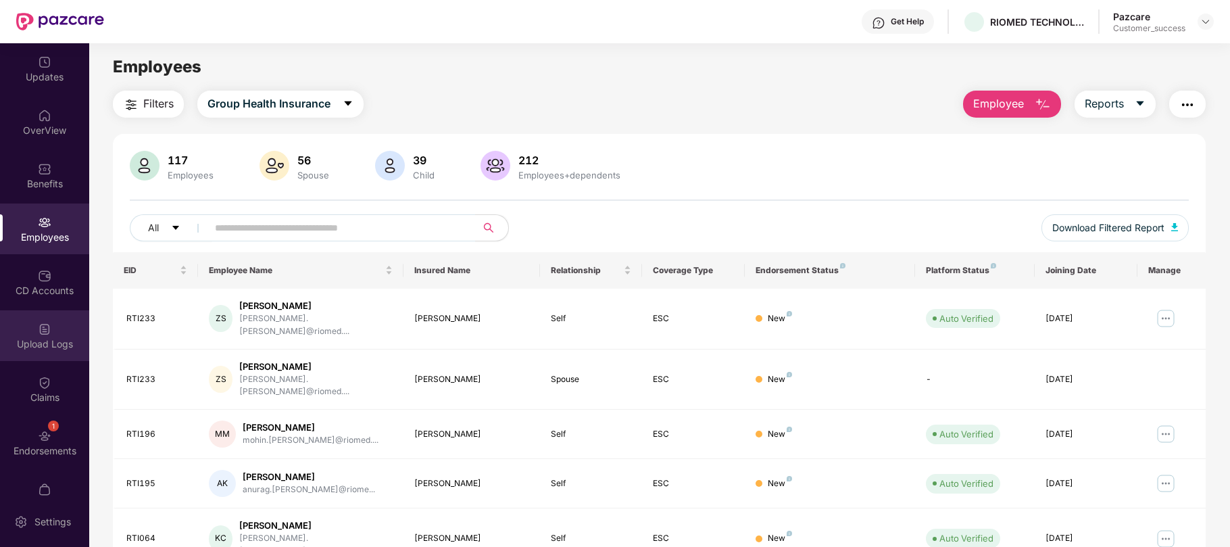
click at [41, 352] on div "Upload Logs" at bounding box center [44, 335] width 89 height 51
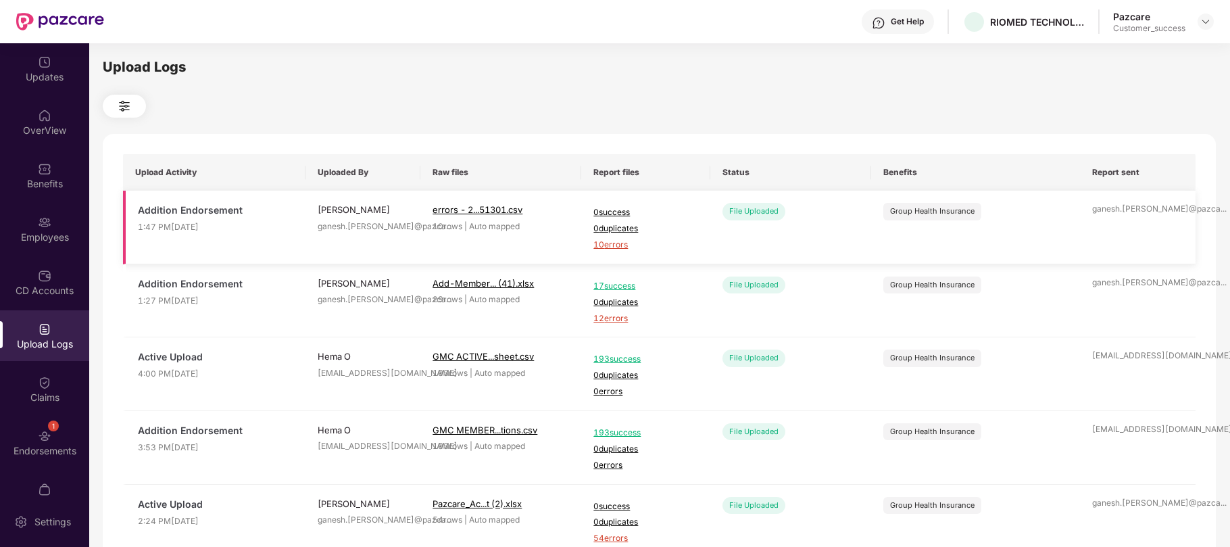
click at [599, 243] on span "10 errors" at bounding box center [645, 245] width 104 height 13
click at [25, 233] on div "Employees" at bounding box center [44, 238] width 89 height 14
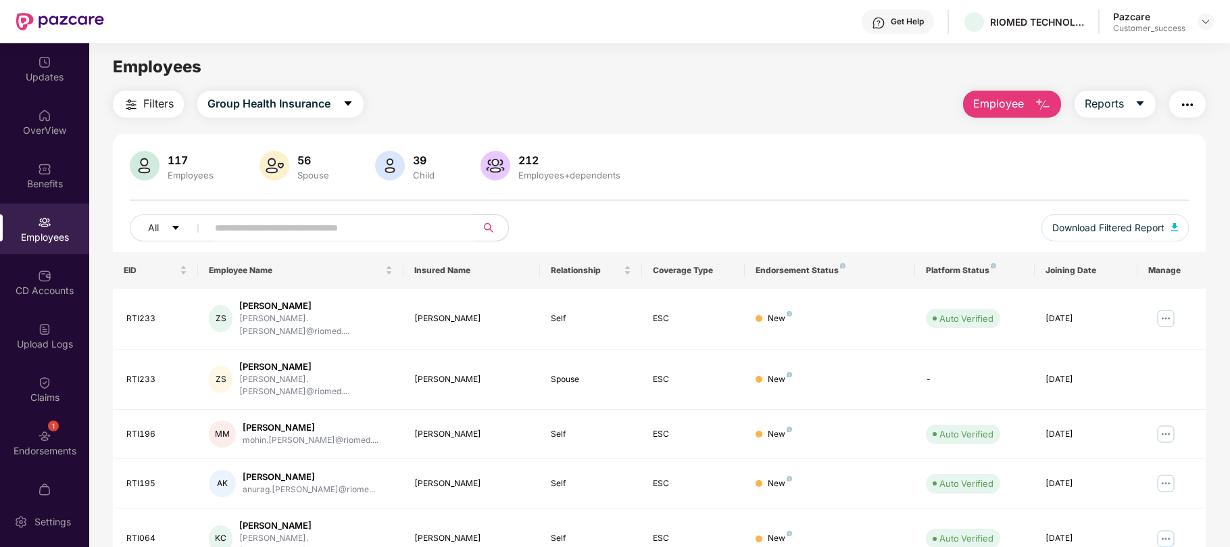
click at [1028, 115] on button "Employee" at bounding box center [1012, 104] width 98 height 27
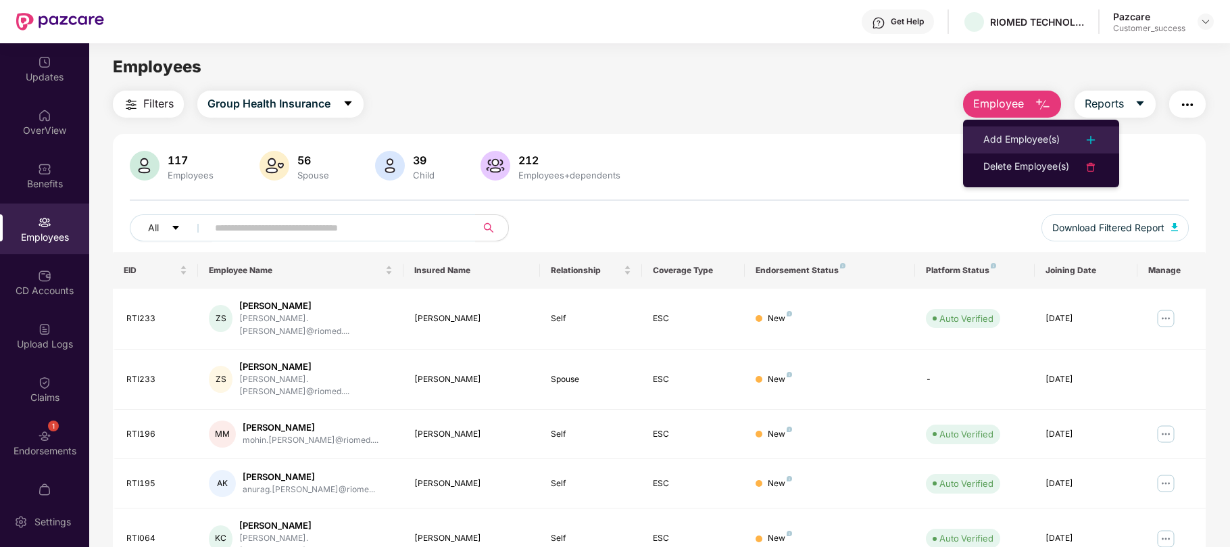
click at [1017, 135] on div "Add Employee(s)" at bounding box center [1022, 140] width 76 height 16
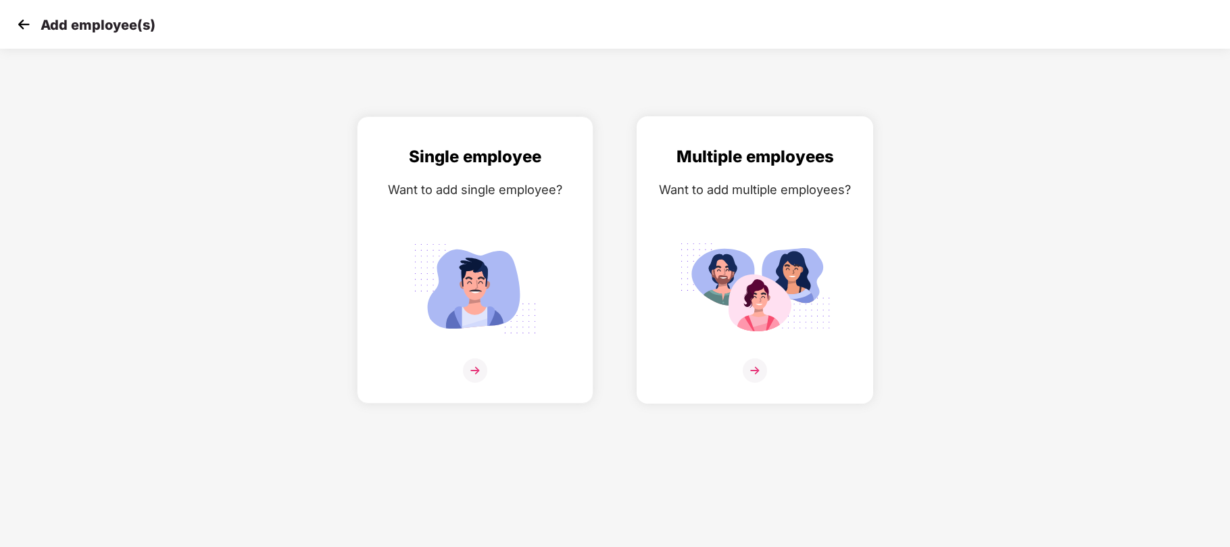
click at [800, 249] on img at bounding box center [754, 288] width 151 height 105
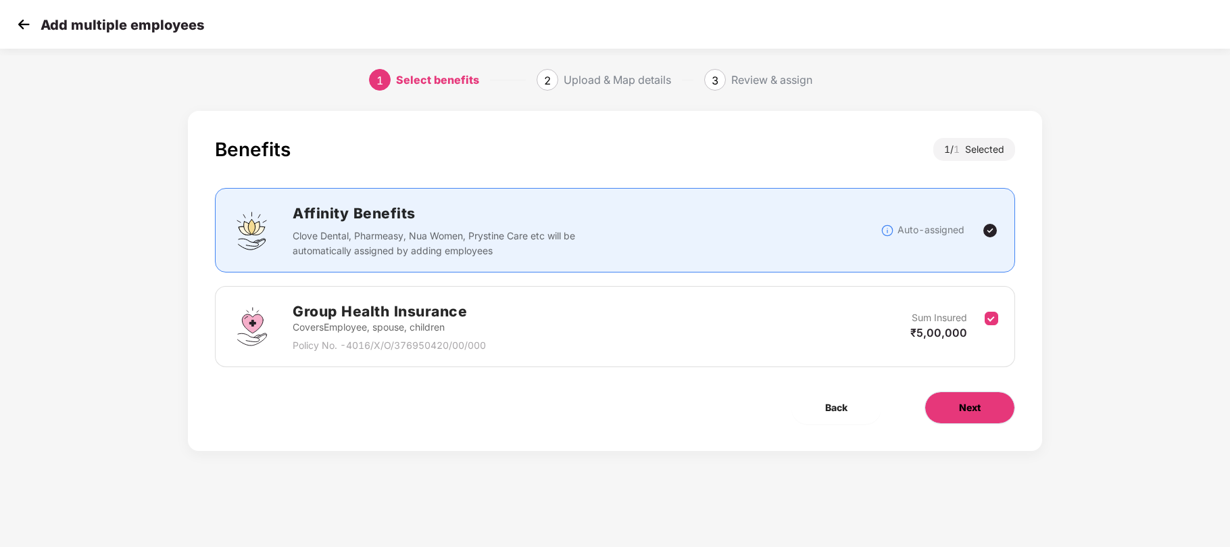
click at [949, 404] on button "Next" at bounding box center [970, 407] width 91 height 32
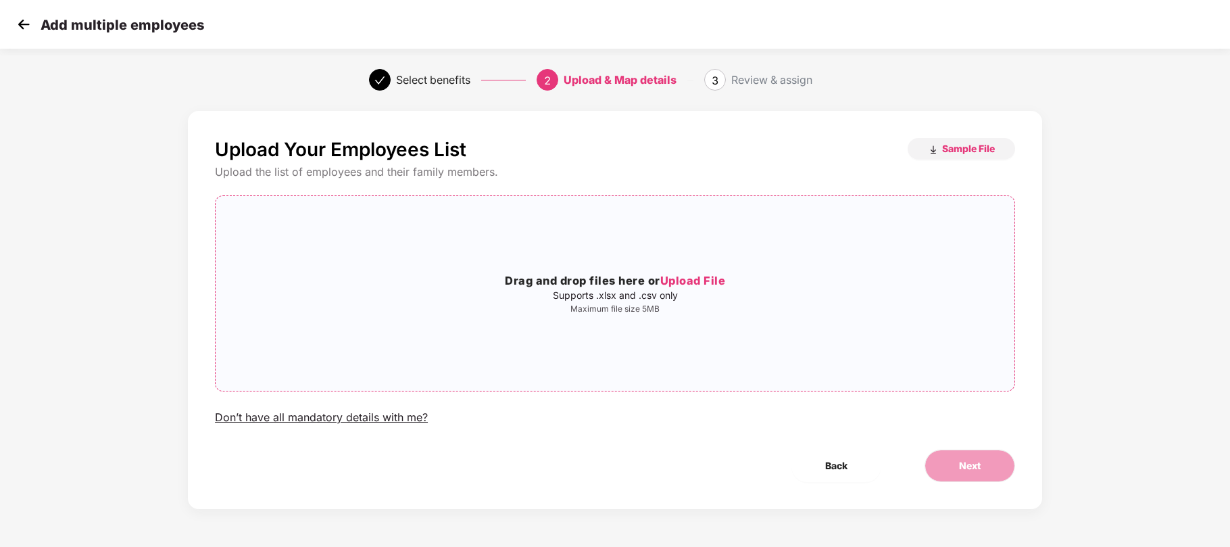
click at [723, 280] on span "Upload File" at bounding box center [693, 281] width 66 height 14
click at [704, 279] on span "Upload File" at bounding box center [693, 281] width 66 height 14
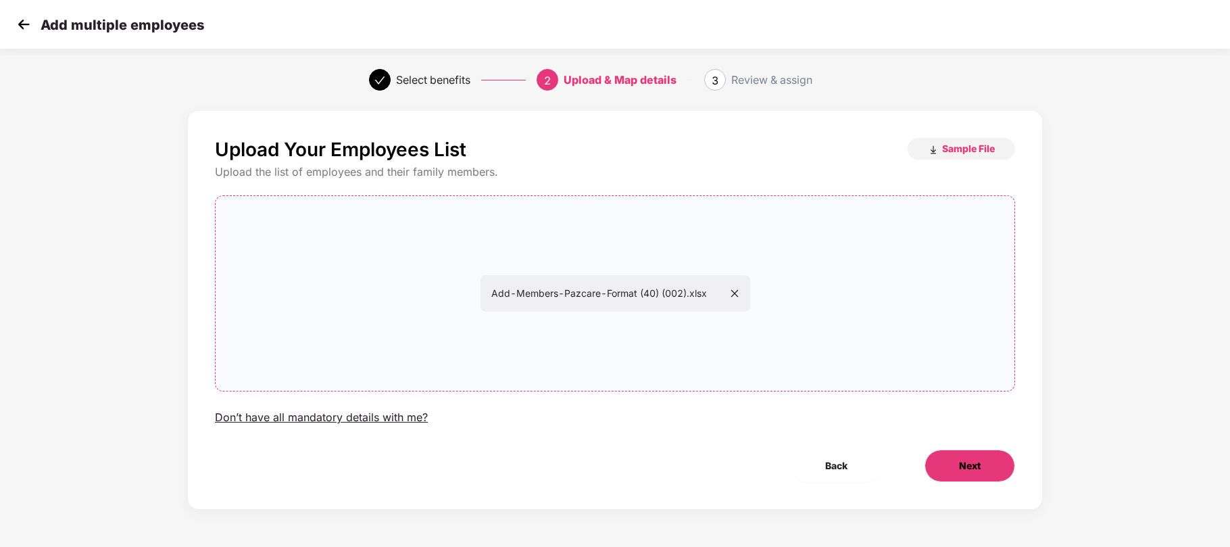
click at [967, 466] on span "Next" at bounding box center [970, 465] width 22 height 15
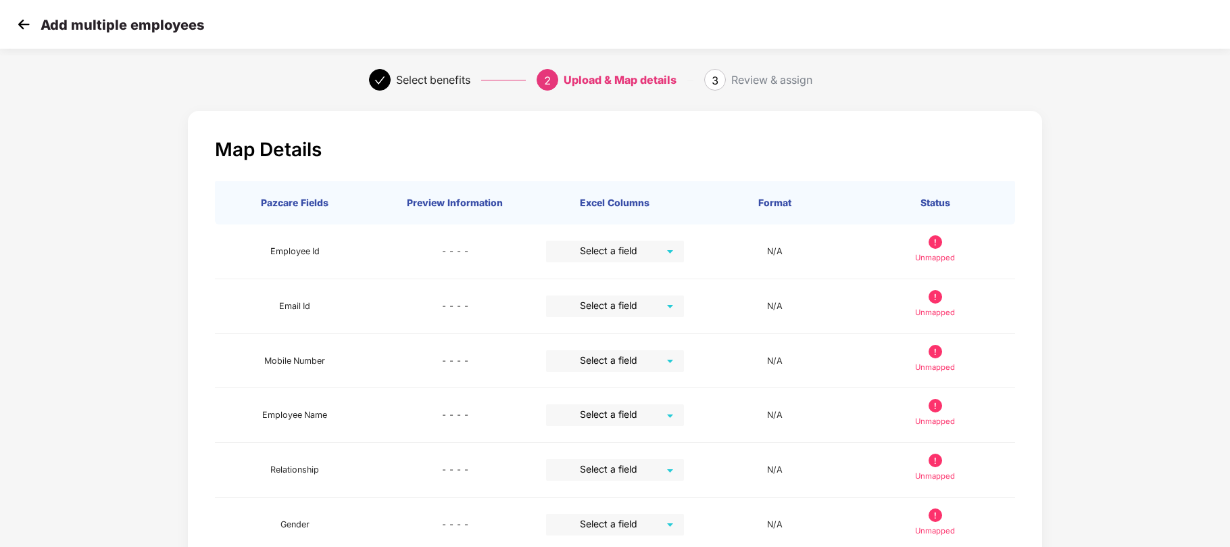
click at [18, 30] on img at bounding box center [24, 24] width 20 height 20
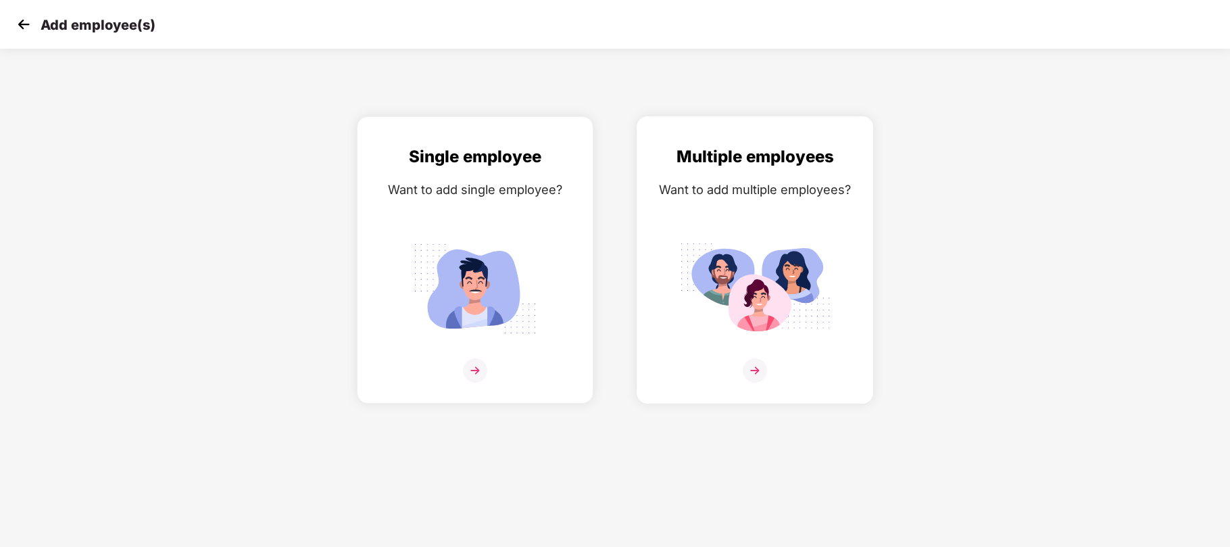
click at [739, 249] on img at bounding box center [754, 288] width 151 height 105
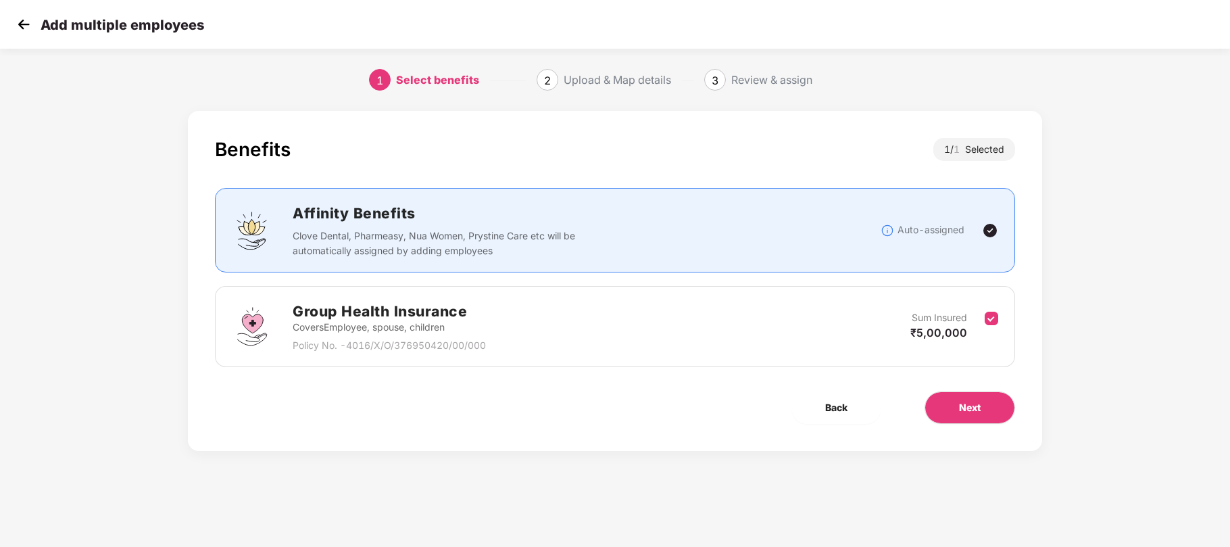
click at [830, 333] on div "Group Health Insurance Covers Employee, spouse, children Policy No. - 4016/X/O/…" at bounding box center [615, 326] width 767 height 53
click at [961, 416] on button "Next" at bounding box center [970, 407] width 91 height 32
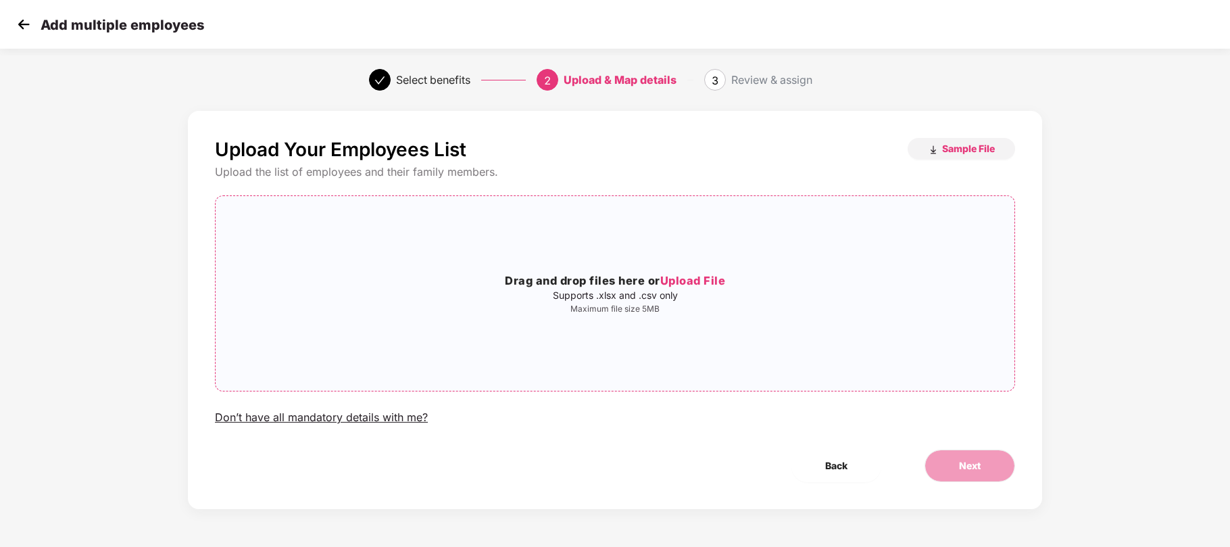
click at [666, 279] on span "Upload File" at bounding box center [693, 281] width 66 height 14
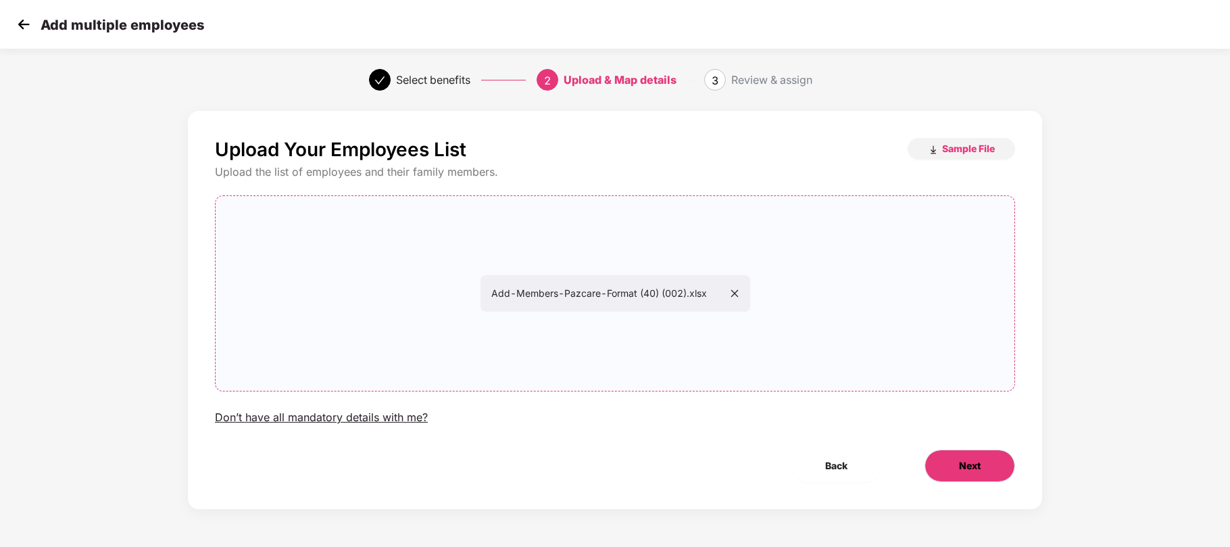
click at [961, 469] on span "Next" at bounding box center [970, 465] width 22 height 15
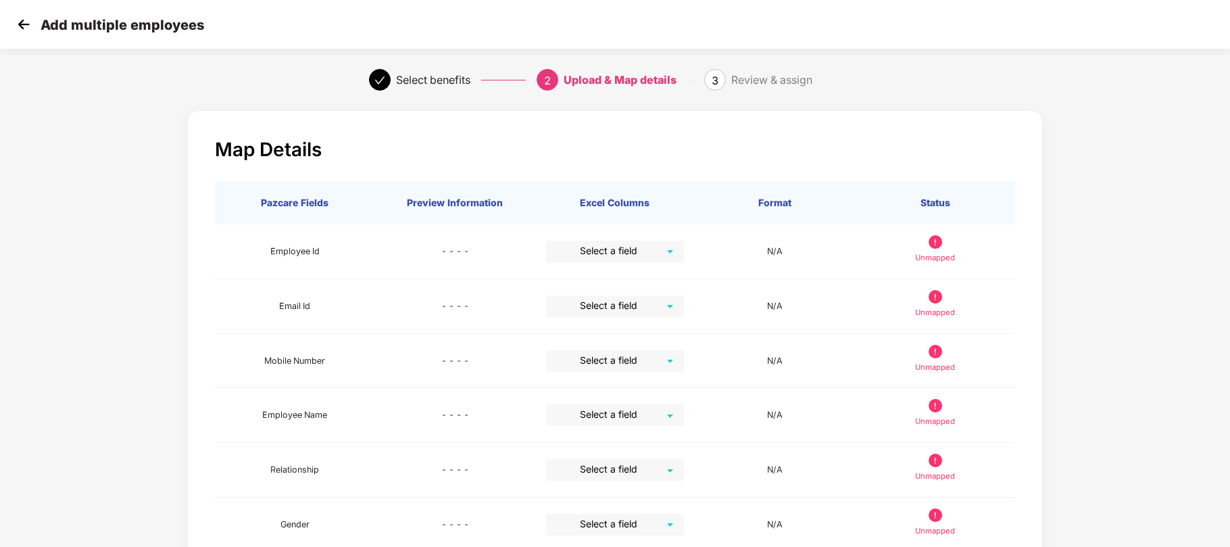
click at [28, 22] on img at bounding box center [24, 24] width 20 height 20
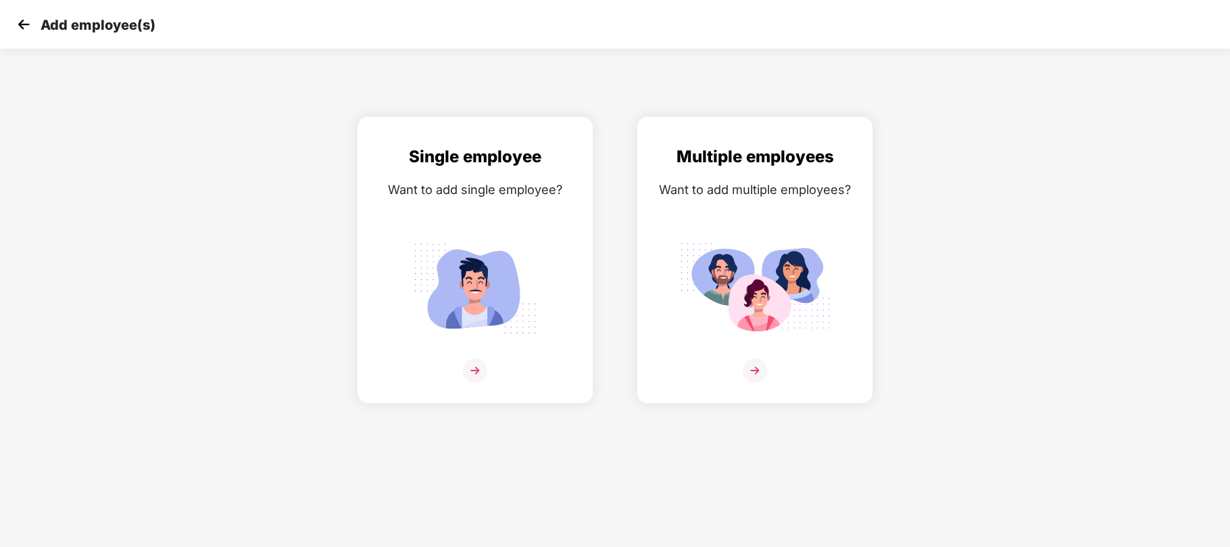
click at [28, 22] on img at bounding box center [24, 24] width 20 height 20
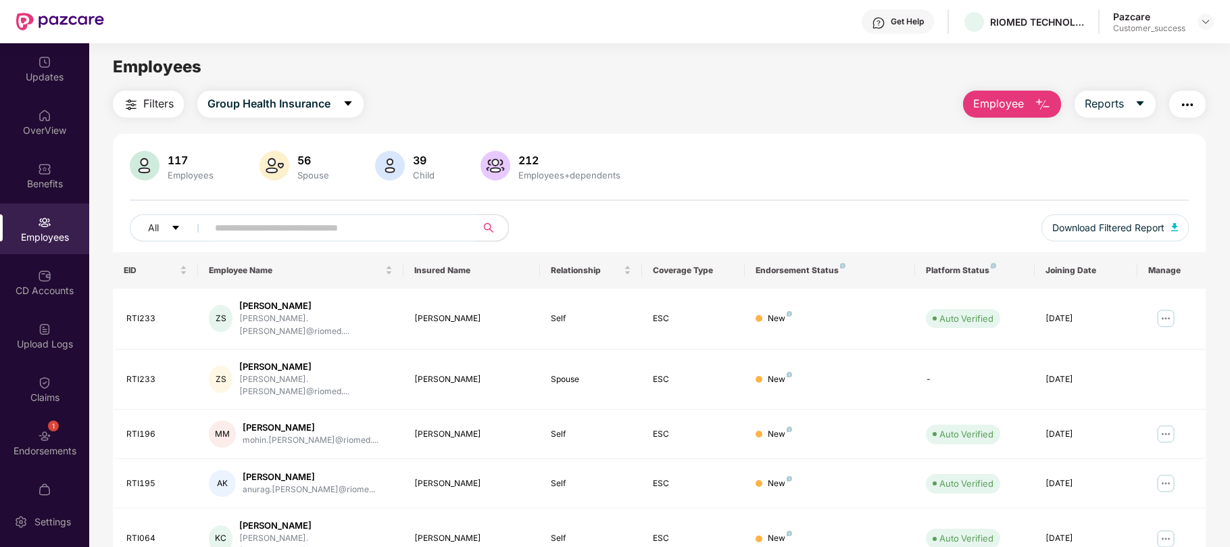
click at [41, 222] on img at bounding box center [45, 223] width 14 height 14
click at [247, 224] on input "text" at bounding box center [336, 228] width 243 height 20
paste input "******"
type input "******"
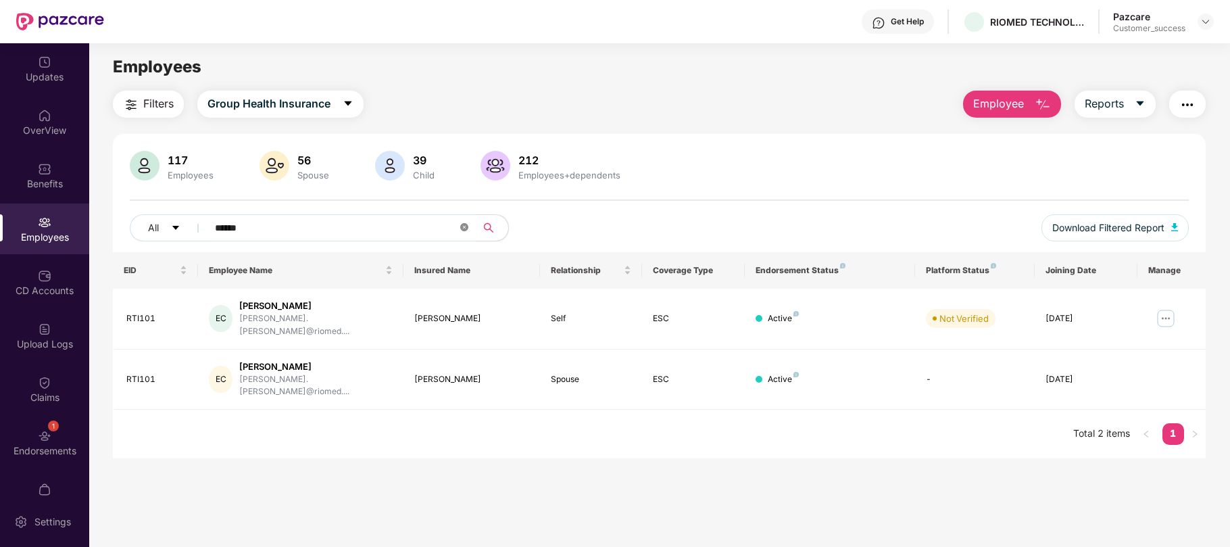
click at [466, 228] on icon "close-circle" at bounding box center [464, 227] width 8 height 8
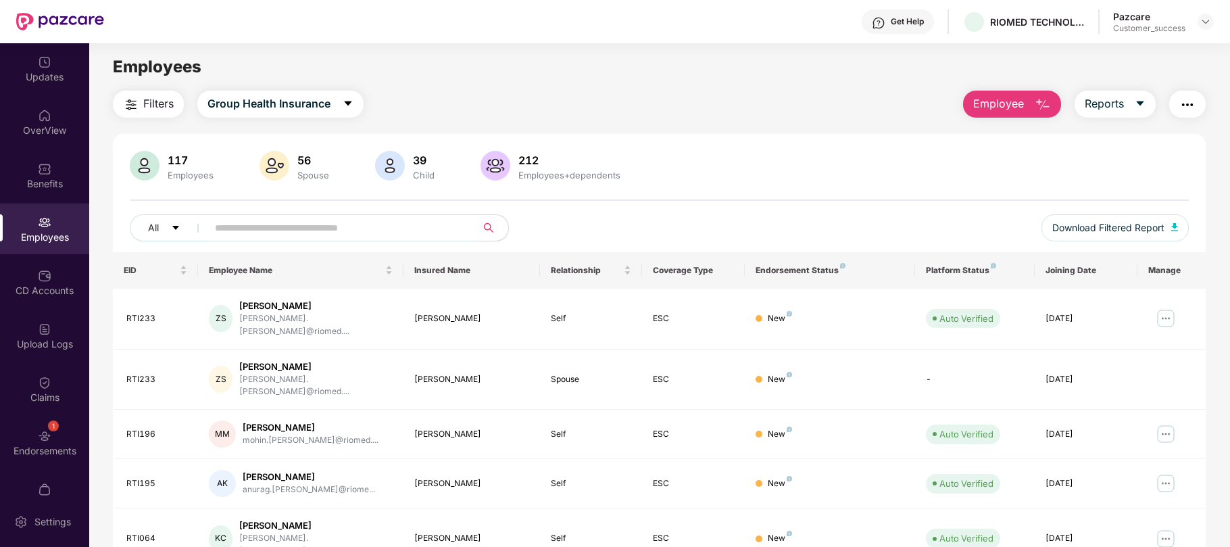
click at [998, 106] on span "Employee" at bounding box center [998, 103] width 51 height 17
click at [1025, 108] on button "Employee" at bounding box center [1012, 104] width 98 height 27
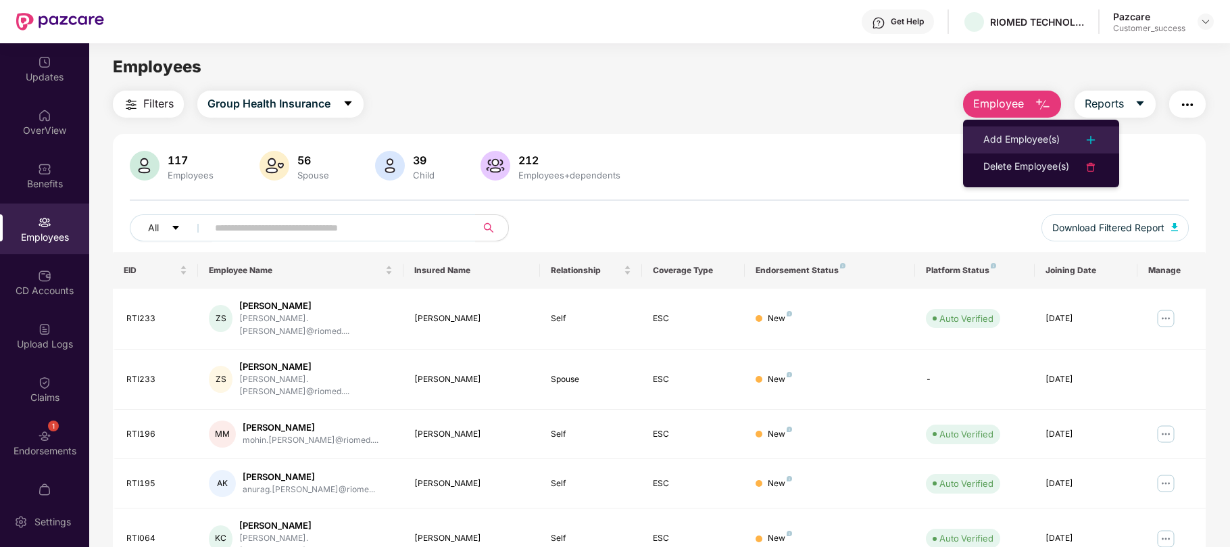
click at [998, 135] on div "Add Employee(s)" at bounding box center [1022, 140] width 76 height 16
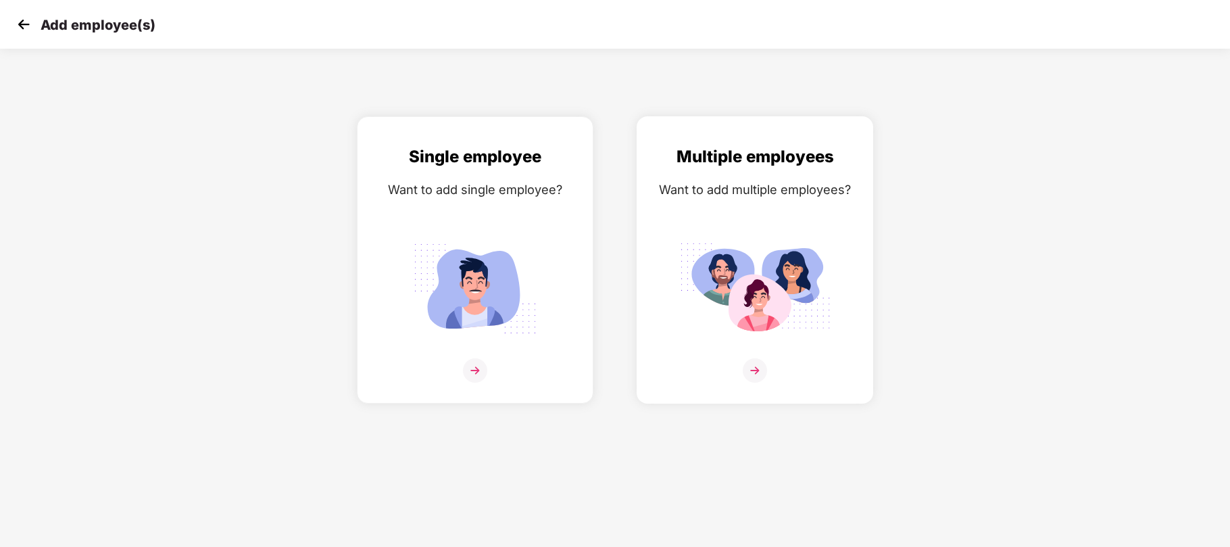
click at [748, 256] on img at bounding box center [754, 288] width 151 height 105
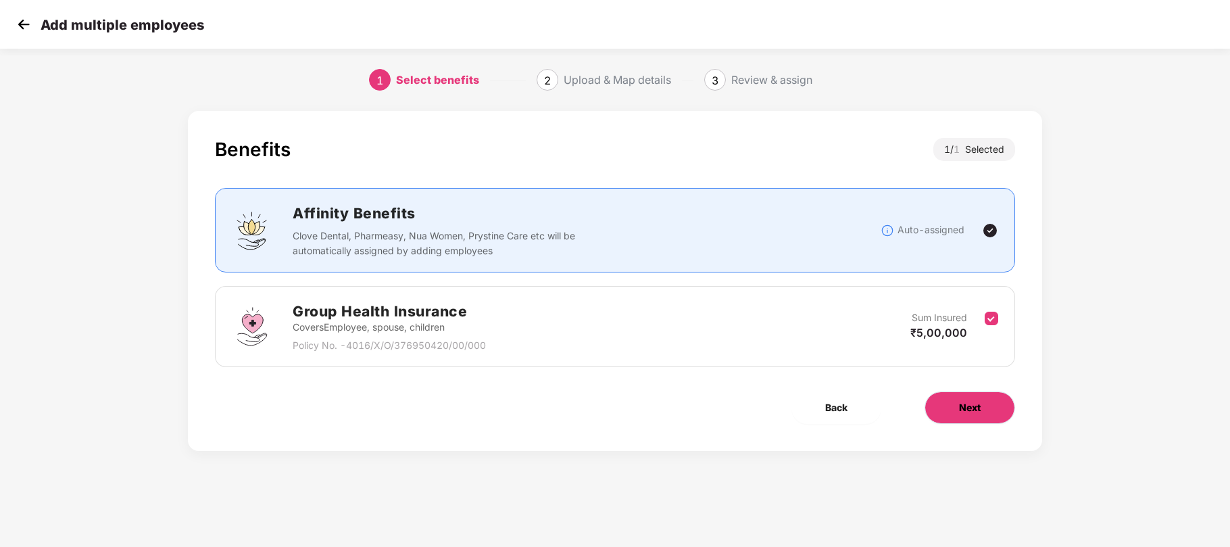
click at [966, 404] on span "Next" at bounding box center [970, 407] width 22 height 15
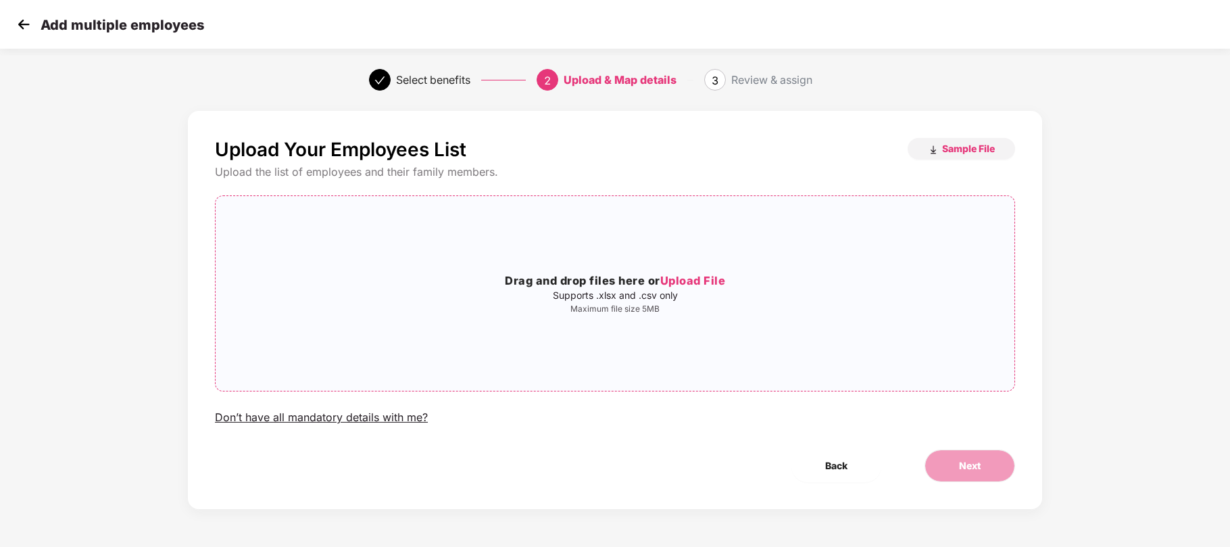
click at [709, 279] on span "Upload File" at bounding box center [693, 281] width 66 height 14
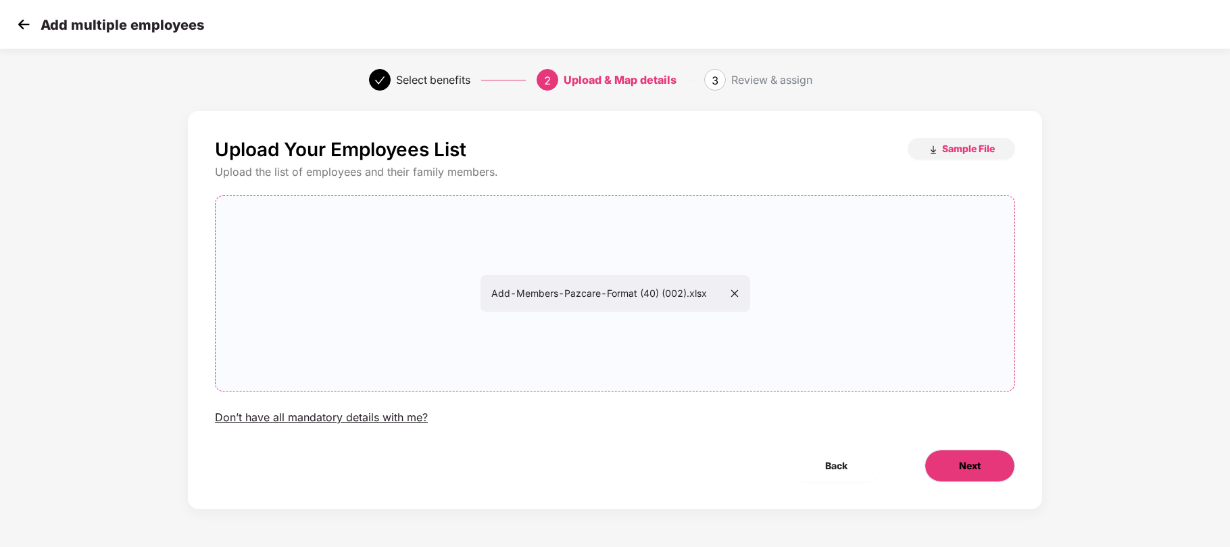
click at [965, 471] on span "Next" at bounding box center [970, 465] width 22 height 15
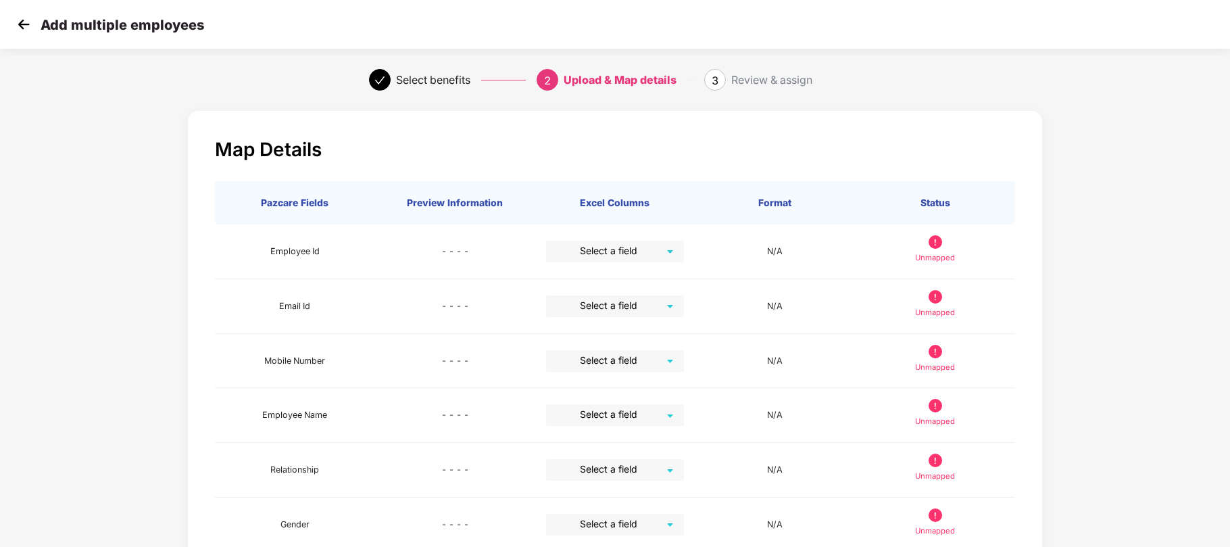
click at [20, 30] on img at bounding box center [24, 24] width 20 height 20
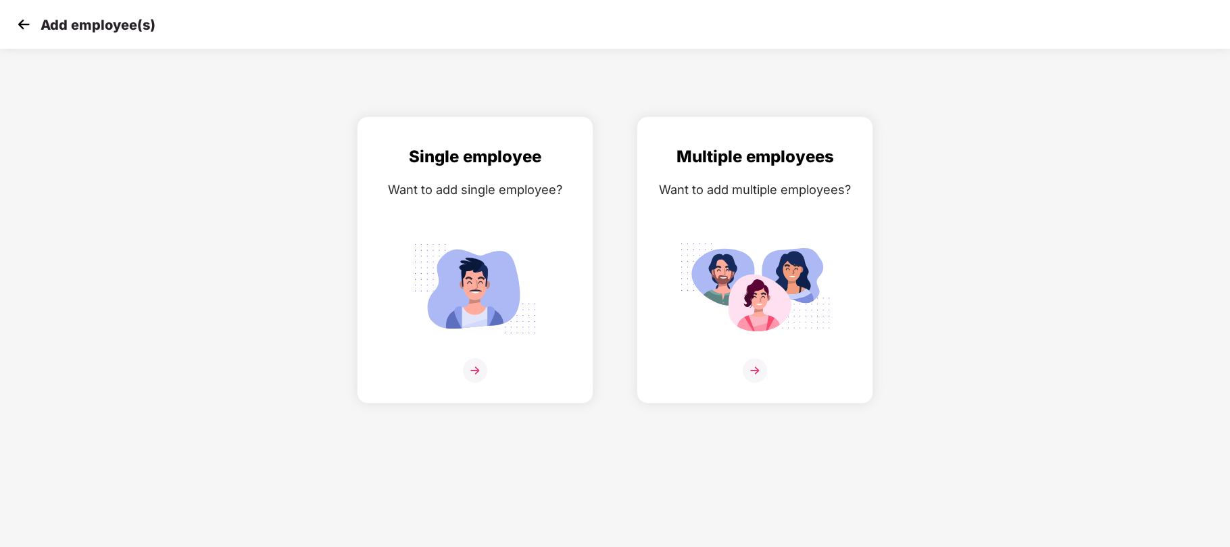
click at [30, 22] on img at bounding box center [24, 24] width 20 height 20
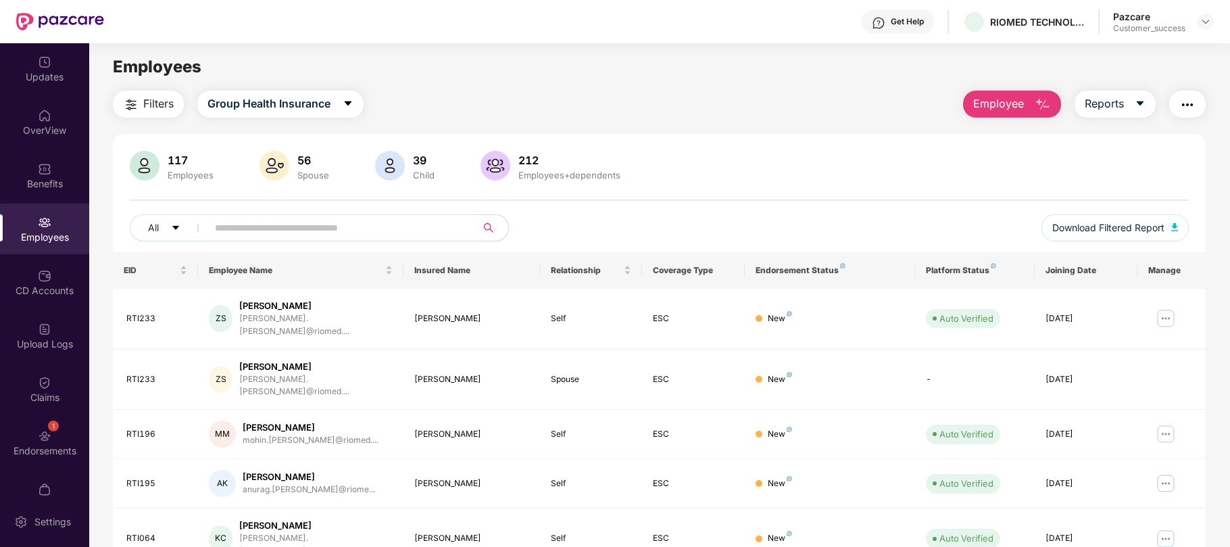
click at [993, 104] on span "Employee" at bounding box center [998, 103] width 51 height 17
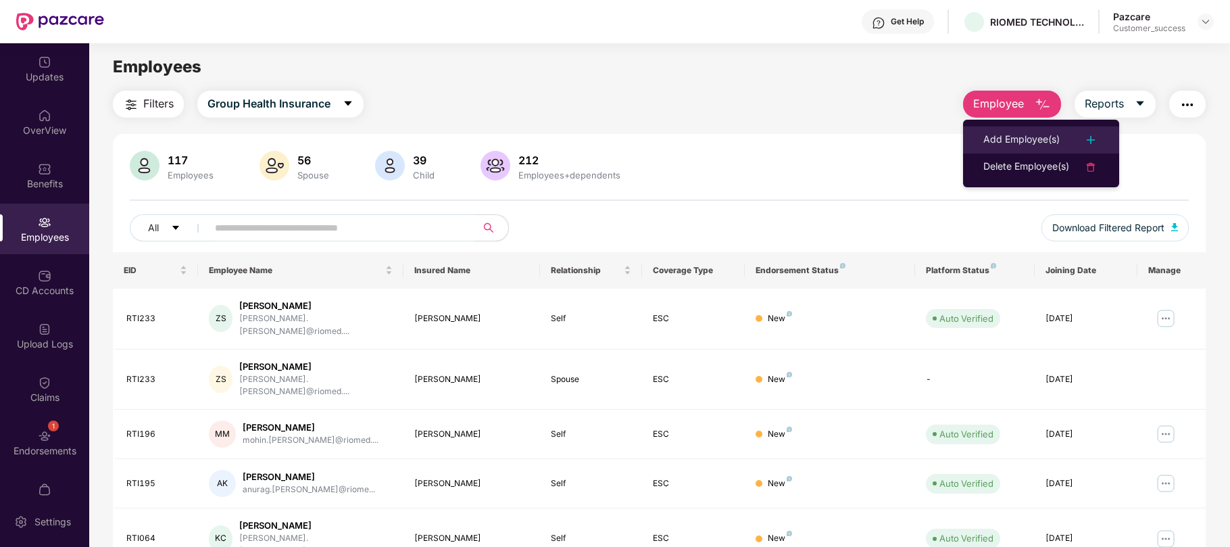
click at [1017, 139] on div "Add Employee(s)" at bounding box center [1022, 140] width 76 height 16
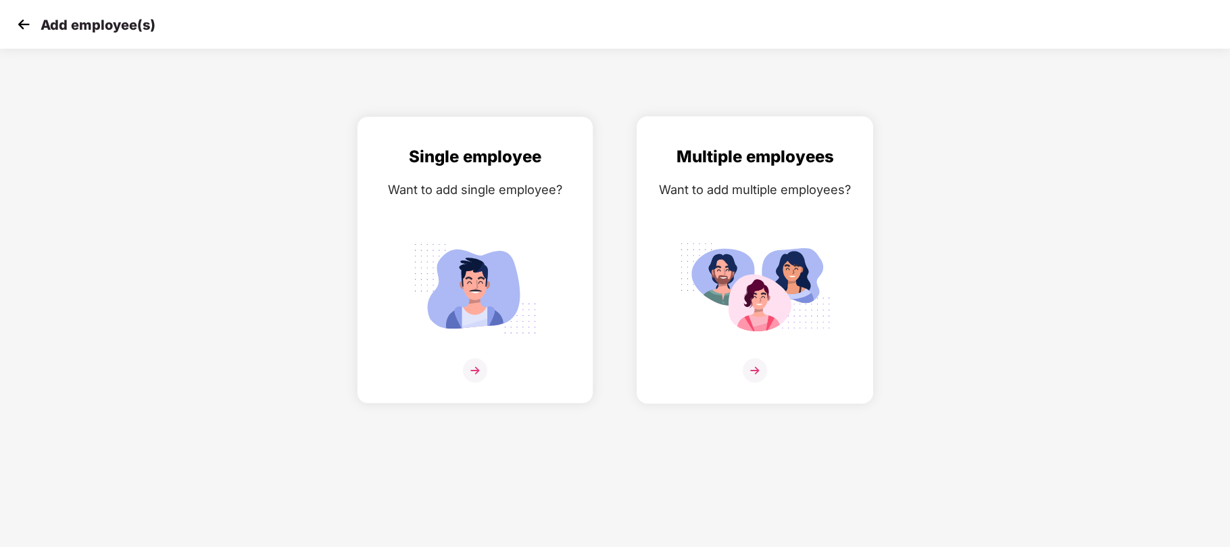
click at [736, 260] on img at bounding box center [754, 288] width 151 height 105
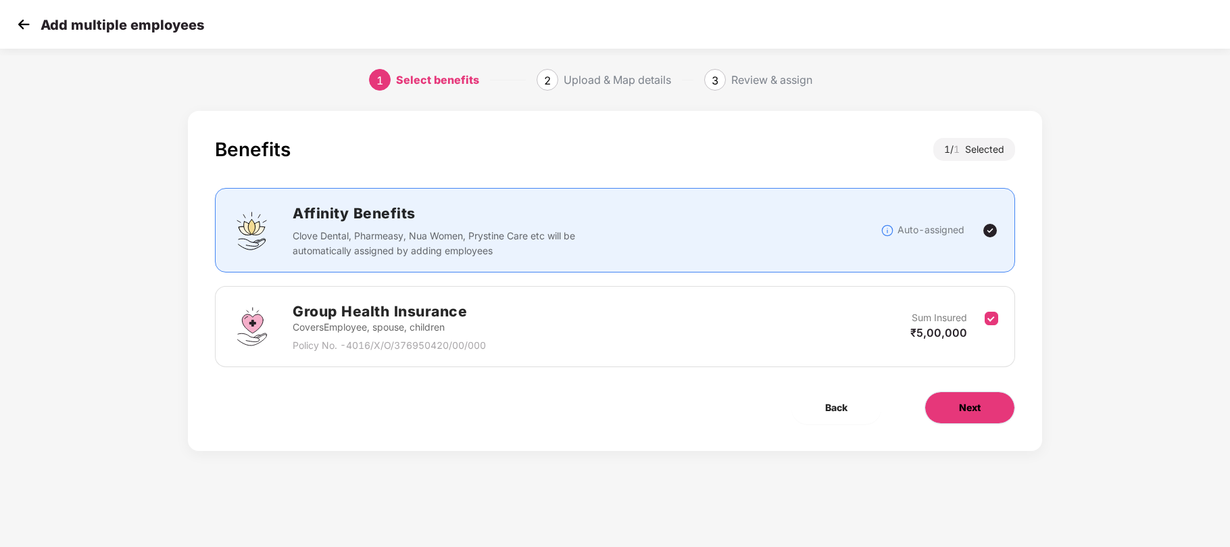
click at [954, 393] on button "Next" at bounding box center [970, 407] width 91 height 32
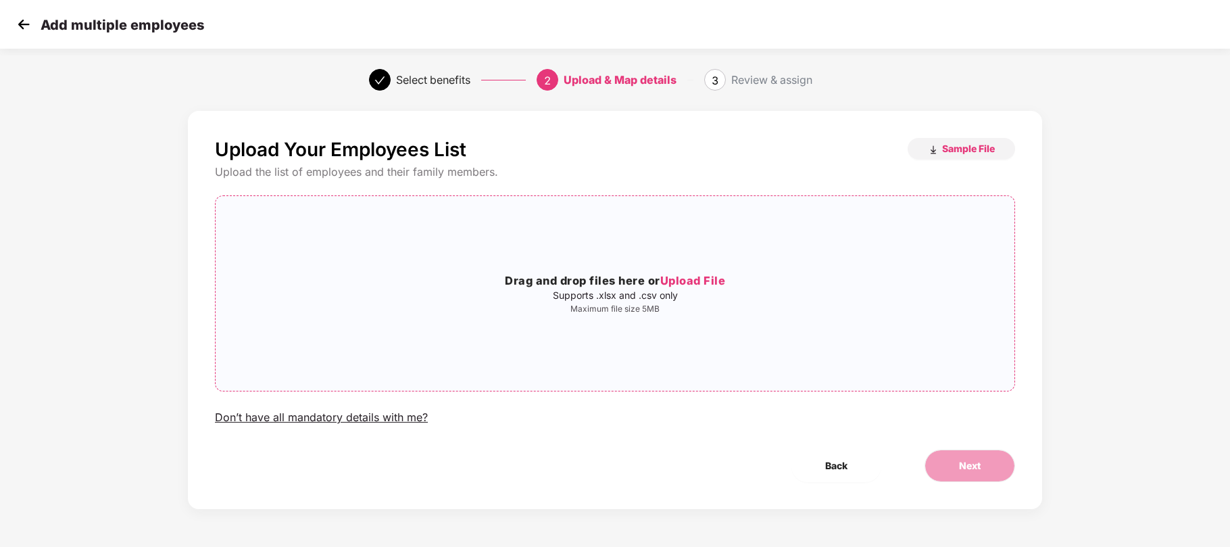
click at [707, 278] on span "Upload File" at bounding box center [693, 281] width 66 height 14
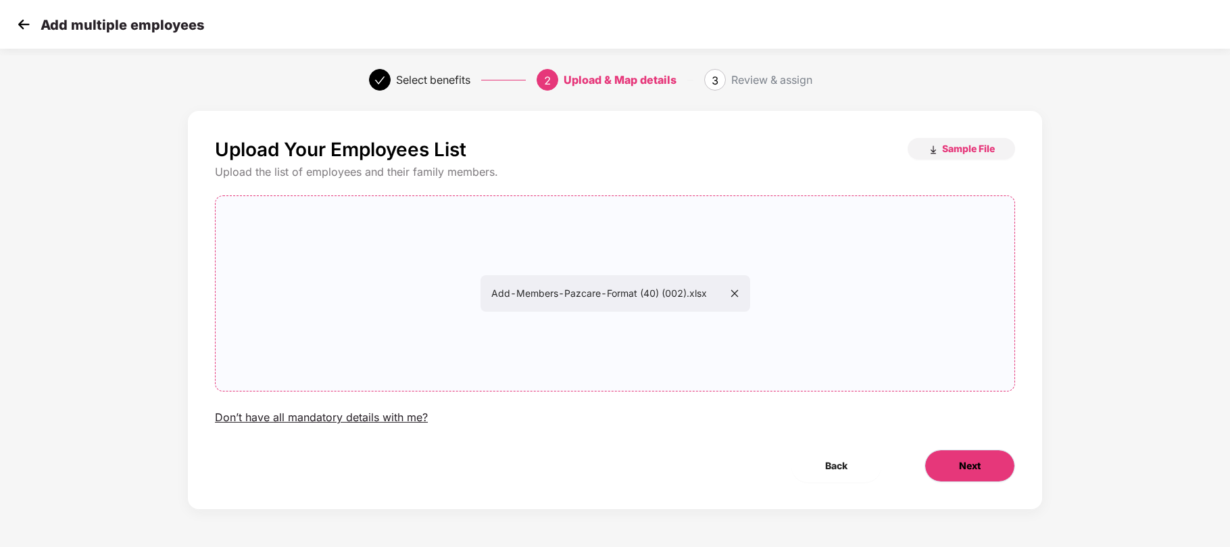
click at [933, 466] on button "Next" at bounding box center [970, 466] width 91 height 32
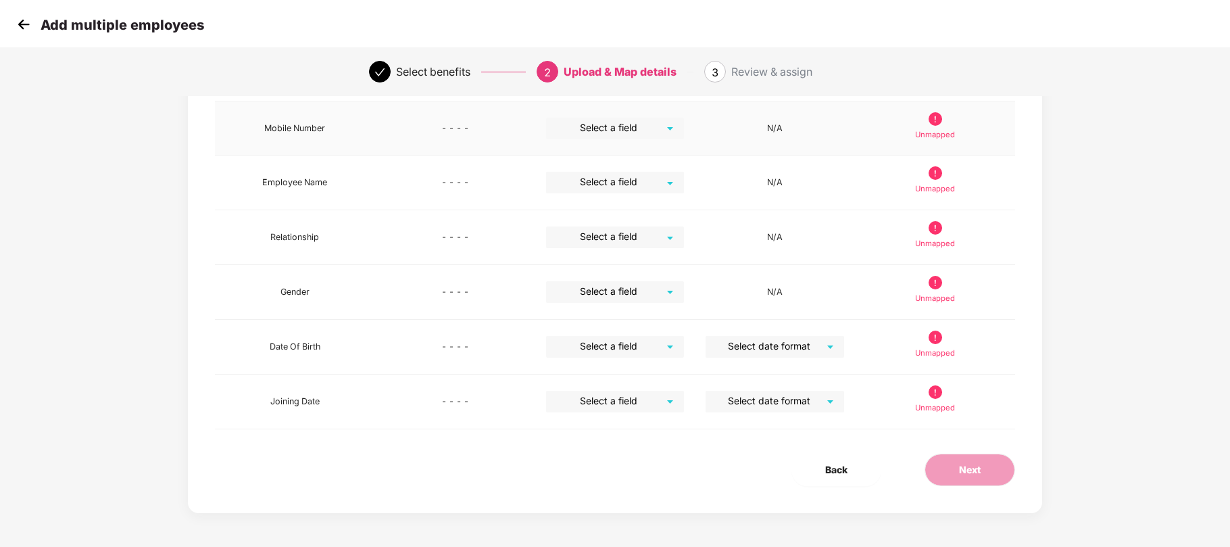
scroll to position [233, 0]
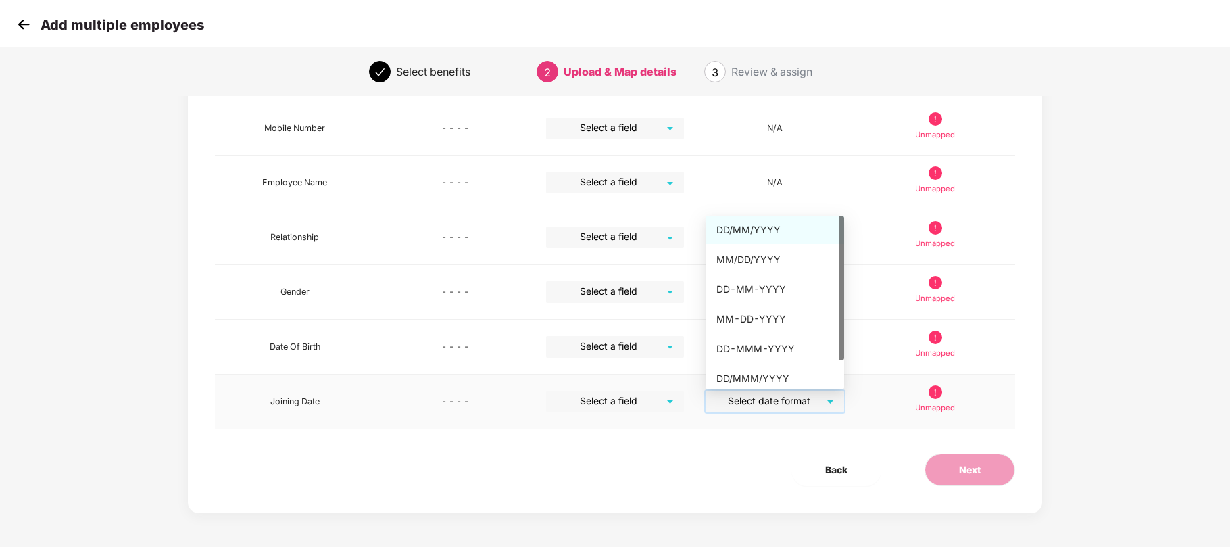
click at [779, 399] on input "search" at bounding box center [770, 401] width 114 height 20
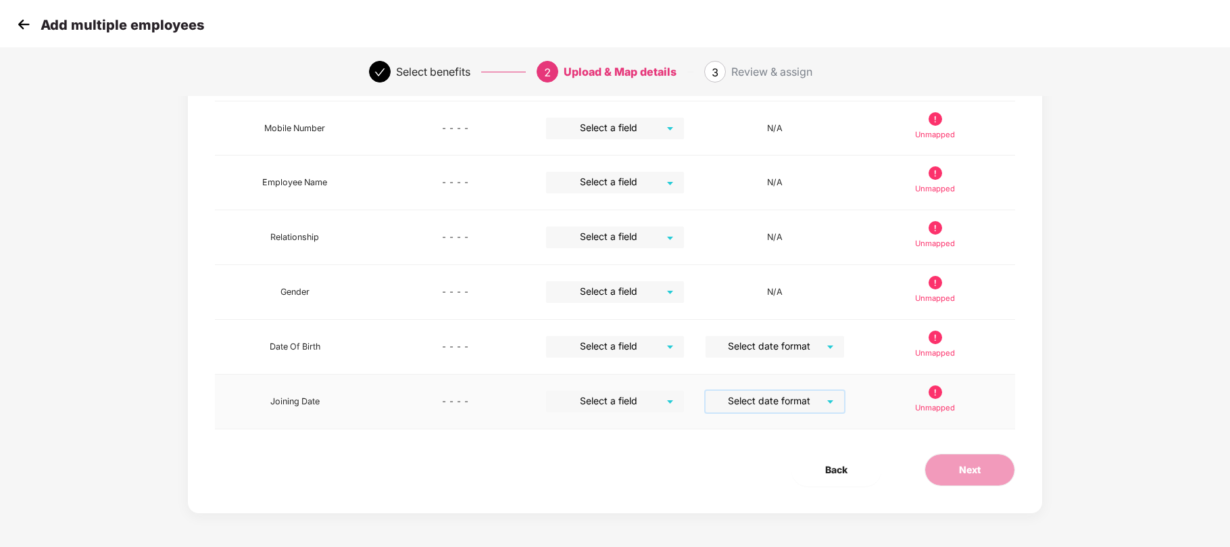
click at [779, 399] on input "search" at bounding box center [770, 401] width 114 height 20
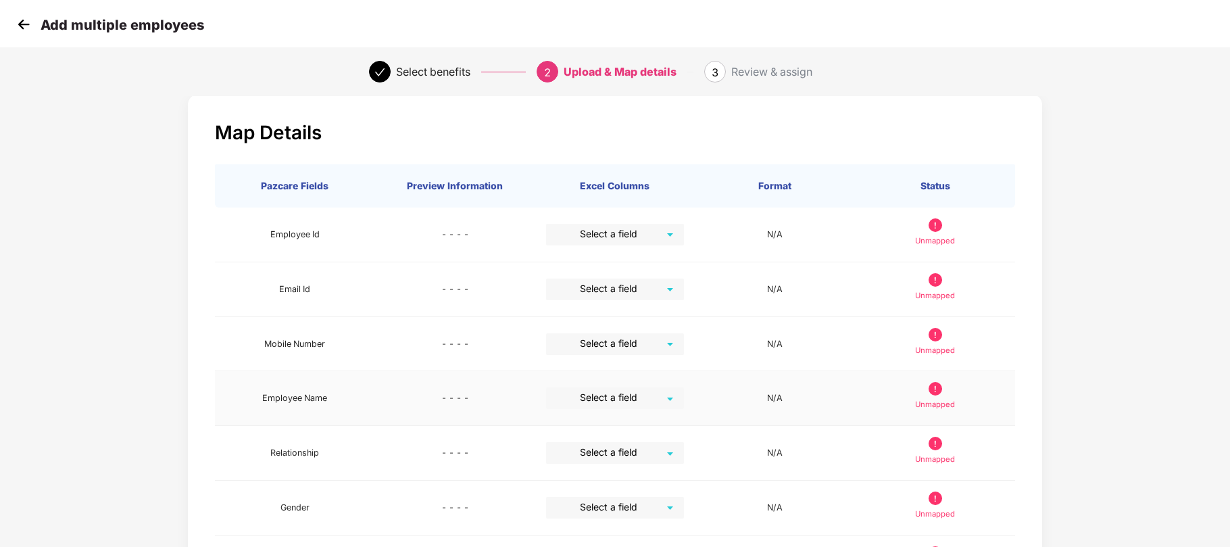
scroll to position [18, 0]
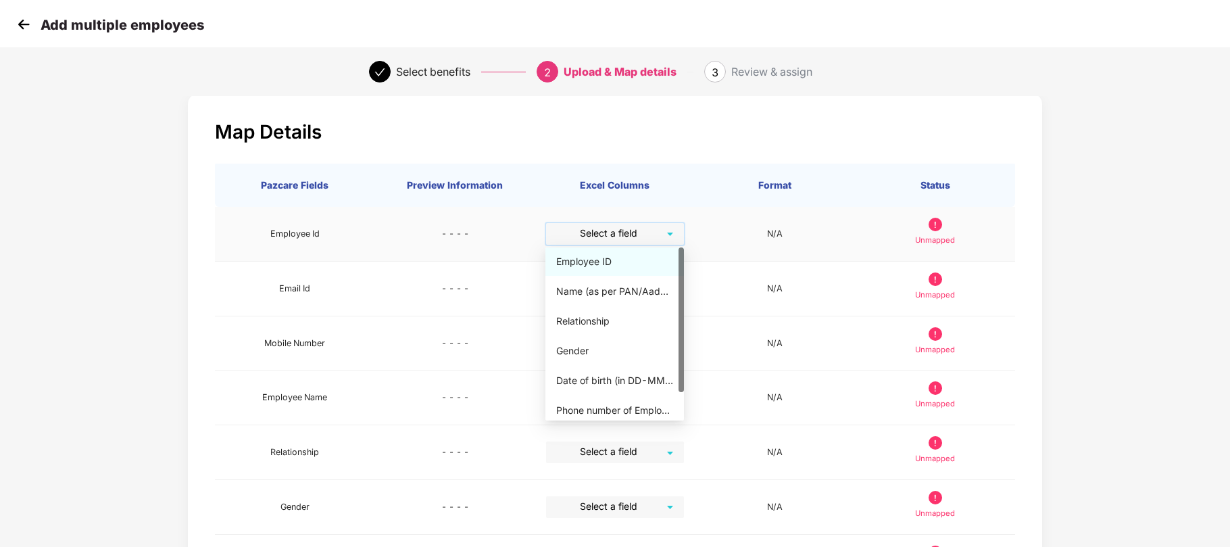
click at [658, 239] on input "search" at bounding box center [611, 233] width 114 height 20
click at [637, 271] on div "Employee ID" at bounding box center [614, 261] width 139 height 28
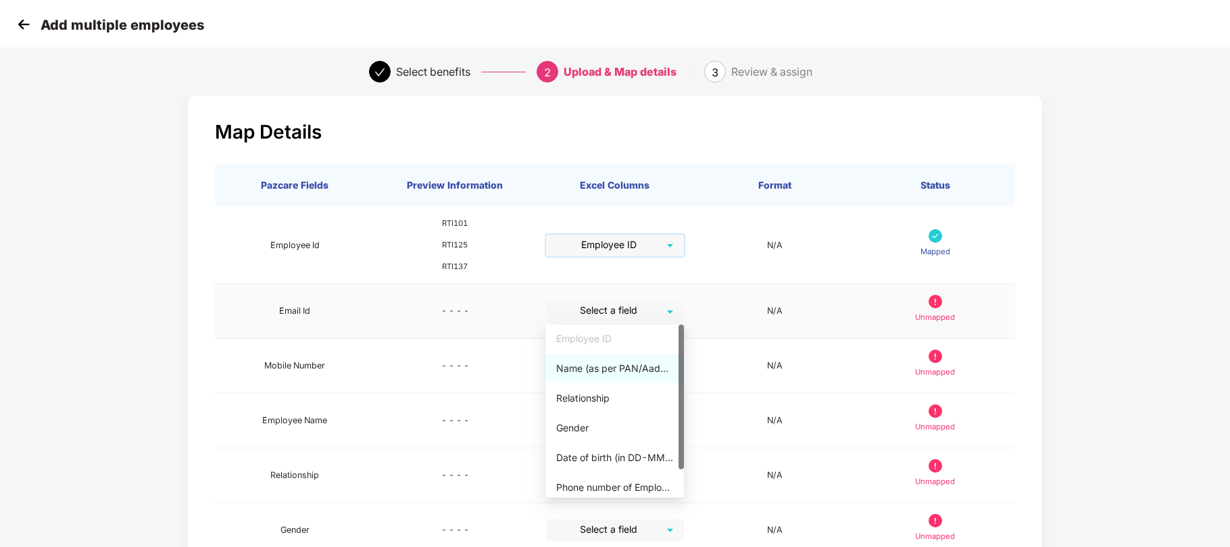
click at [668, 312] on div "Select a field" at bounding box center [615, 311] width 139 height 22
click at [608, 372] on div "Name (as per PAN/Aadhar Card)" at bounding box center [614, 368] width 117 height 15
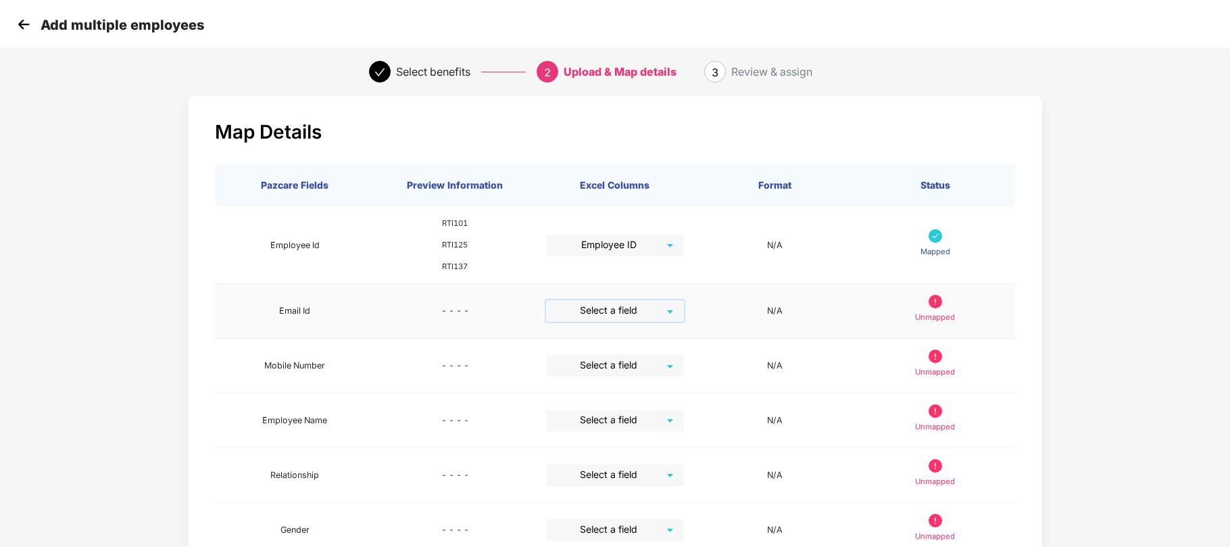
click at [669, 310] on div "Select a field" at bounding box center [615, 311] width 139 height 22
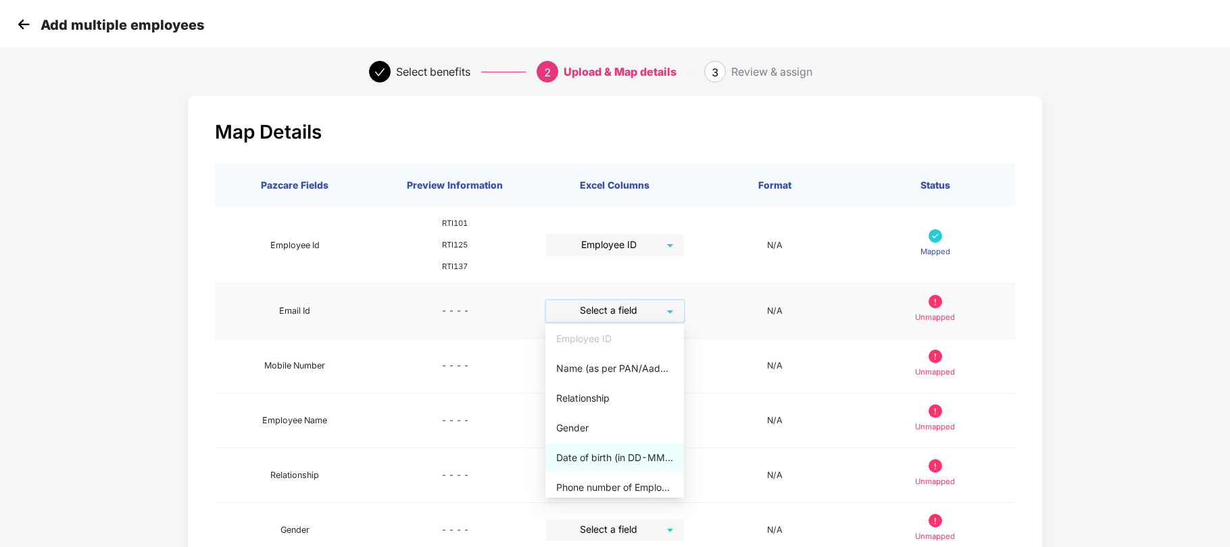
click at [609, 449] on div "Date of birth (in DD-MMM-YYYY format) as per PAN/Aadhar Card" at bounding box center [614, 457] width 139 height 28
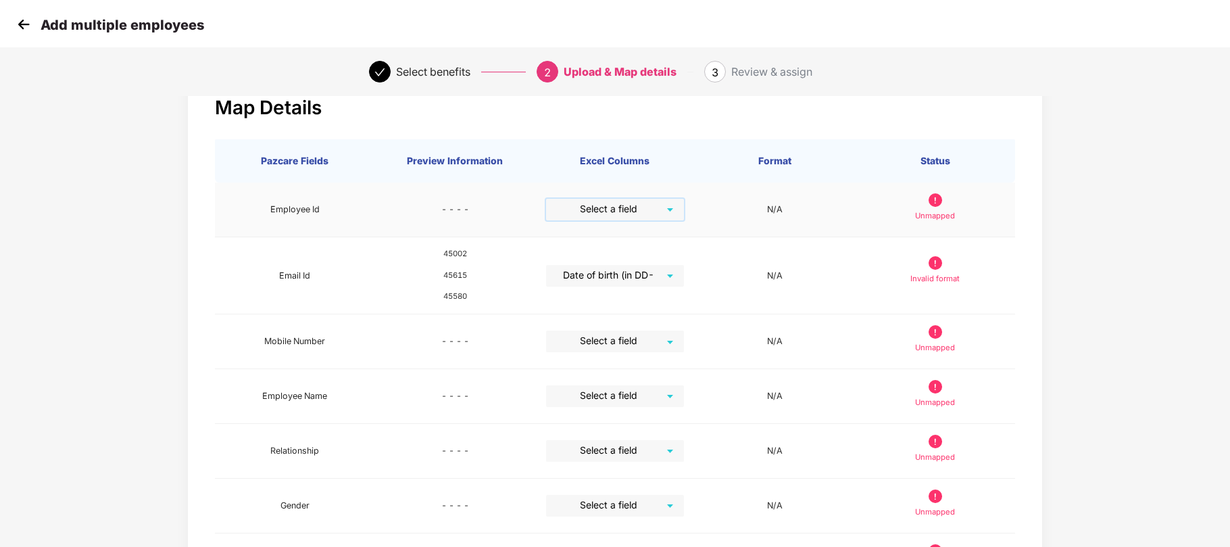
scroll to position [43, 1]
click at [132, 195] on div "Map Details Pazcare Fields Preview Information Excel Columns Format Status Empl…" at bounding box center [615, 410] width 1025 height 698
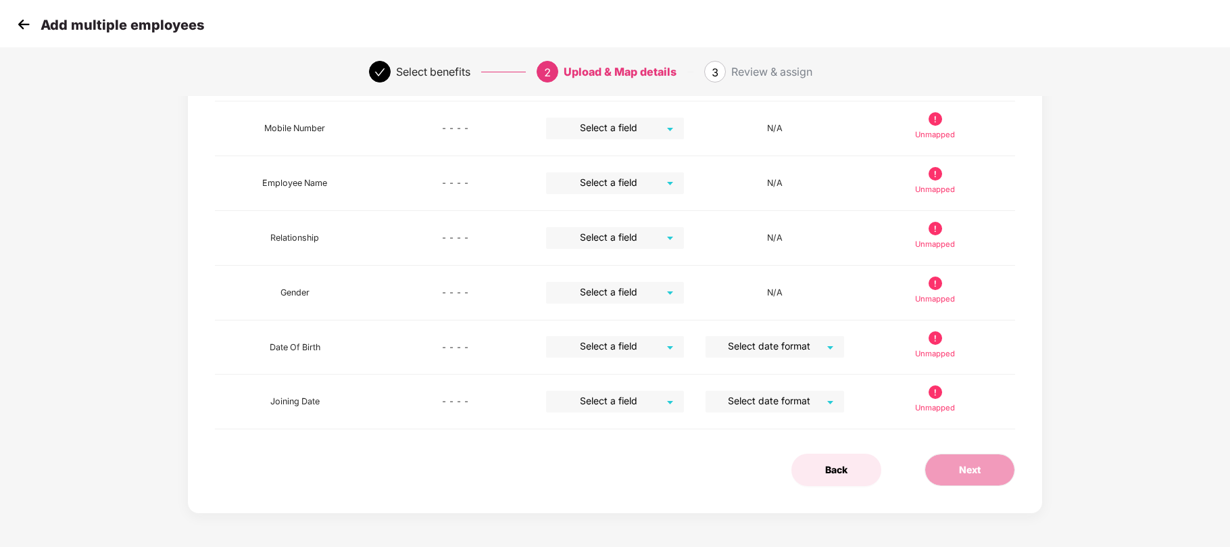
click at [840, 469] on span "Back" at bounding box center [836, 469] width 22 height 15
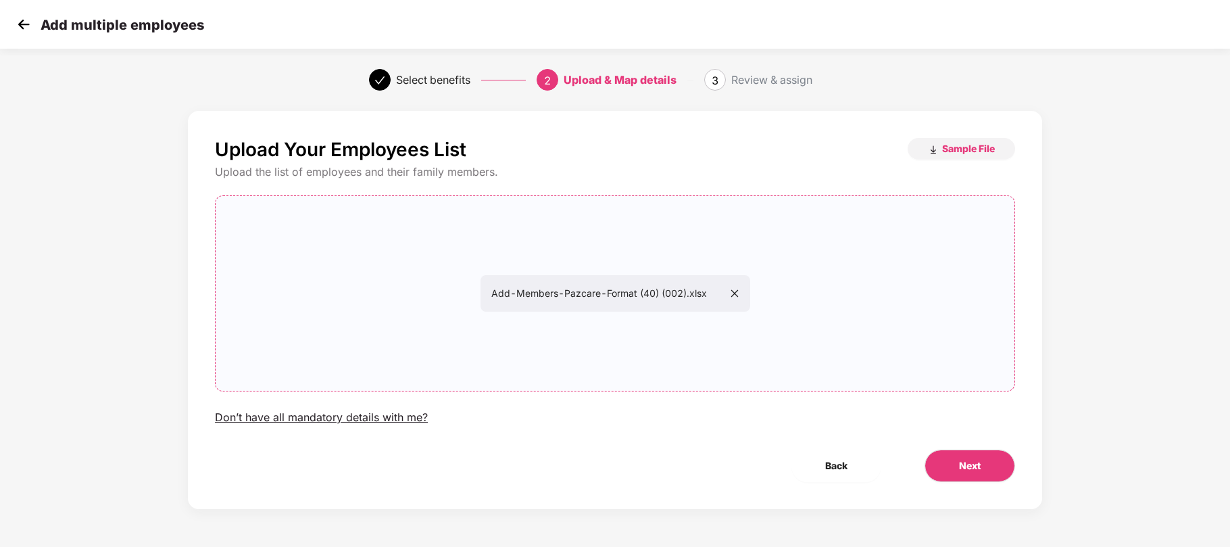
click at [736, 293] on icon "close" at bounding box center [734, 293] width 9 height 9
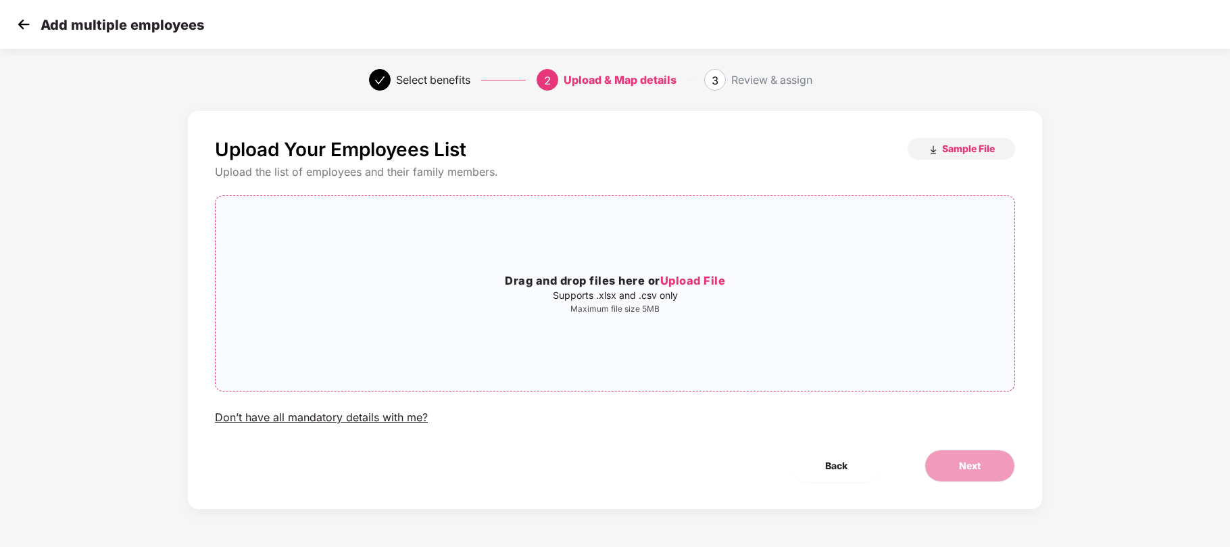
click at [700, 277] on span "Upload File" at bounding box center [693, 281] width 66 height 14
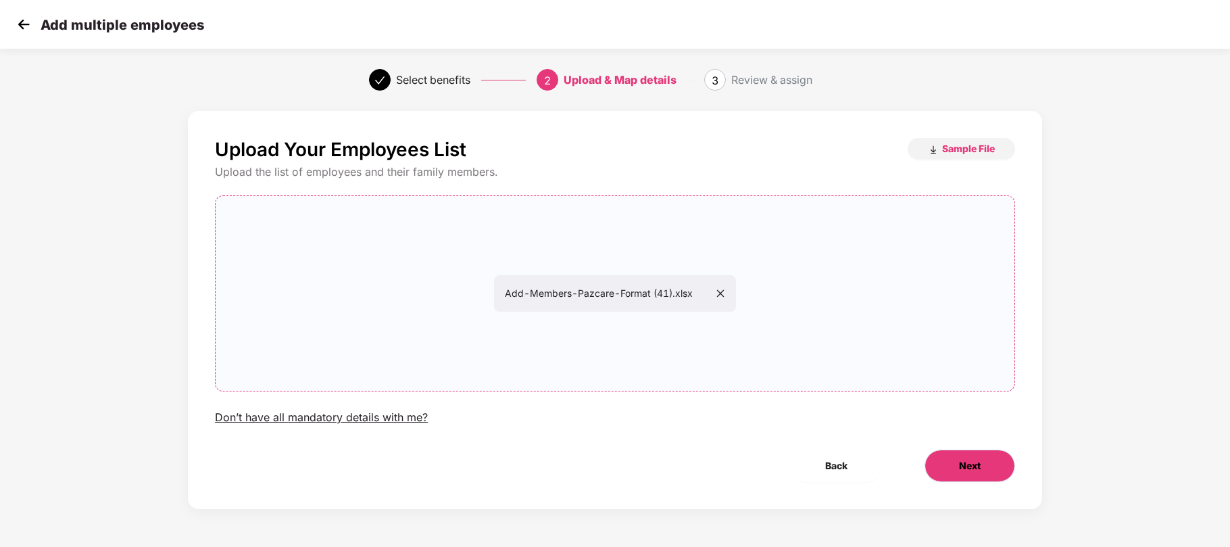
click at [955, 468] on button "Next" at bounding box center [970, 466] width 91 height 32
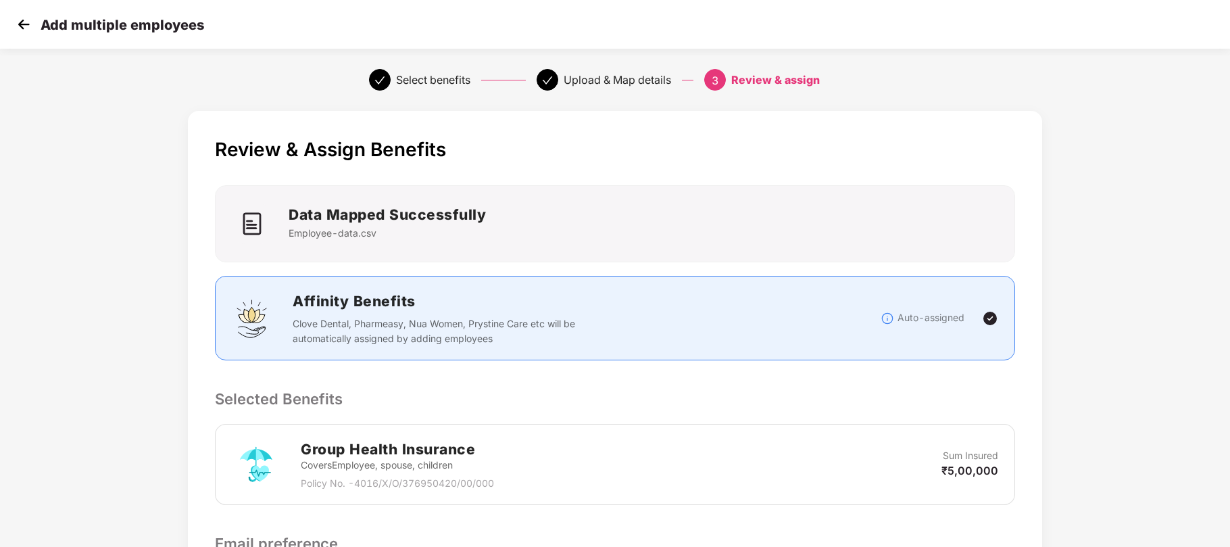
scroll to position [339, 1]
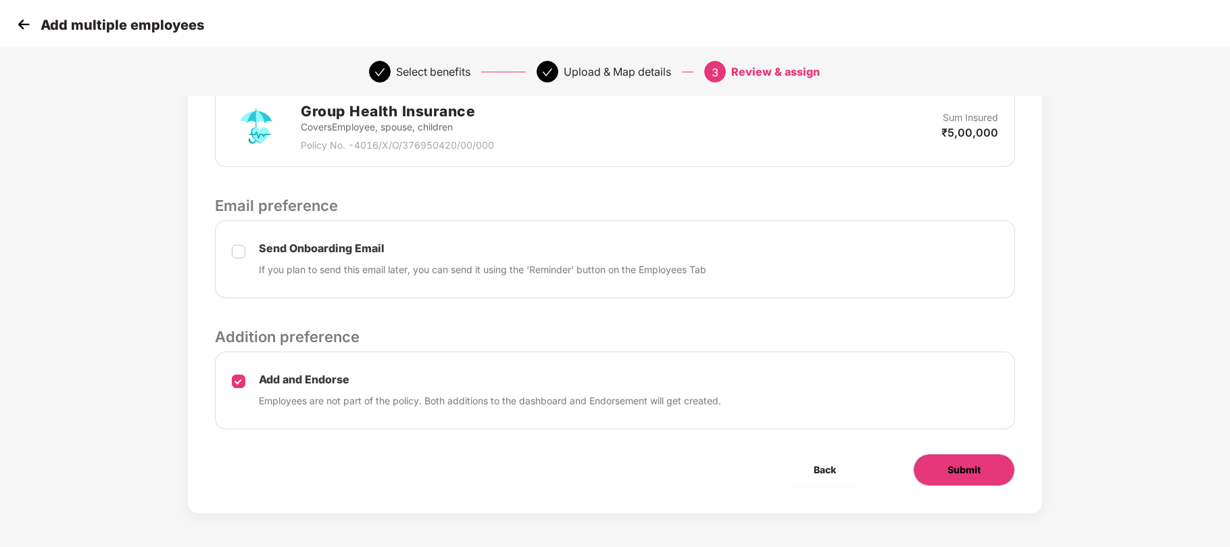
click at [999, 461] on button "Submit" at bounding box center [964, 470] width 102 height 32
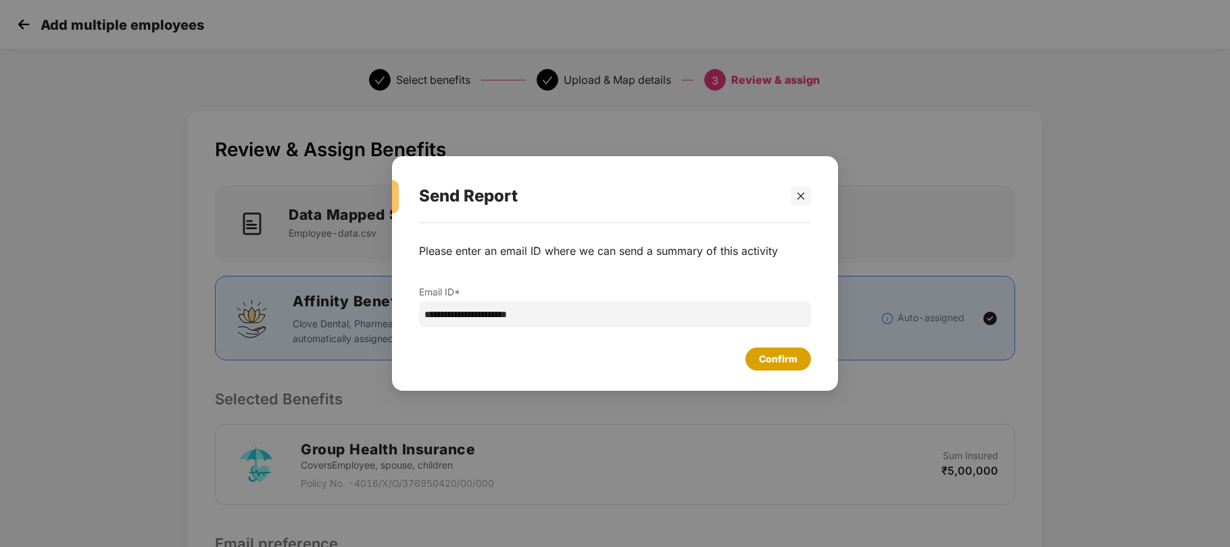
click at [785, 361] on div "Confirm" at bounding box center [778, 358] width 39 height 15
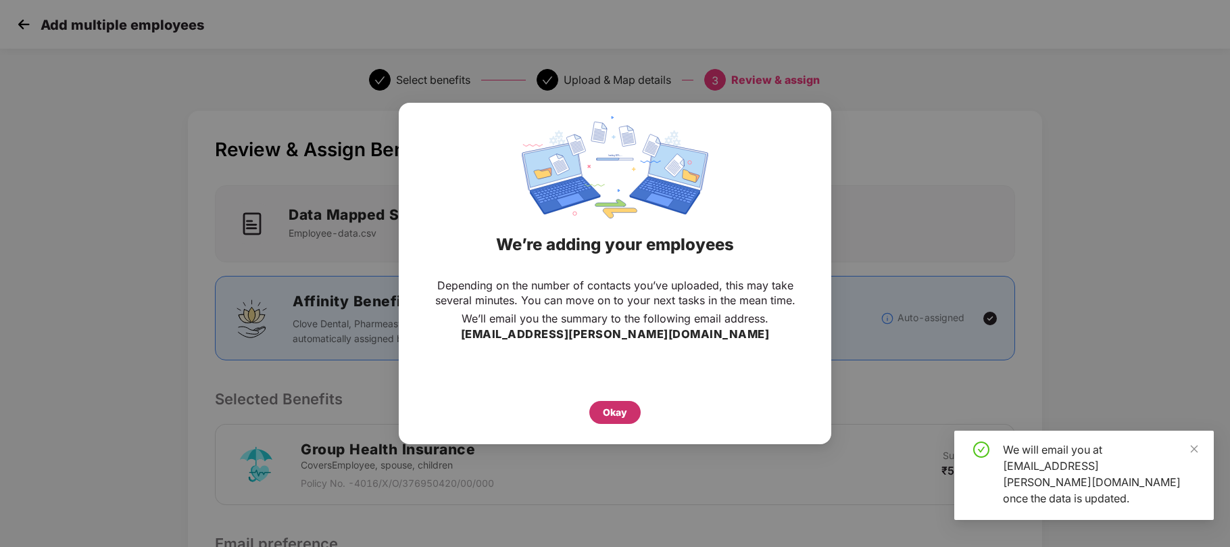
click at [625, 409] on div "Okay" at bounding box center [615, 412] width 24 height 15
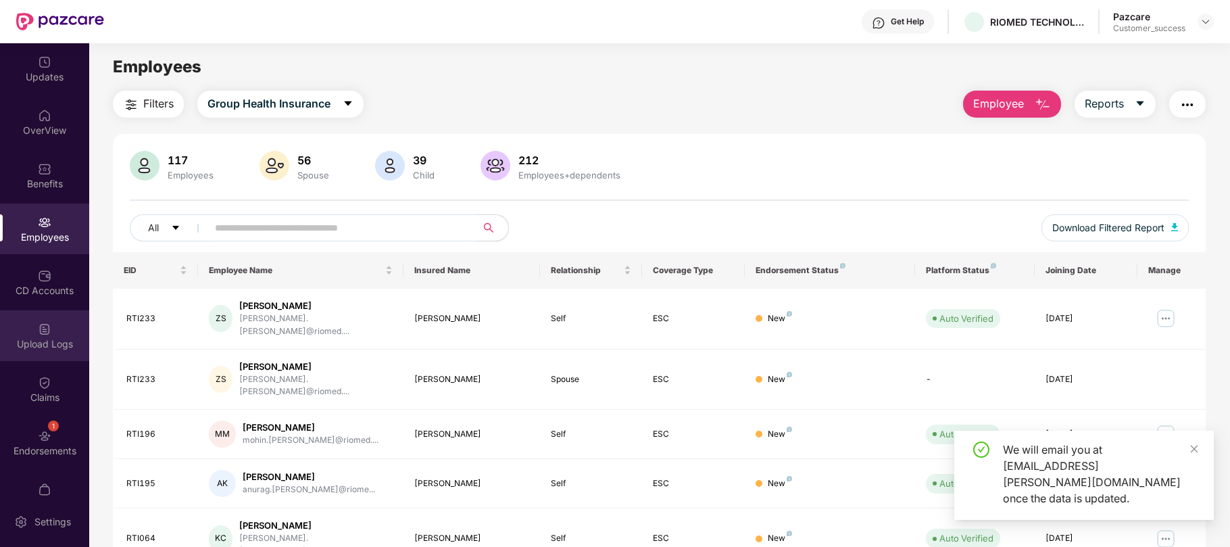
click at [39, 322] on img at bounding box center [45, 329] width 14 height 14
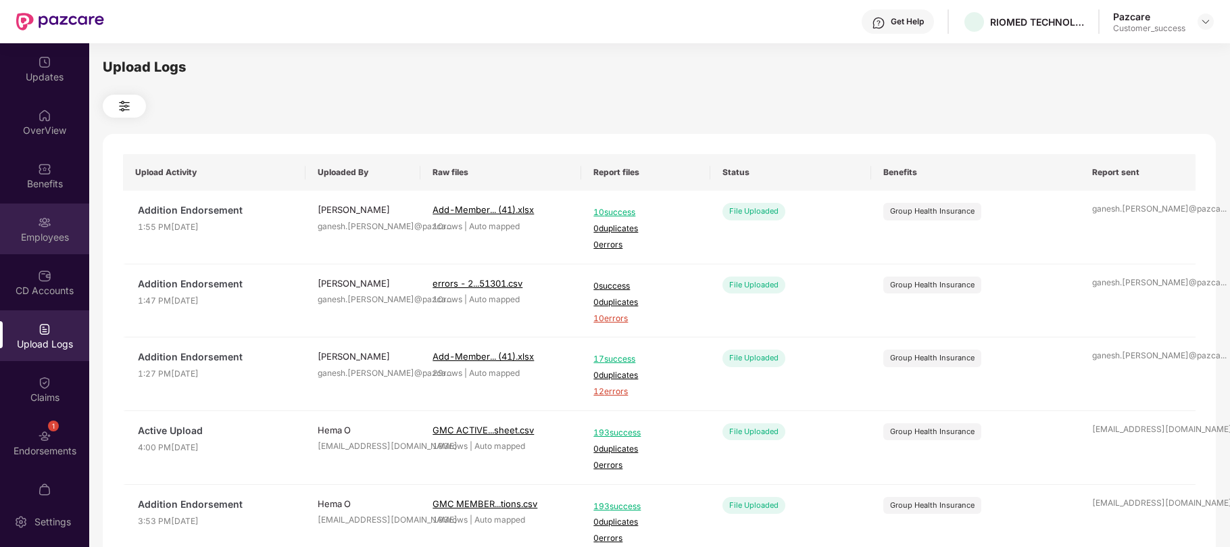
click at [58, 235] on div "Employees" at bounding box center [44, 238] width 89 height 14
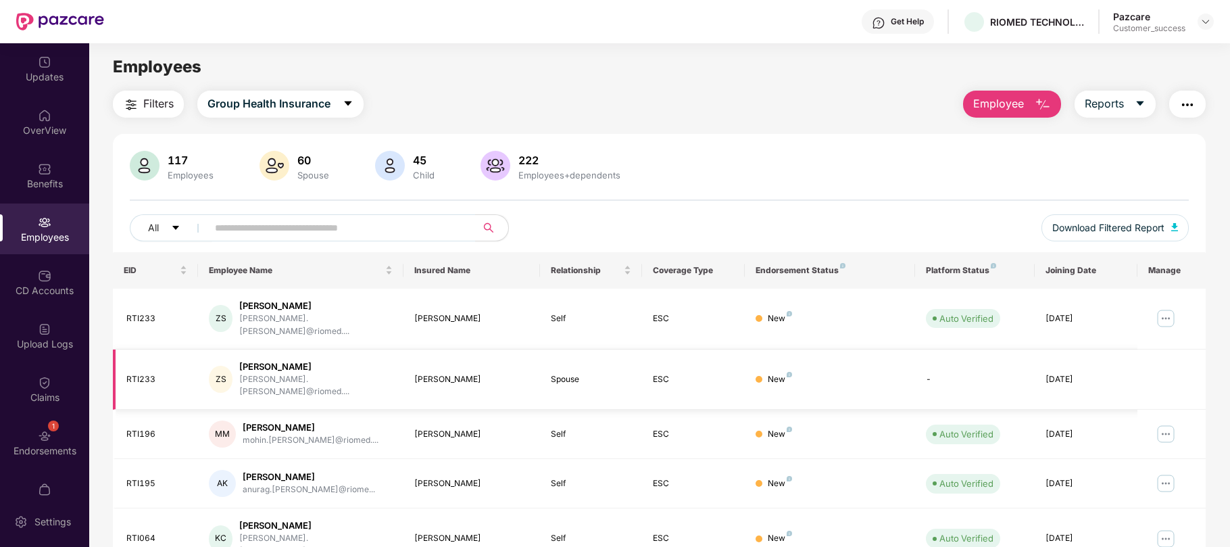
click at [638, 349] on td "Spouse" at bounding box center [591, 379] width 103 height 61
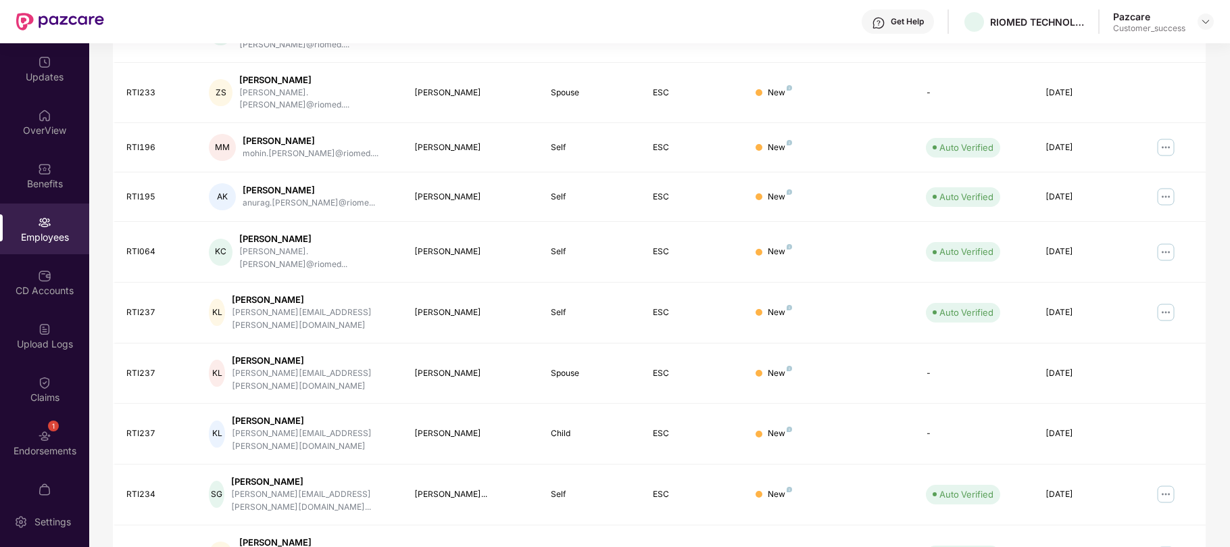
drag, startPoint x: 638, startPoint y: 339, endPoint x: 1054, endPoint y: 523, distance: 455.2
